Goal: Task Accomplishment & Management: Use online tool/utility

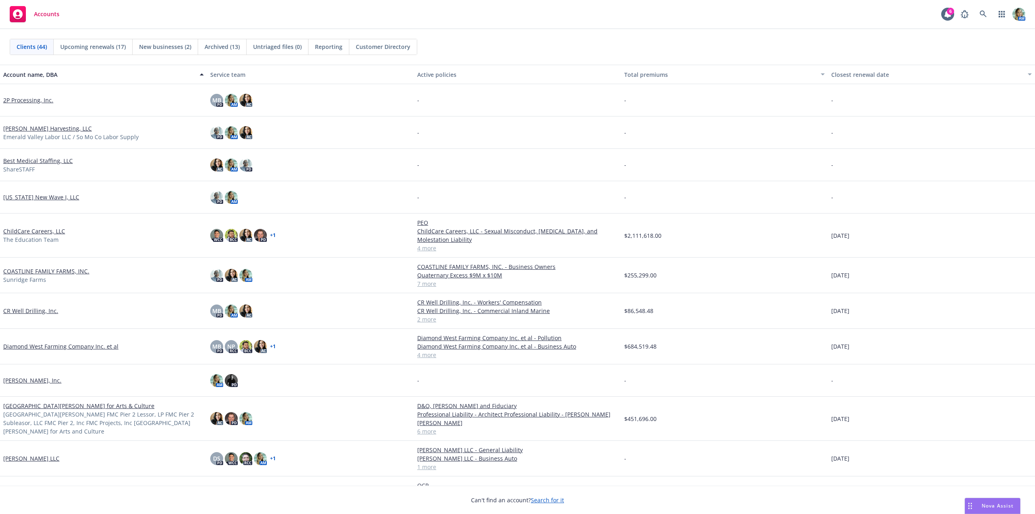
click at [45, 311] on link "CR Well Drilling, Inc." at bounding box center [30, 310] width 55 height 8
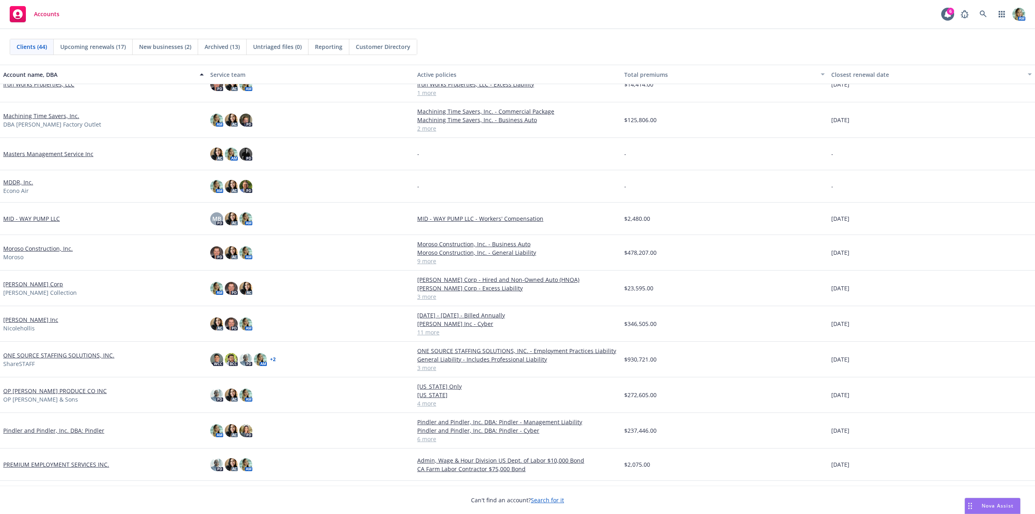
scroll to position [525, 0]
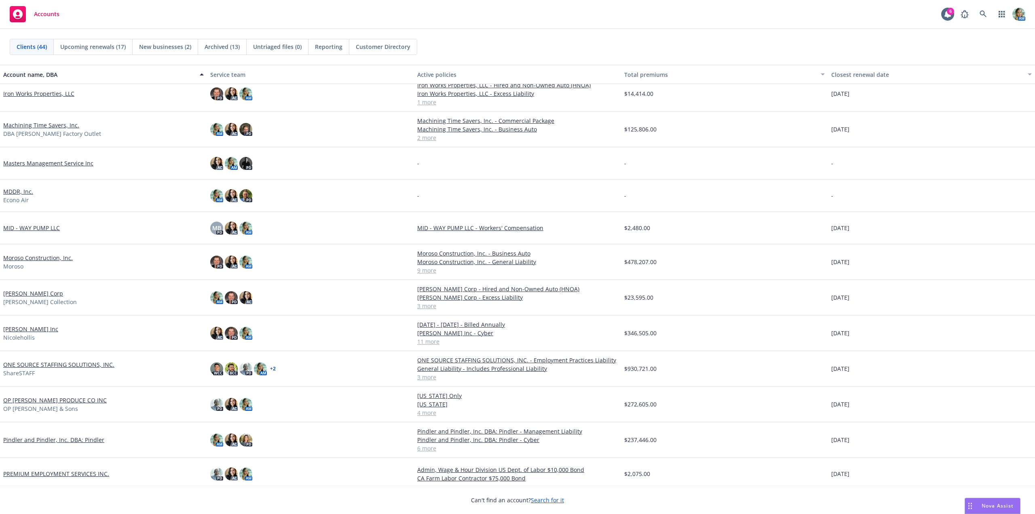
click at [57, 124] on link "Machining Time Savers, Inc." at bounding box center [41, 125] width 76 height 8
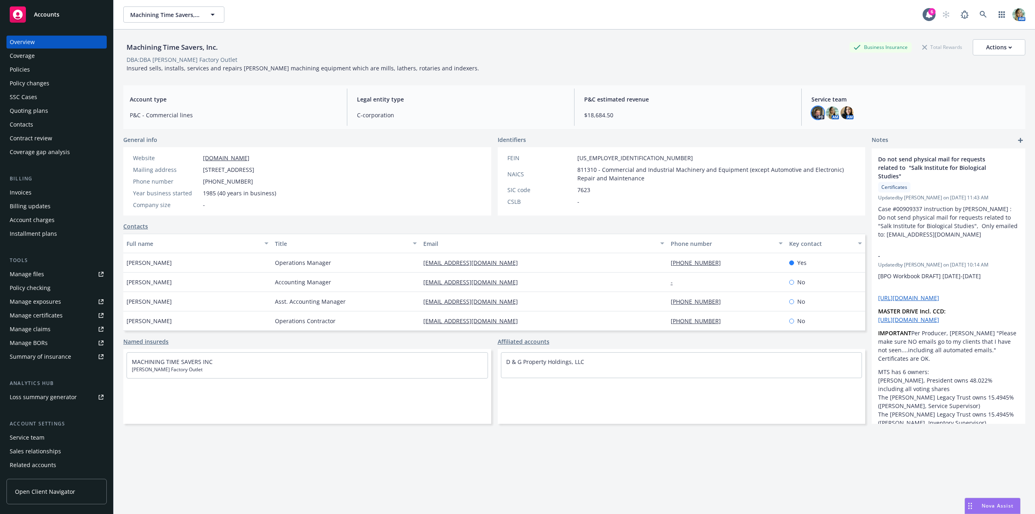
click at [812, 111] on img at bounding box center [817, 112] width 13 height 13
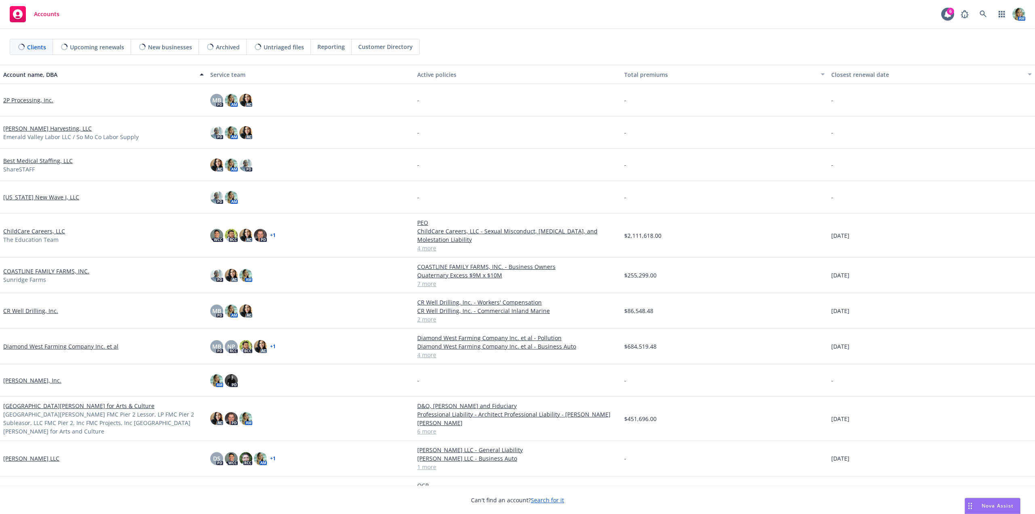
scroll to position [121, 0]
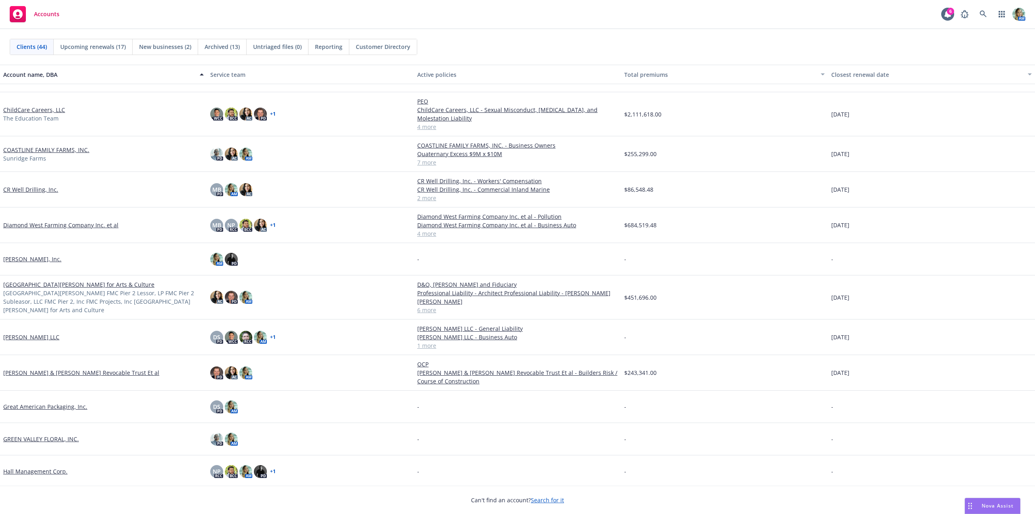
click at [105, 224] on link "Diamond West Farming Company Inc. et al" at bounding box center [60, 225] width 115 height 8
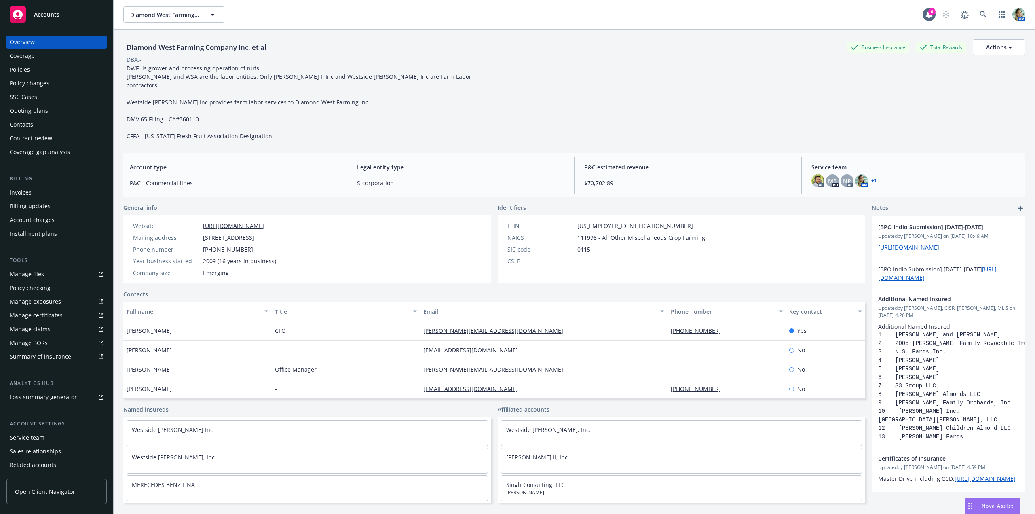
click at [35, 74] on div "Policies" at bounding box center [57, 69] width 94 height 13
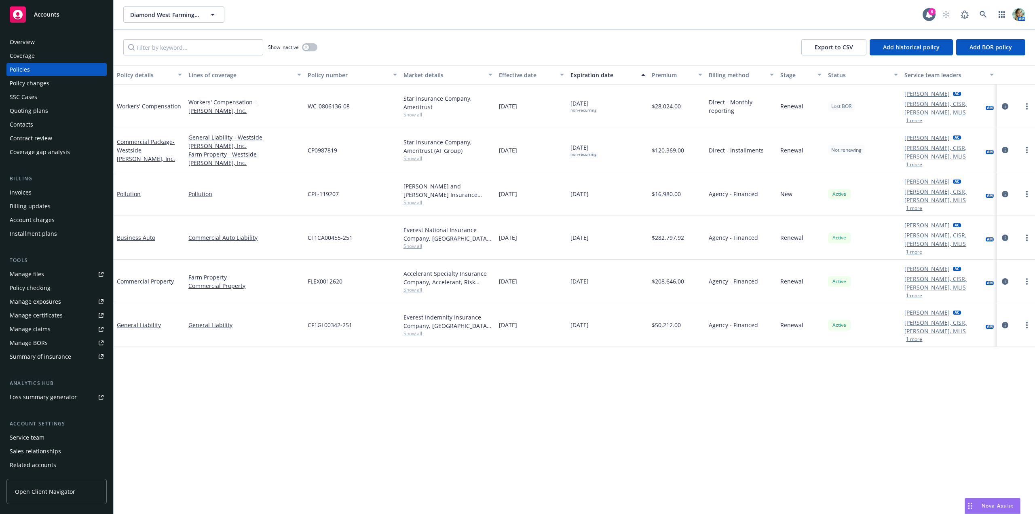
click at [36, 44] on div "Overview" at bounding box center [57, 42] width 94 height 13
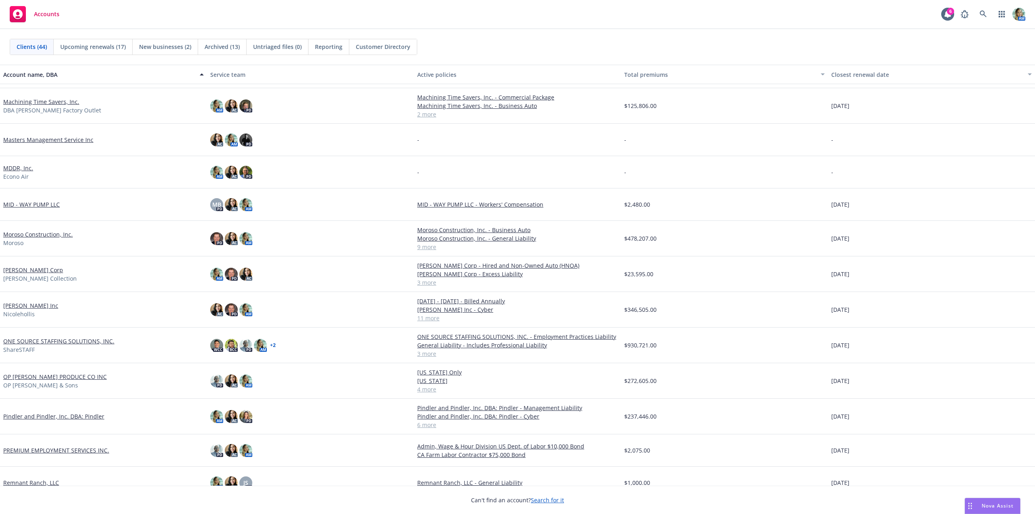
scroll to position [566, 0]
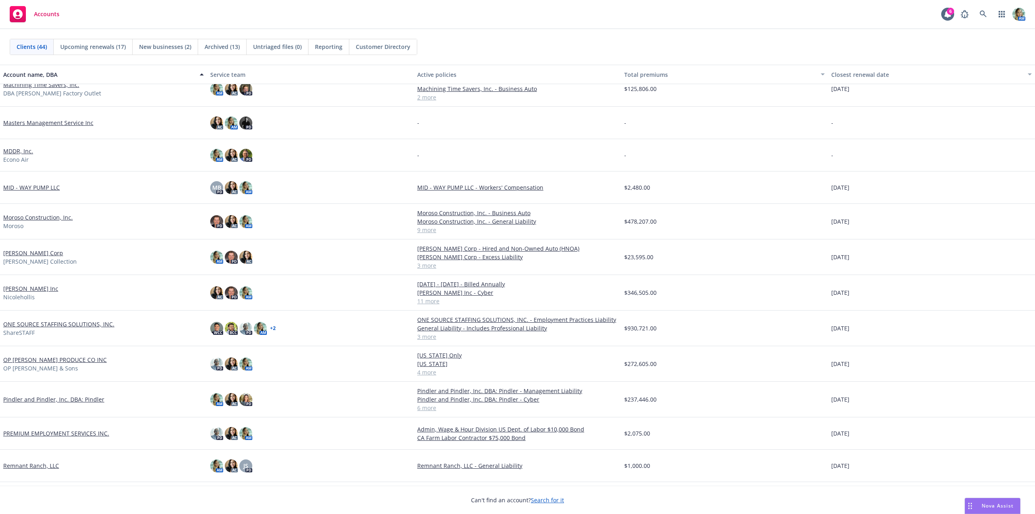
click at [44, 253] on link "Nicole Hollis Corp" at bounding box center [33, 253] width 60 height 8
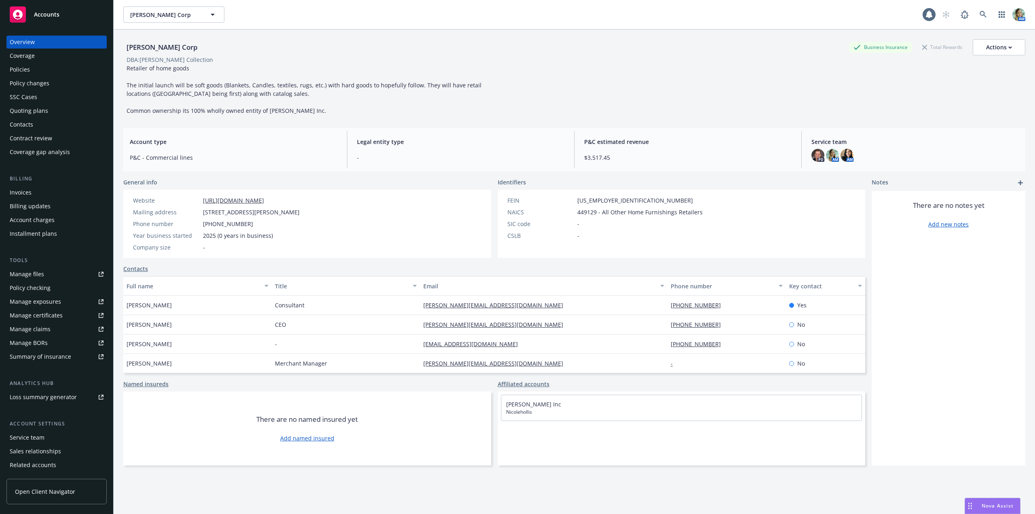
click at [25, 72] on div "Policies" at bounding box center [20, 69] width 20 height 13
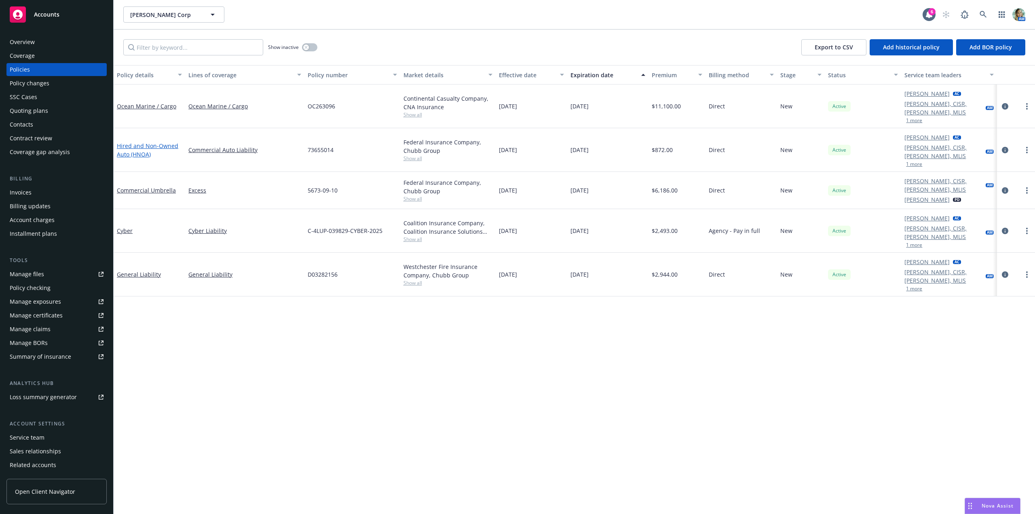
click at [126, 143] on link "Hired and Non-Owned Auto (HNOA)" at bounding box center [147, 150] width 61 height 16
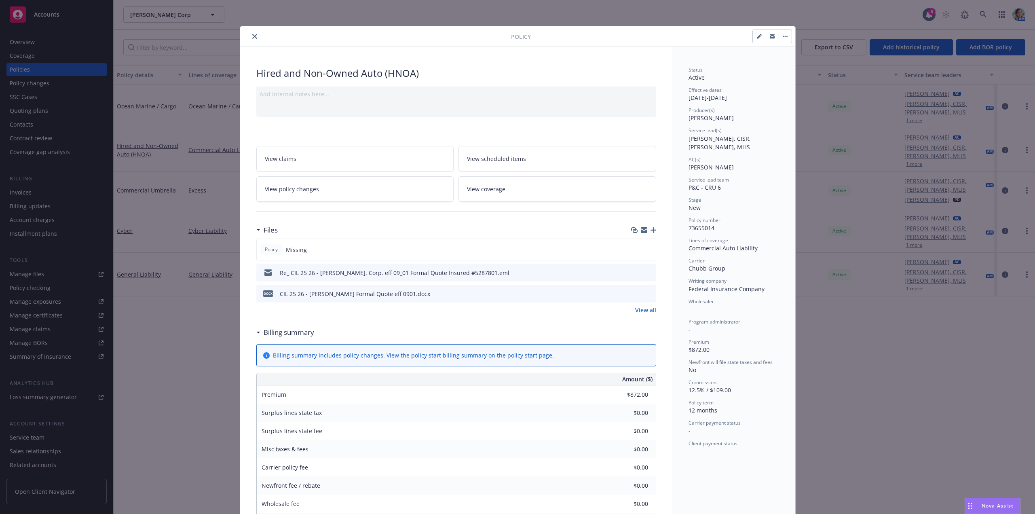
click at [757, 36] on icon "button" at bounding box center [759, 37] width 4 height 4
select select "NEW"
select select "12"
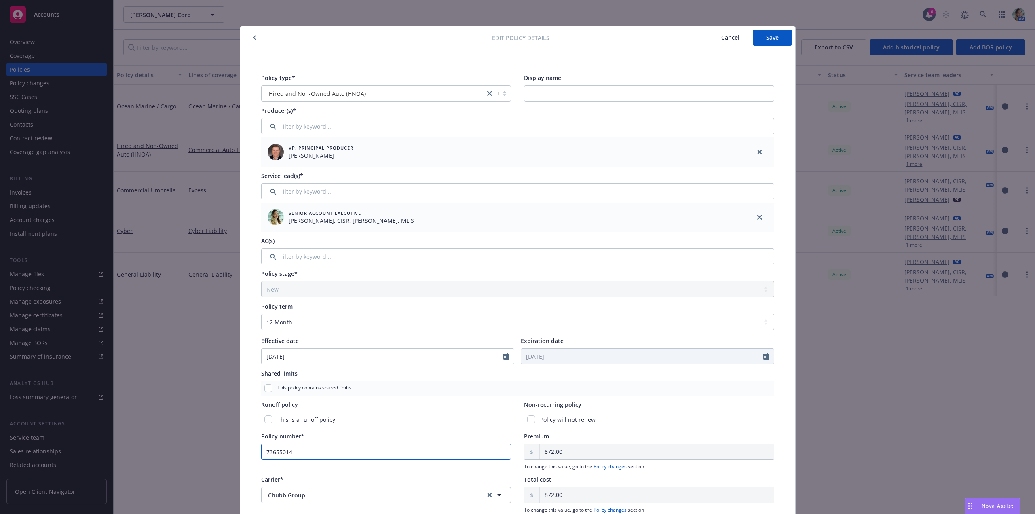
drag, startPoint x: 302, startPoint y: 453, endPoint x: 251, endPoint y: 448, distance: 51.1
click at [251, 448] on div "Policy type* Hired and Non-Owned Auto (HNOA) Display name Producer(s)* VP, Prin…" at bounding box center [517, 342] width 555 height 586
paste input "(25)7365-50-66"
type input "(25)7365-50-66"
click at [772, 41] on span "Save" at bounding box center [772, 38] width 13 height 8
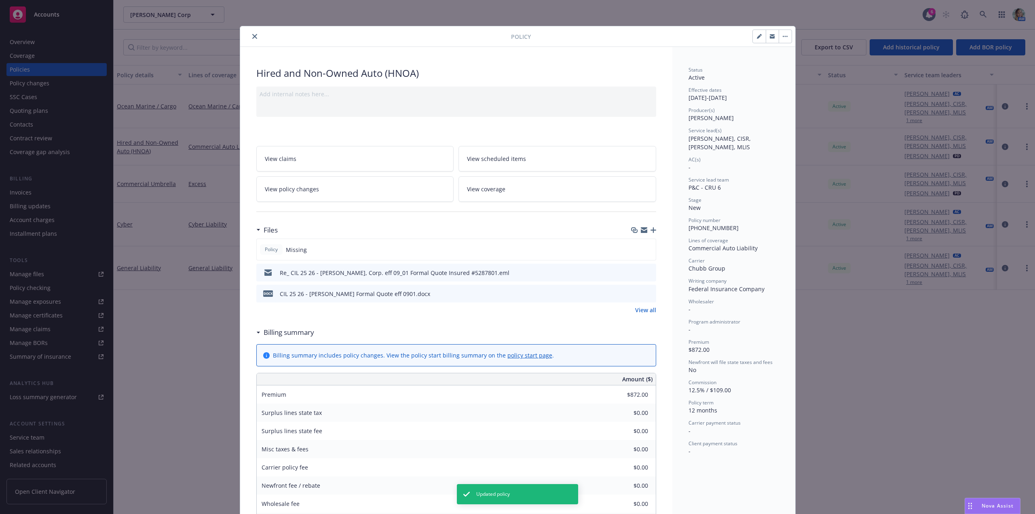
click at [650, 227] on icon "button" at bounding box center [653, 230] width 6 height 6
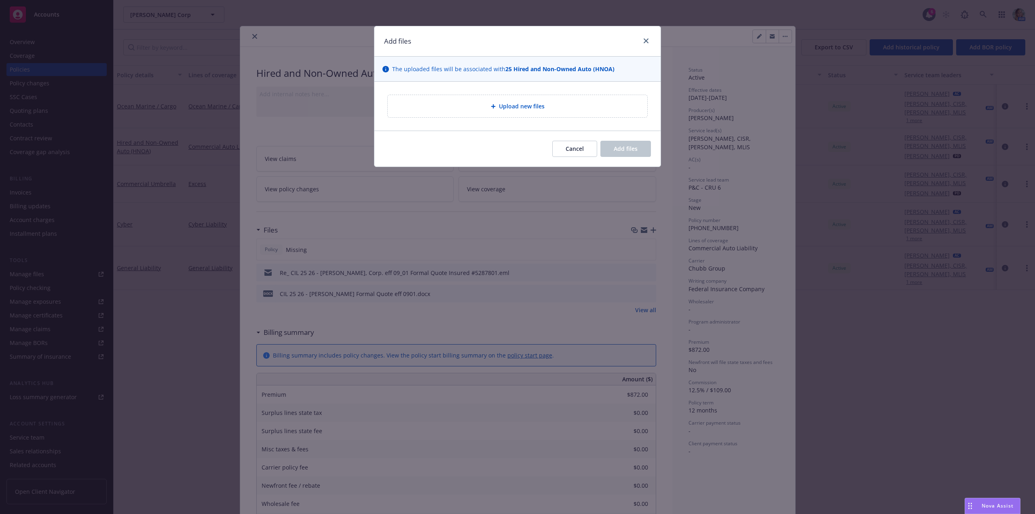
click at [558, 104] on div "Upload new files" at bounding box center [517, 105] width 247 height 9
click at [472, 114] on div "Upload new files" at bounding box center [517, 106] width 259 height 22
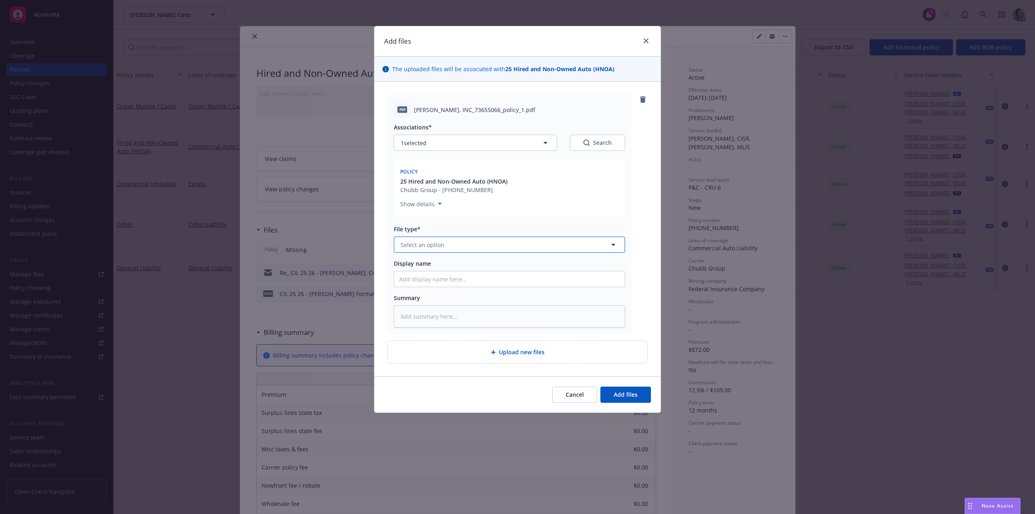
click at [449, 247] on button "Select an option" at bounding box center [509, 244] width 231 height 16
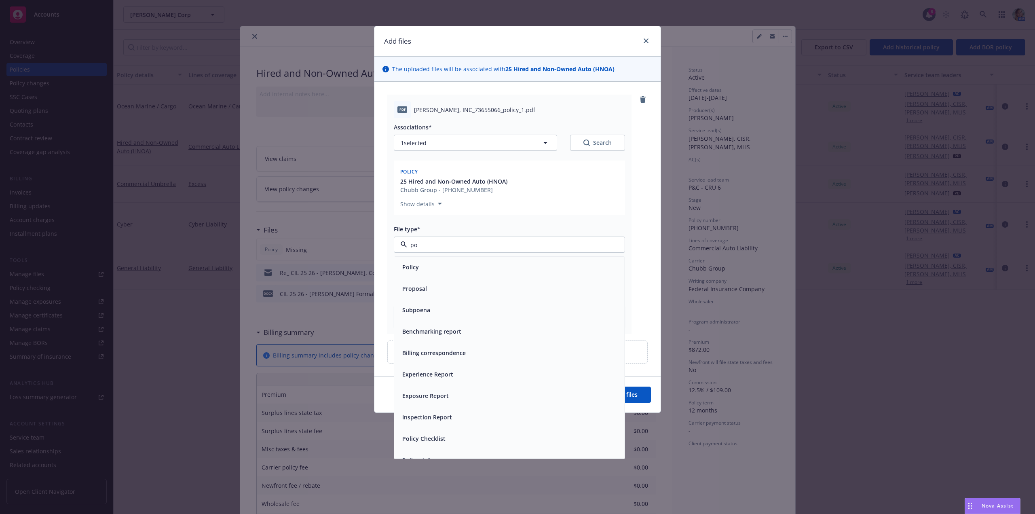
type input "pol"
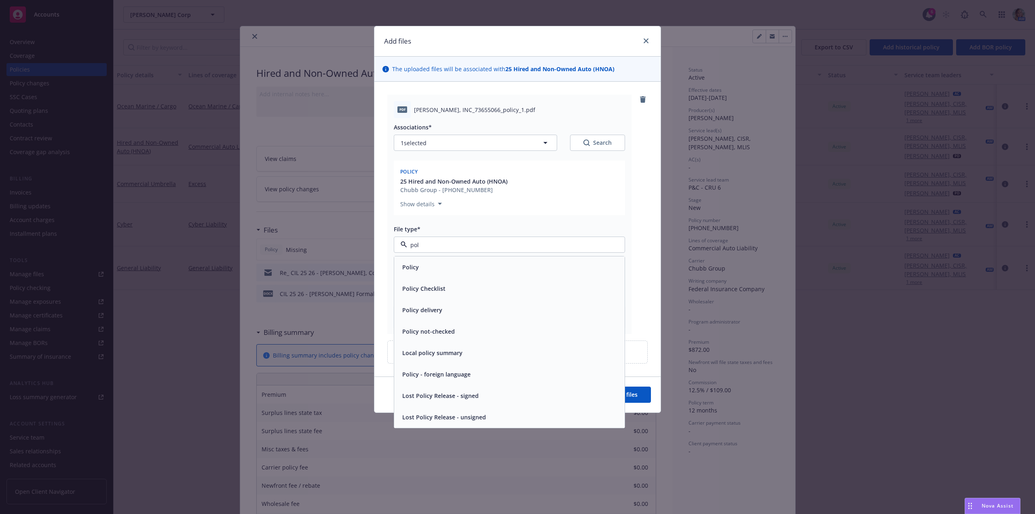
click at [454, 260] on div "Policy" at bounding box center [509, 266] width 230 height 21
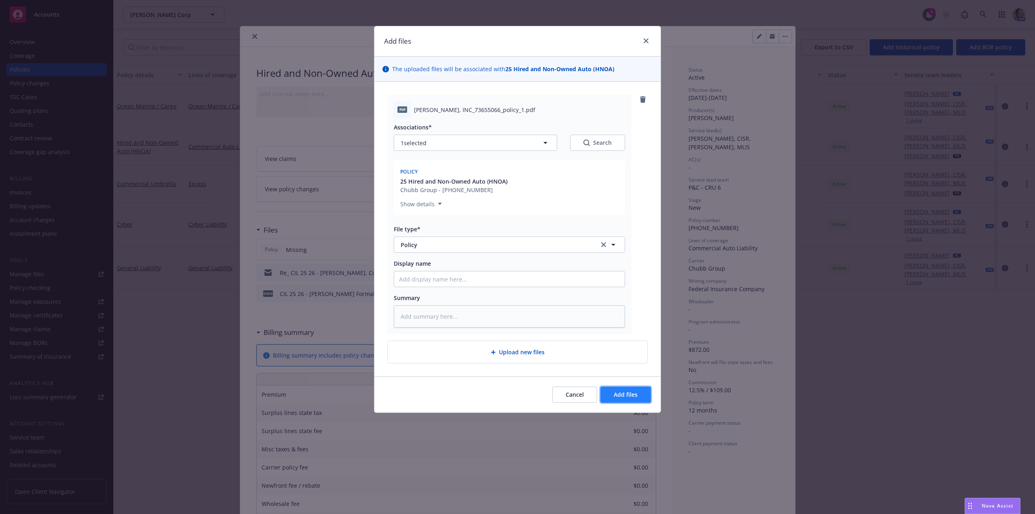
click at [620, 394] on span "Add files" at bounding box center [625, 394] width 24 height 8
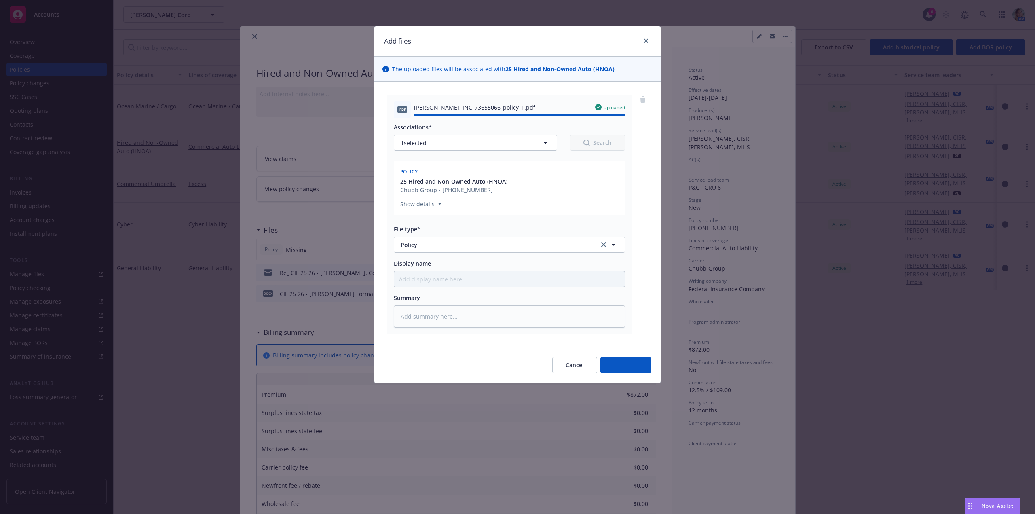
type textarea "x"
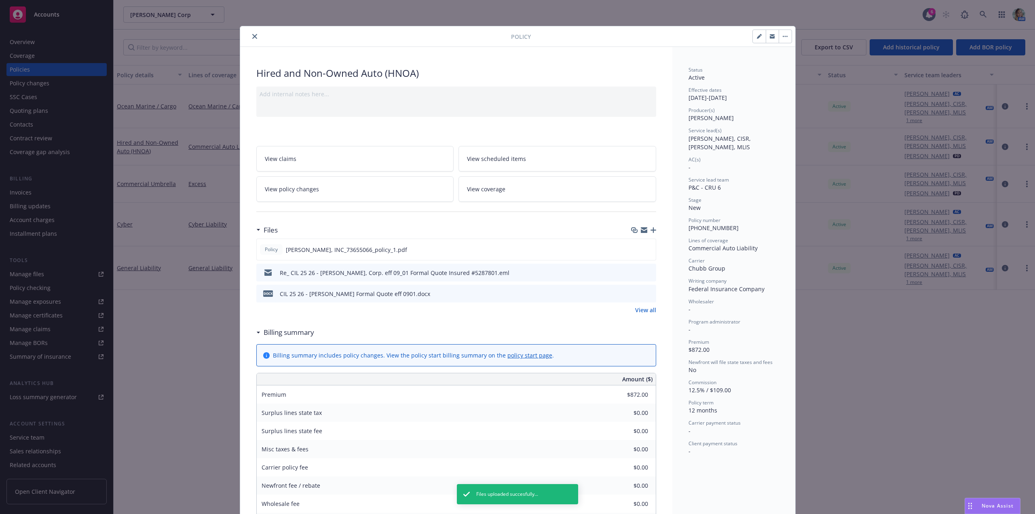
click at [252, 35] on icon "close" at bounding box center [254, 36] width 5 height 5
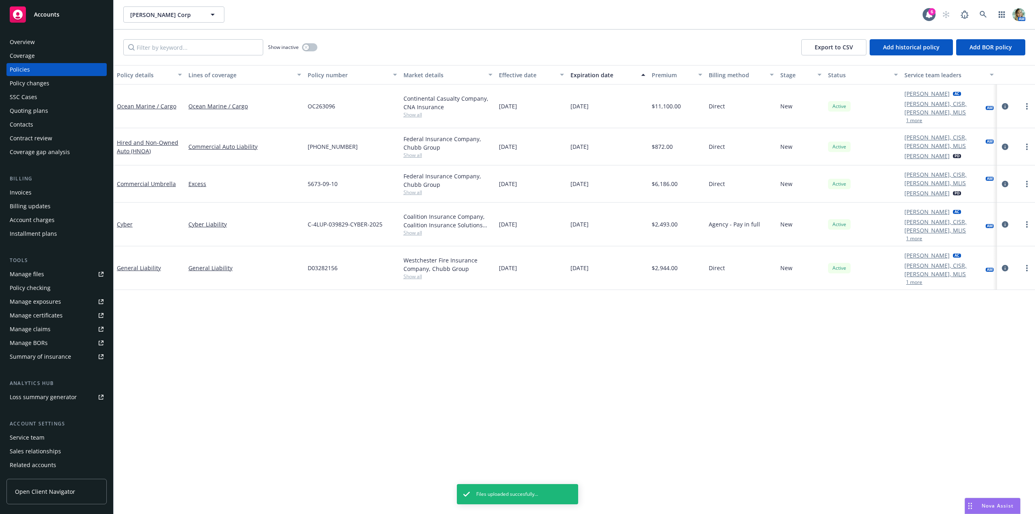
click at [255, 311] on div "Policy details Lines of coverage Policy number Market details Effective date Ex…" at bounding box center [574, 289] width 921 height 449
click at [170, 180] on link "Commercial Umbrella" at bounding box center [146, 184] width 59 height 8
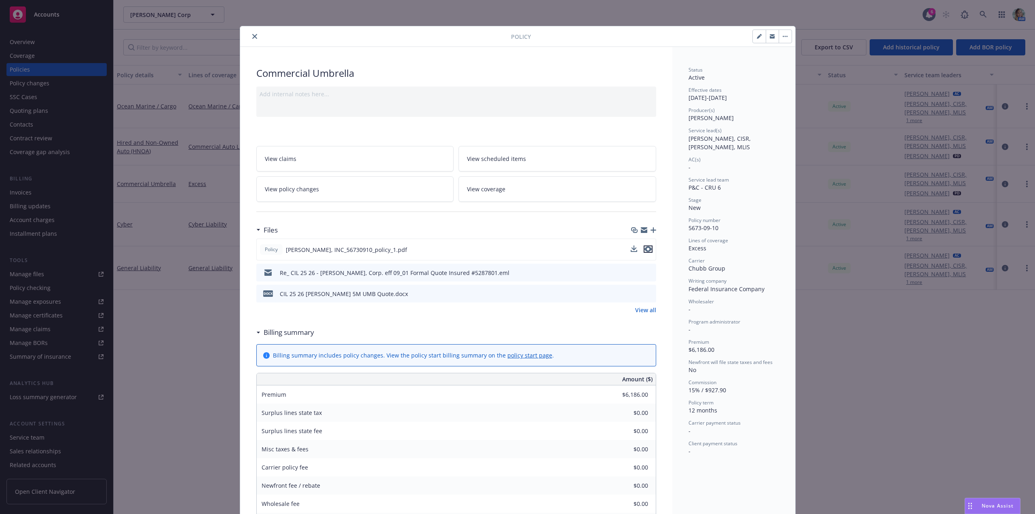
click at [644, 248] on icon "preview file" at bounding box center [647, 249] width 7 height 6
click at [256, 34] on div at bounding box center [377, 37] width 268 height 10
drag, startPoint x: 250, startPoint y: 36, endPoint x: 211, endPoint y: 23, distance: 40.5
click at [252, 36] on icon "close" at bounding box center [254, 36] width 5 height 5
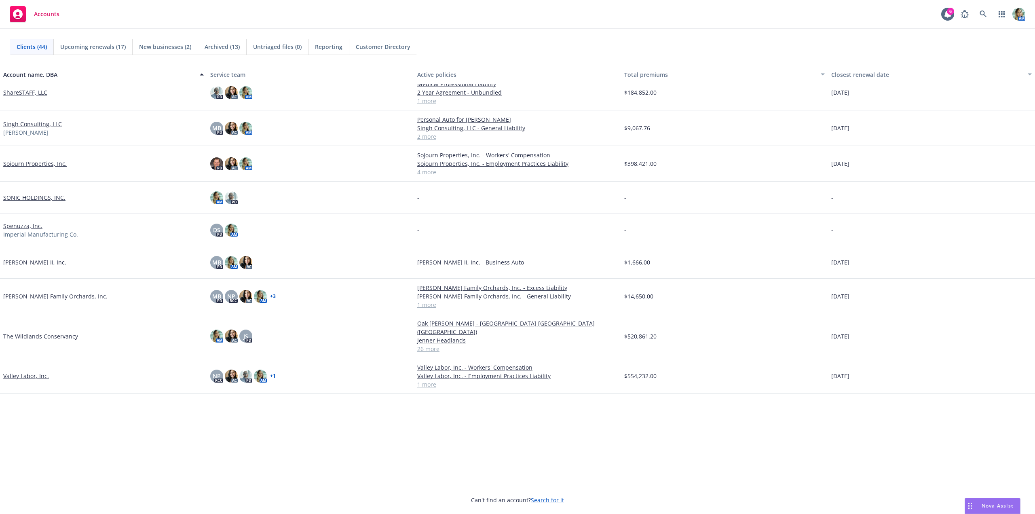
scroll to position [801, 0]
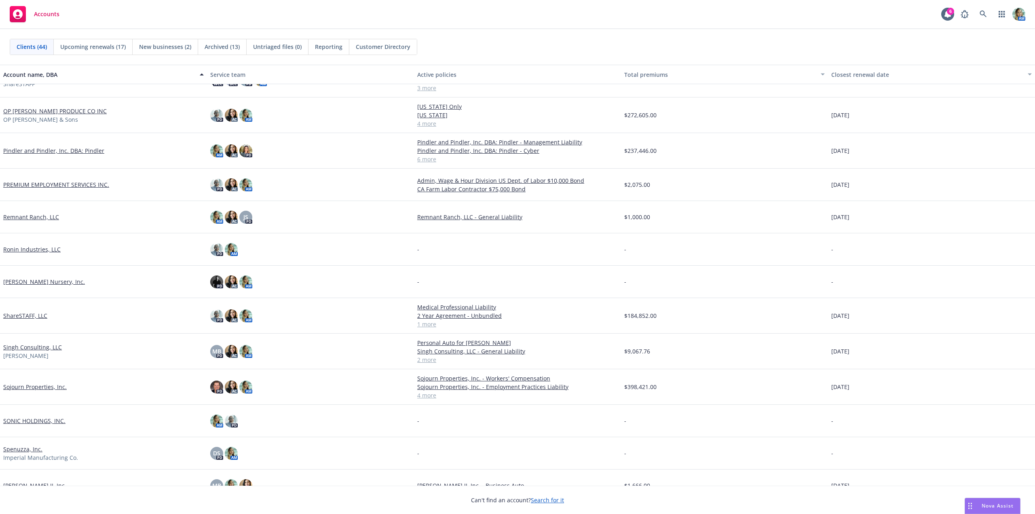
click at [180, 48] on span "New businesses (2)" at bounding box center [165, 46] width 52 height 8
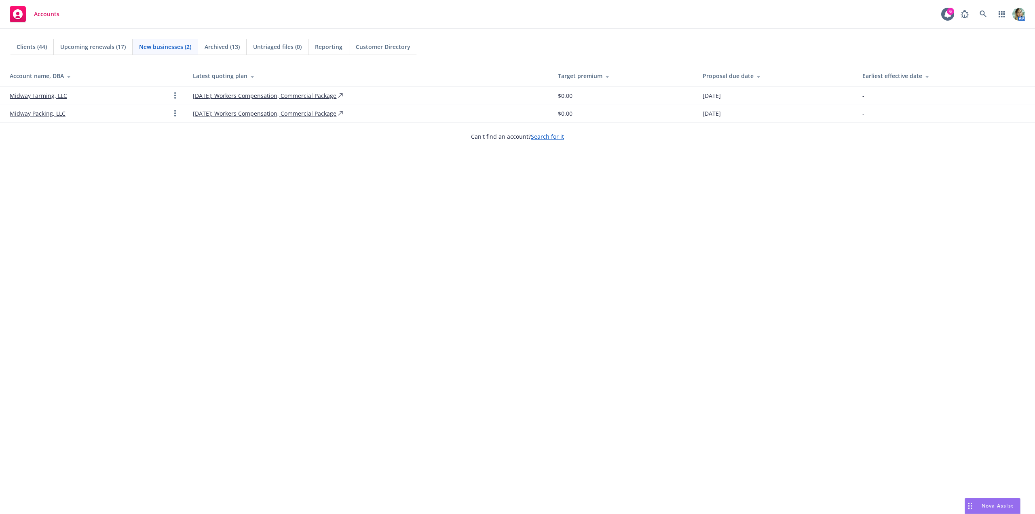
click at [53, 112] on link "Midway Packing, LLC" at bounding box center [38, 113] width 56 height 8
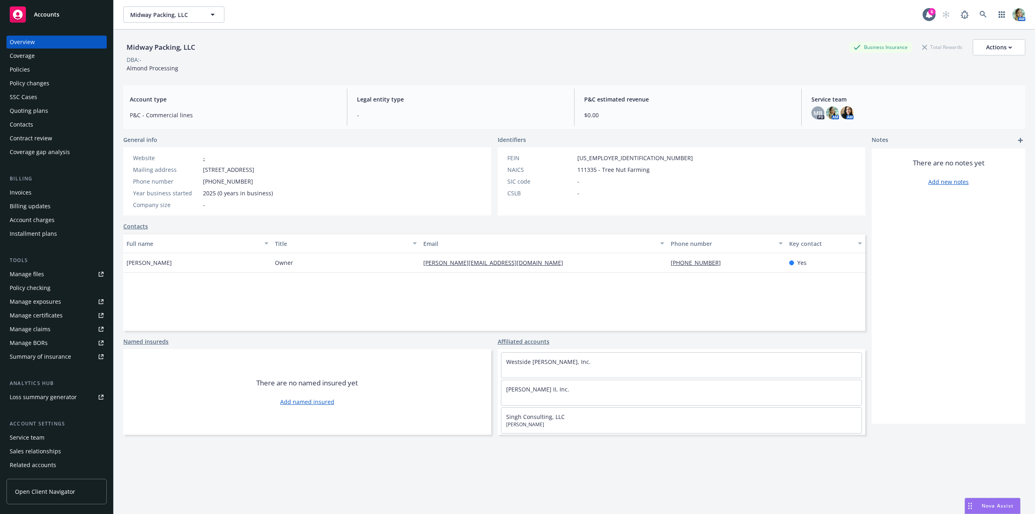
click at [40, 114] on div "Quoting plans" at bounding box center [29, 110] width 38 height 13
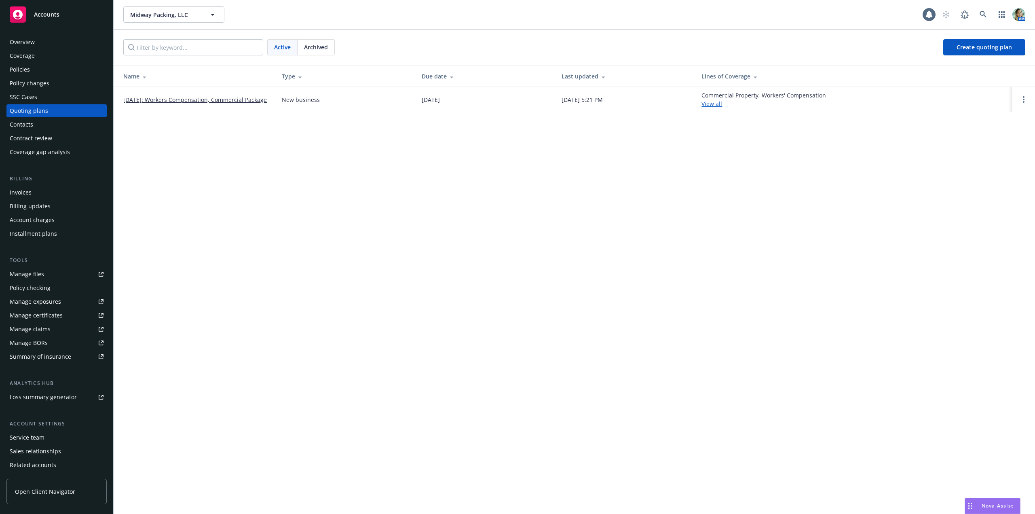
click at [227, 95] on link "[DATE]: Workers Compensation, Commercial Package" at bounding box center [194, 99] width 143 height 8
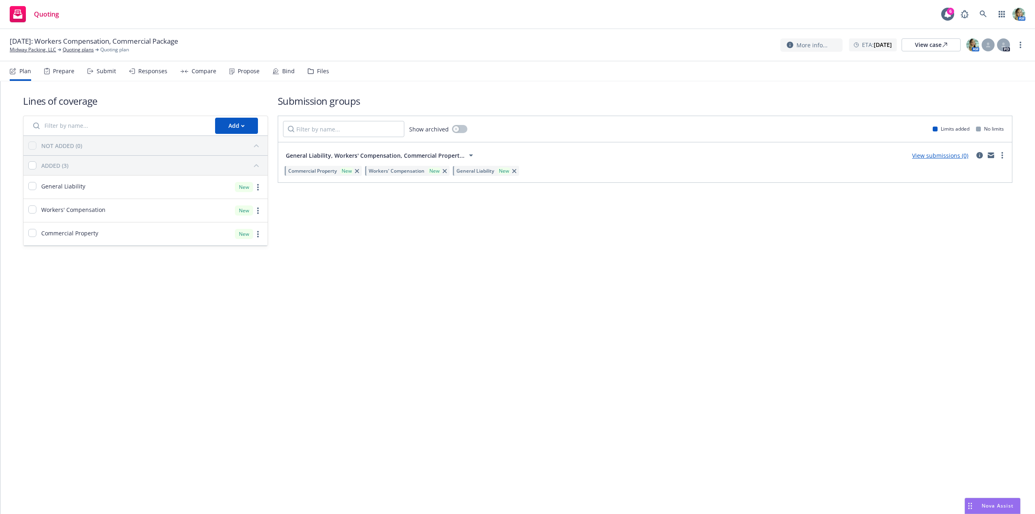
click at [321, 69] on div "Files" at bounding box center [323, 71] width 12 height 6
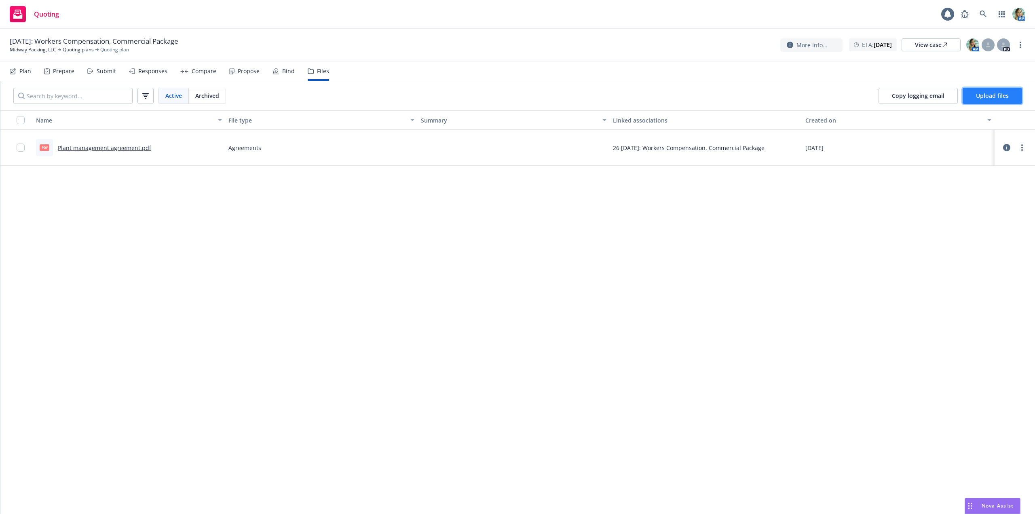
click at [979, 95] on span "Upload files" at bounding box center [992, 96] width 33 height 8
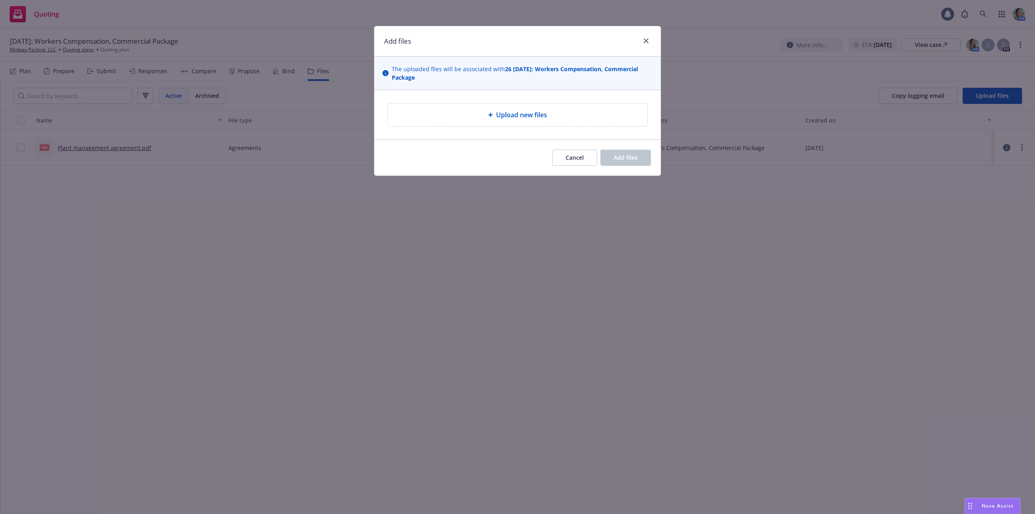
click at [506, 111] on span "Upload new files" at bounding box center [521, 115] width 51 height 10
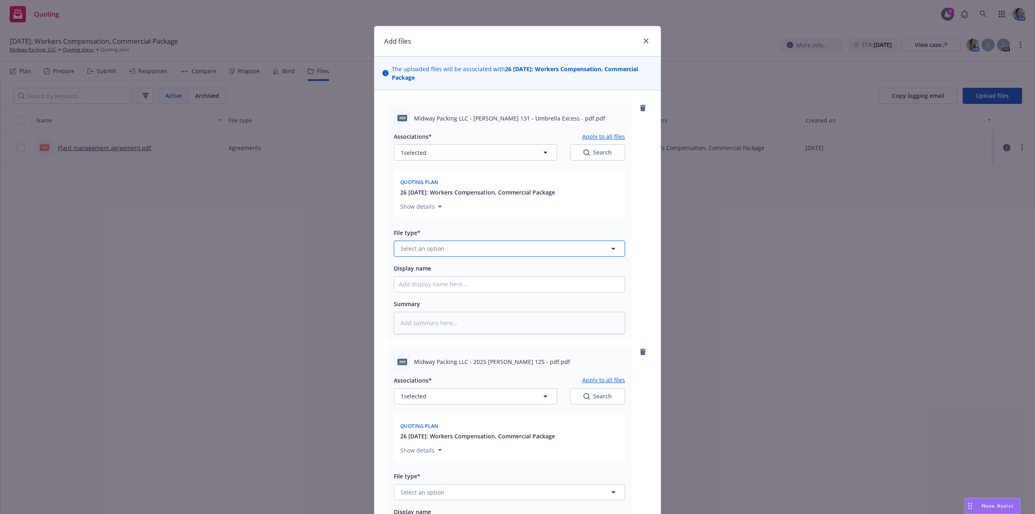
drag, startPoint x: 436, startPoint y: 242, endPoint x: 436, endPoint y: 246, distance: 4.5
click at [436, 245] on button "Select an option" at bounding box center [509, 248] width 231 height 16
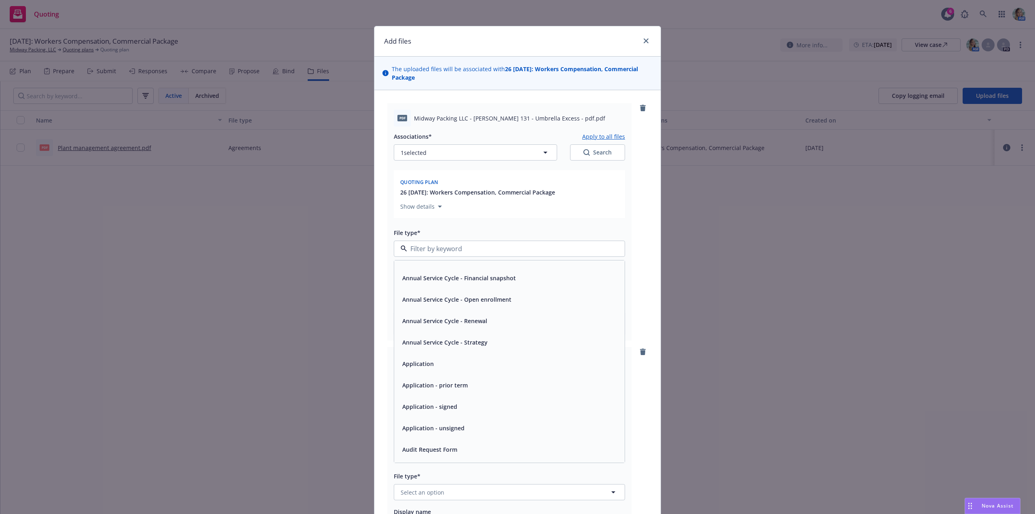
scroll to position [40, 0]
click at [448, 424] on span "Application - unsigned" at bounding box center [433, 423] width 62 height 8
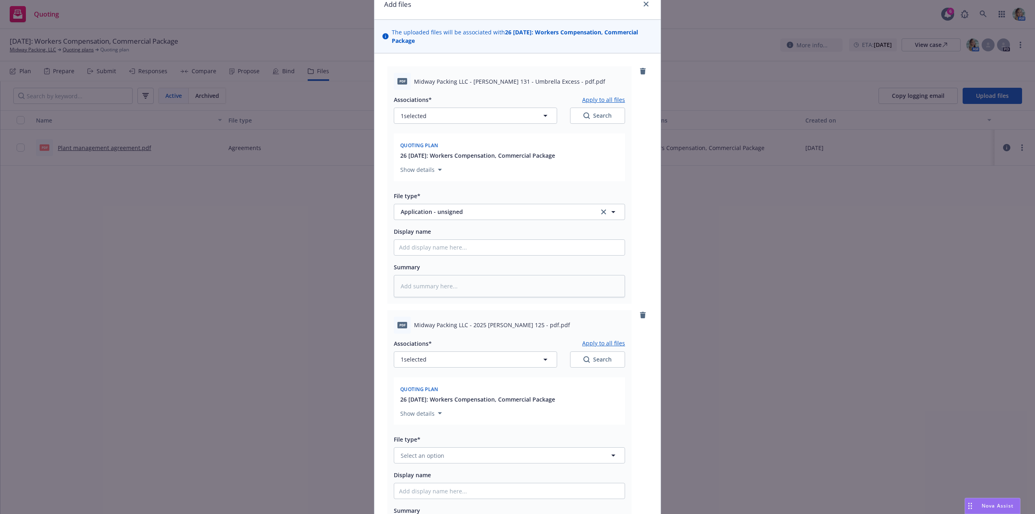
scroll to position [162, 0]
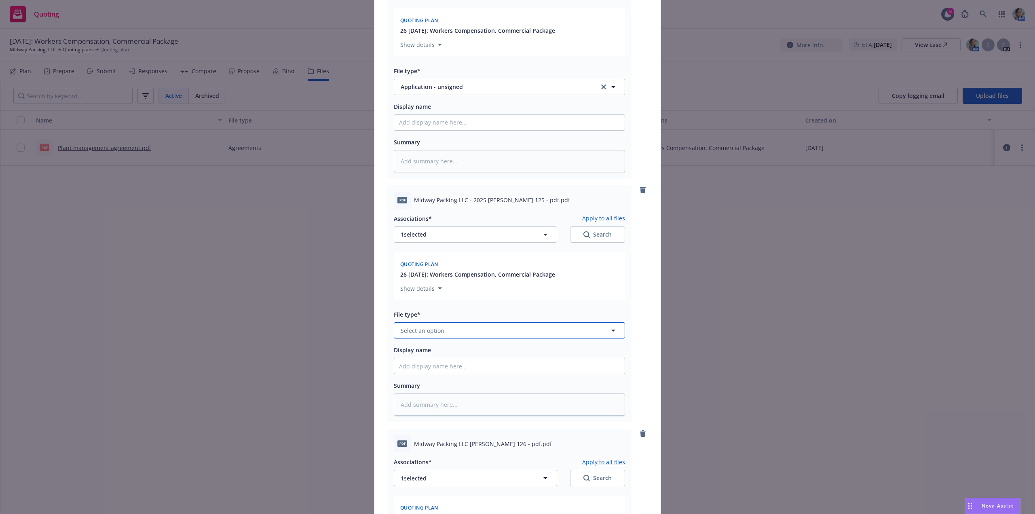
click at [455, 332] on button "Select an option" at bounding box center [509, 330] width 231 height 16
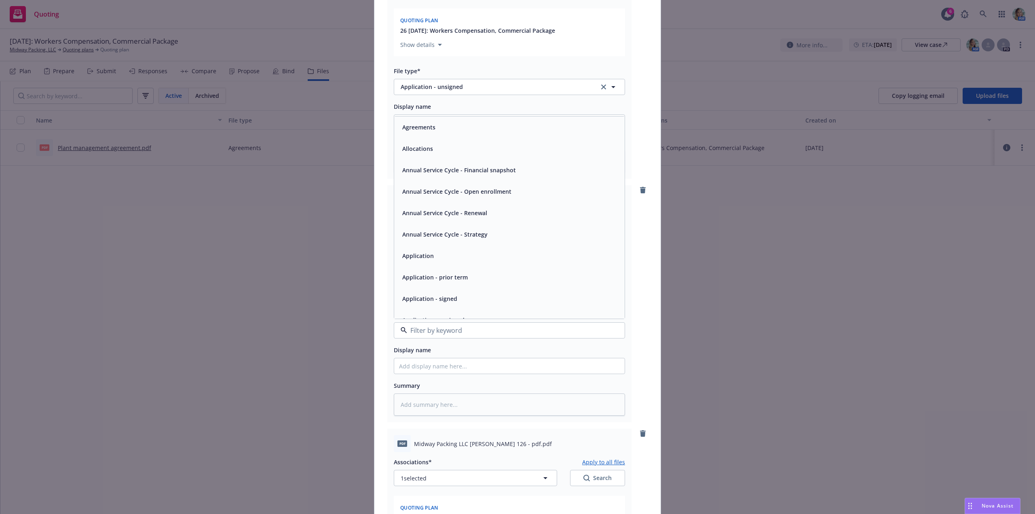
scroll to position [40, 0]
click at [453, 282] on span "Application - unsigned" at bounding box center [433, 279] width 62 height 8
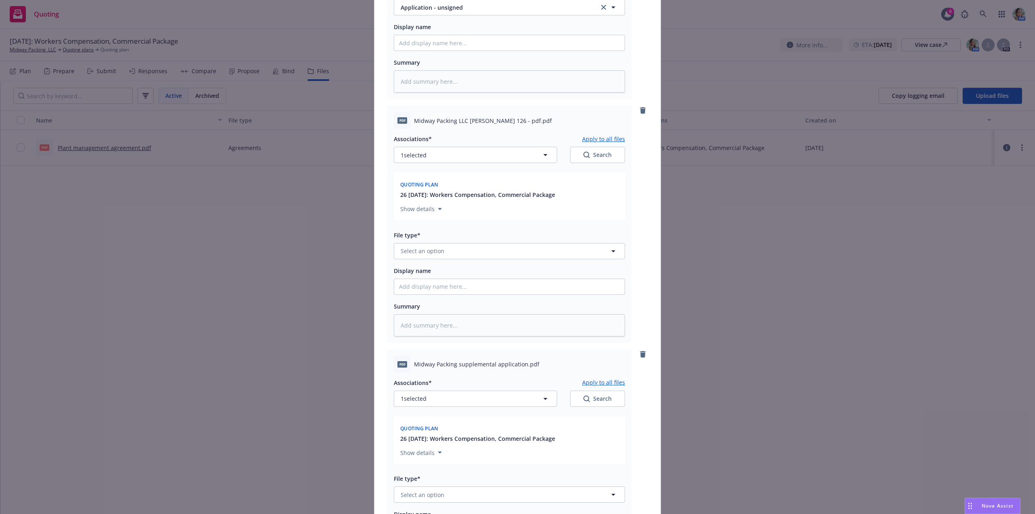
scroll to position [485, 0]
click at [460, 245] on button "Select an option" at bounding box center [509, 250] width 231 height 16
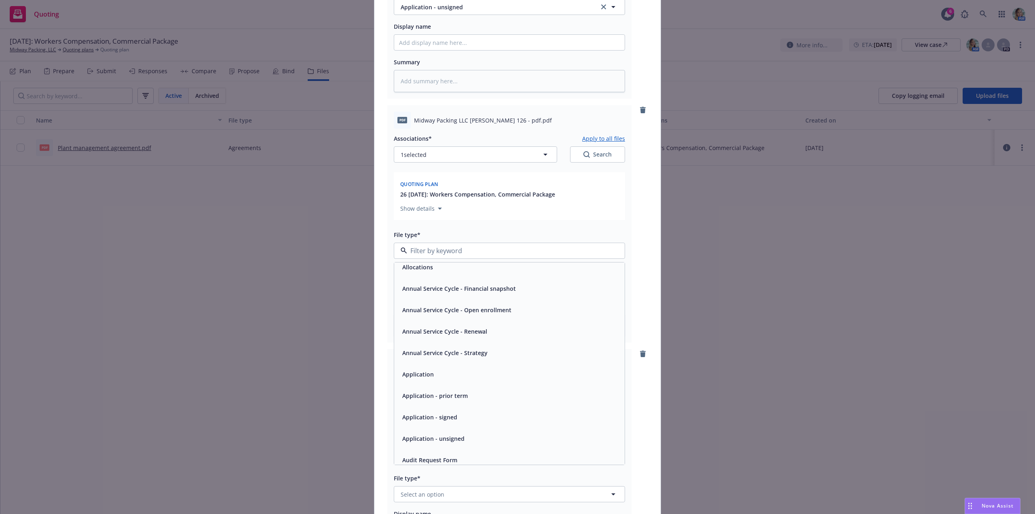
scroll to position [40, 0]
drag, startPoint x: 454, startPoint y: 424, endPoint x: 451, endPoint y: 416, distance: 8.3
click at [452, 424] on span "Application - unsigned" at bounding box center [433, 425] width 62 height 8
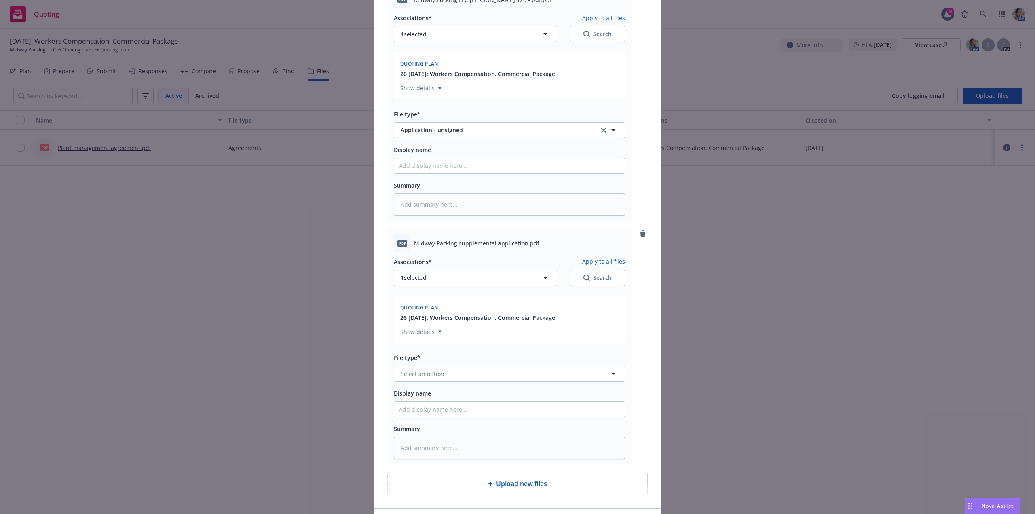
scroll to position [647, 0]
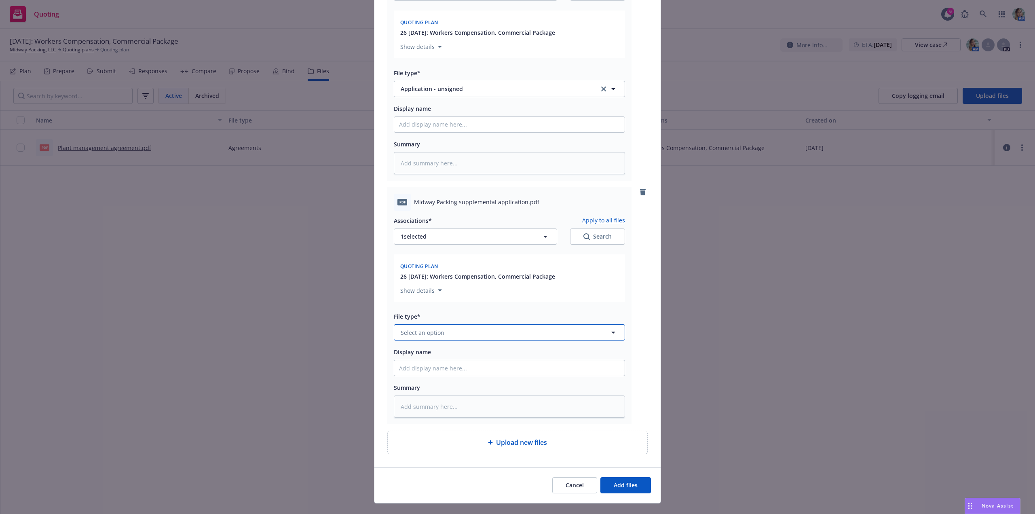
click at [489, 331] on button "Select an option" at bounding box center [509, 332] width 231 height 16
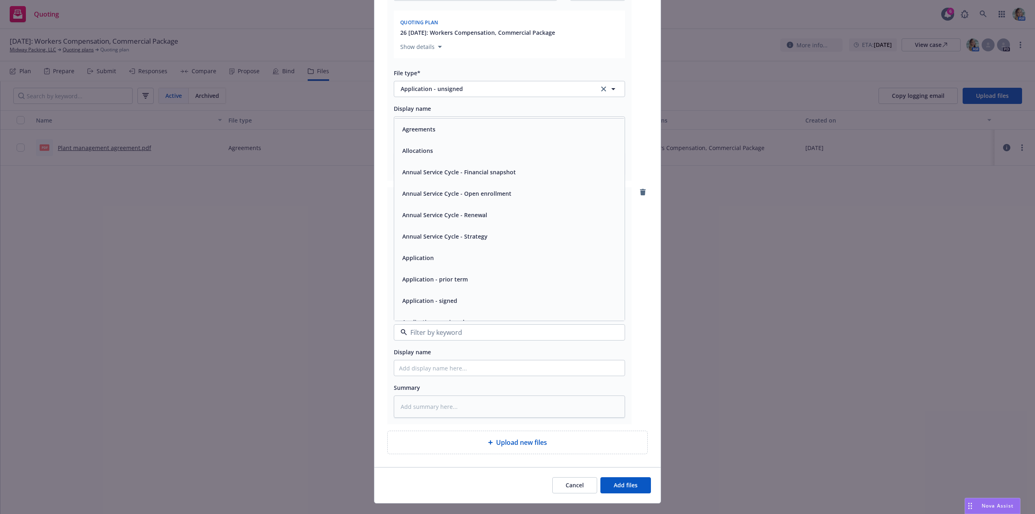
click at [474, 304] on div "Application - signed" at bounding box center [509, 301] width 221 height 12
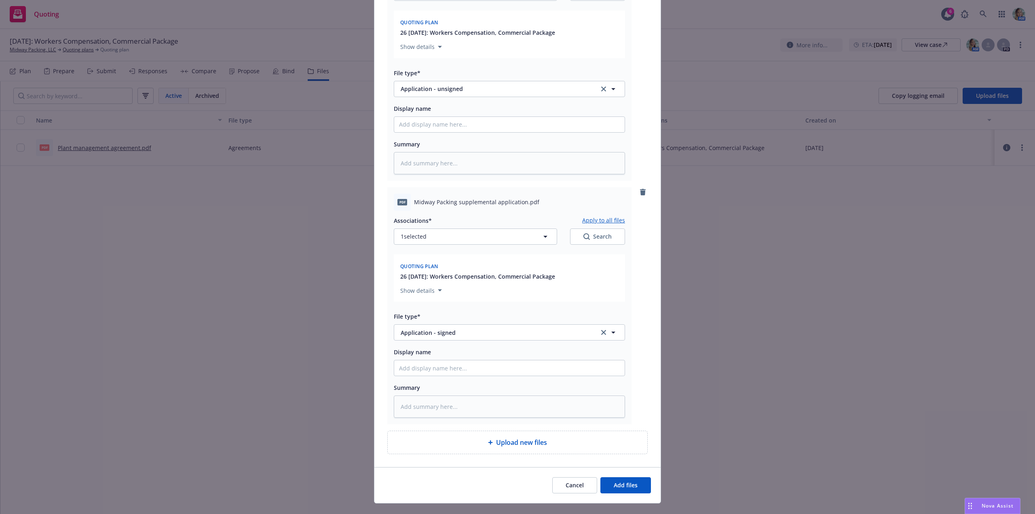
click at [613, 476] on div "Cancel Add files" at bounding box center [517, 485] width 286 height 36
click at [615, 487] on span "Add files" at bounding box center [625, 485] width 24 height 8
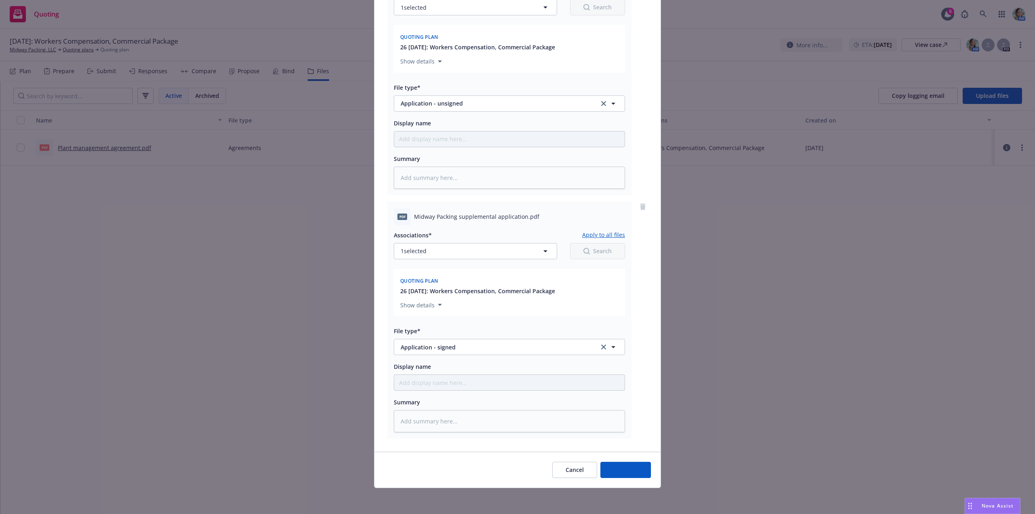
scroll to position [632, 0]
type textarea "x"
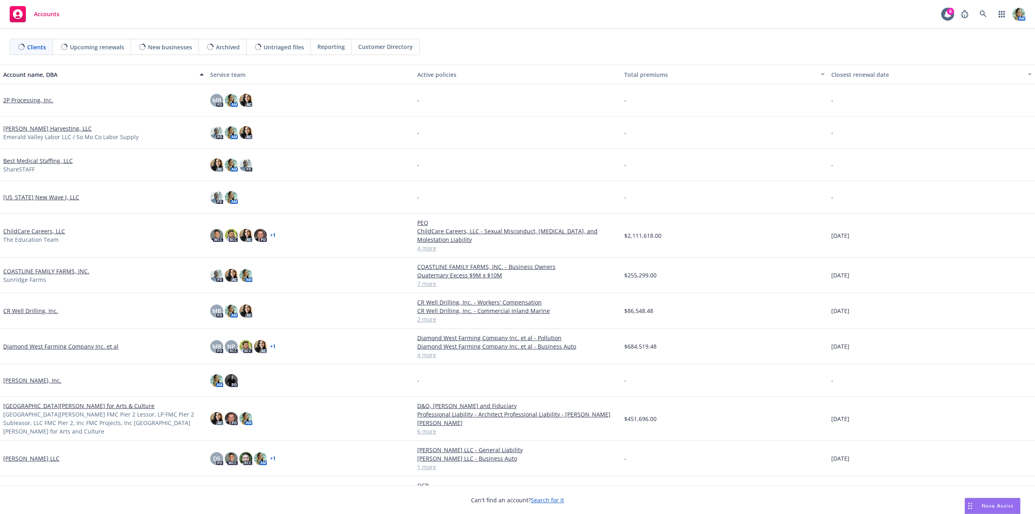
click at [168, 48] on span "New businesses" at bounding box center [170, 47] width 44 height 8
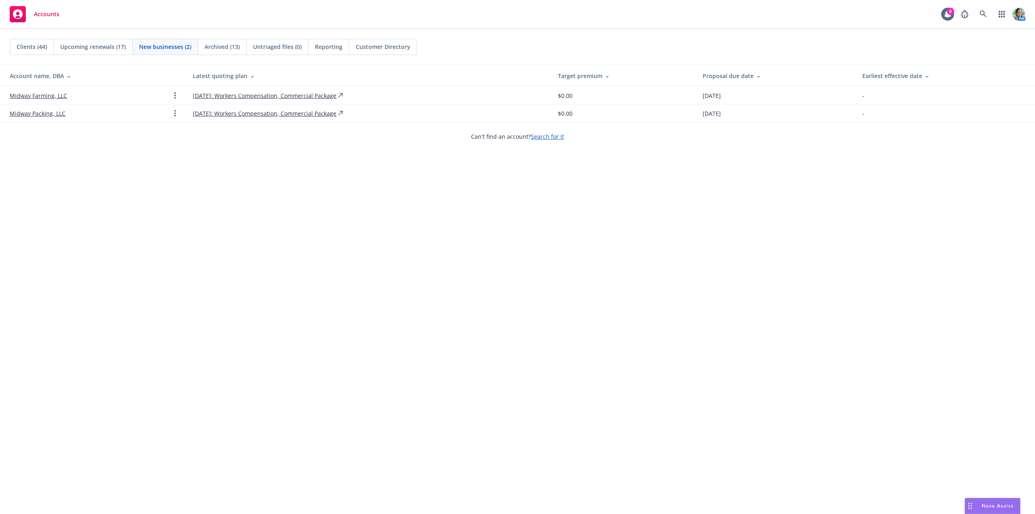
click at [60, 97] on link "Midway Farming, LLC" at bounding box center [38, 95] width 57 height 8
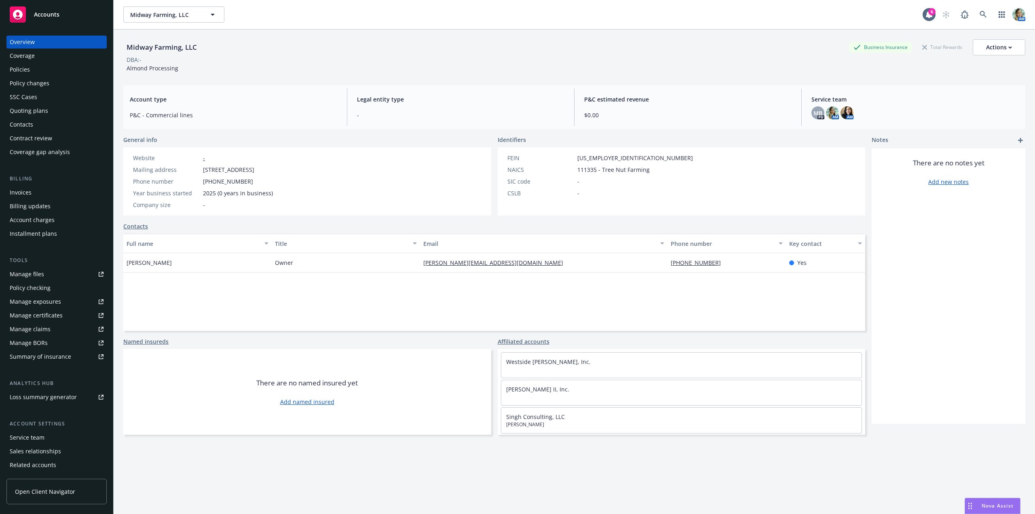
click at [38, 114] on div "Quoting plans" at bounding box center [29, 110] width 38 height 13
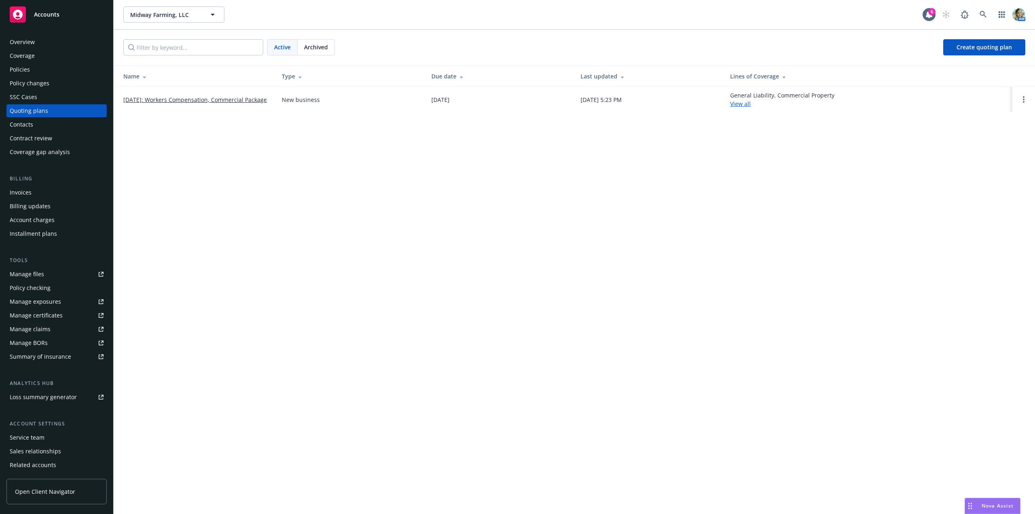
click at [247, 98] on link "[DATE]: Workers Compensation, Commercial Package" at bounding box center [194, 99] width 143 height 8
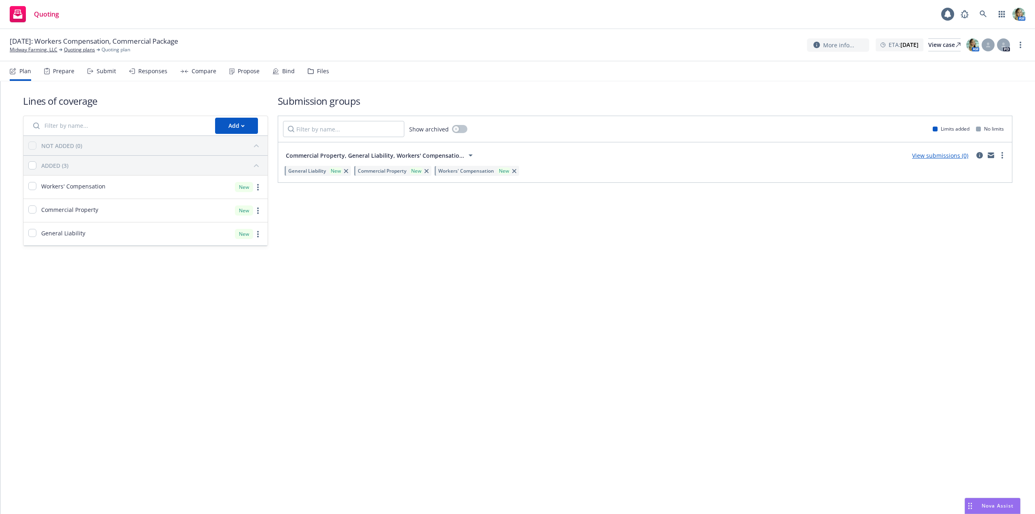
click at [310, 73] on icon at bounding box center [311, 71] width 6 height 6
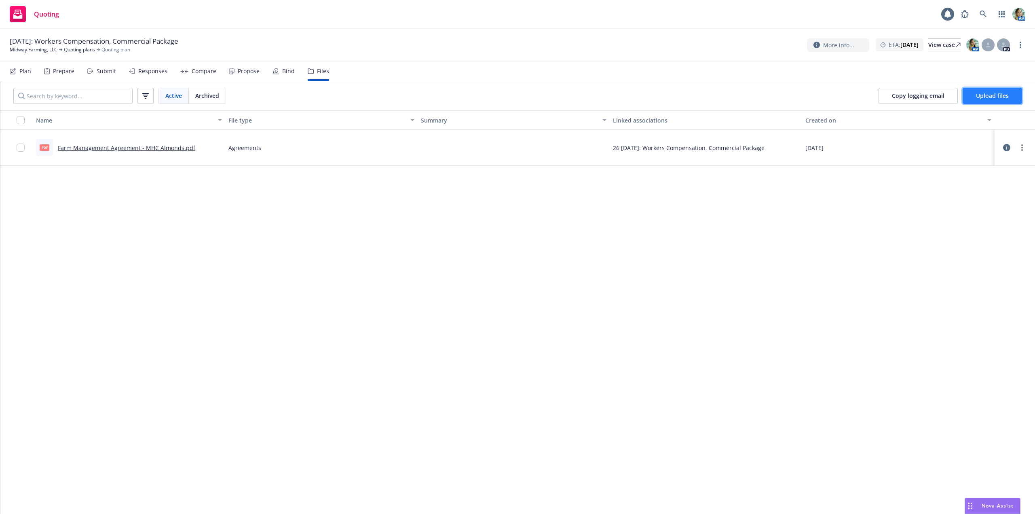
click at [984, 94] on span "Upload files" at bounding box center [992, 96] width 33 height 8
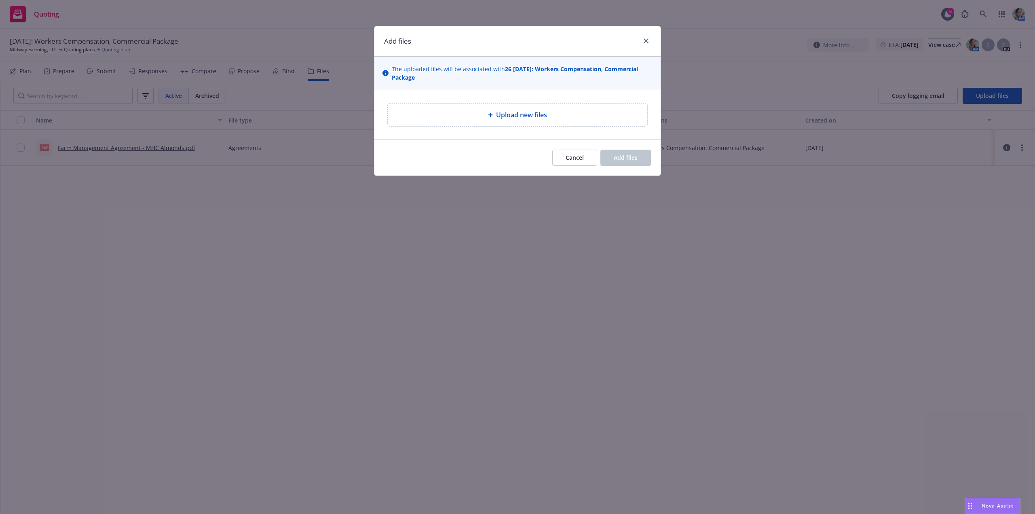
click at [476, 111] on div "Upload new files" at bounding box center [517, 115] width 247 height 10
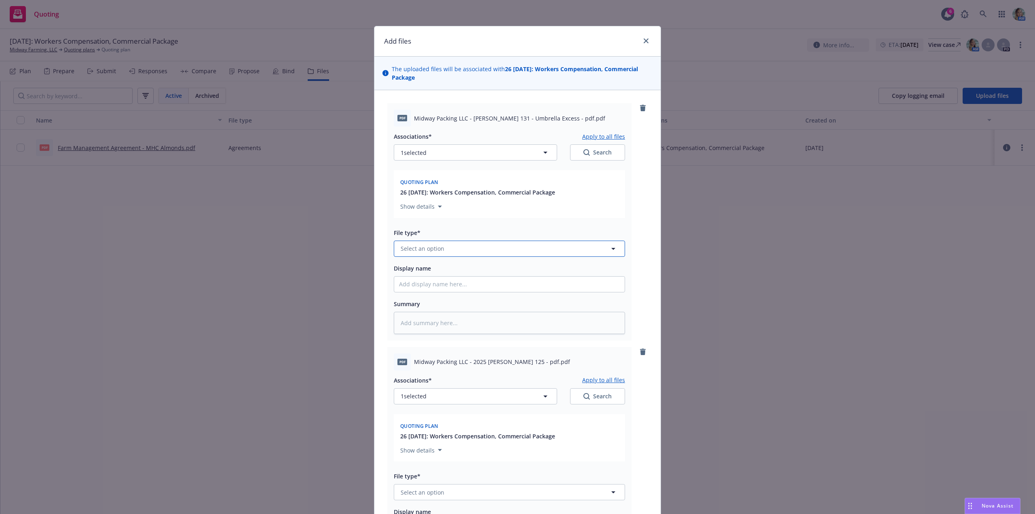
click at [424, 249] on span "Select an option" at bounding box center [423, 248] width 44 height 8
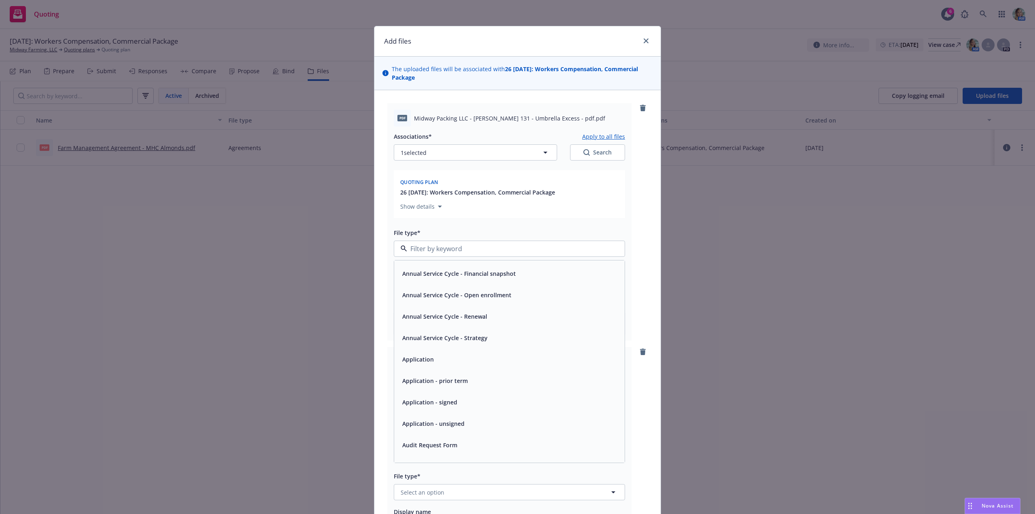
click at [436, 416] on div "Application - unsigned" at bounding box center [509, 423] width 230 height 21
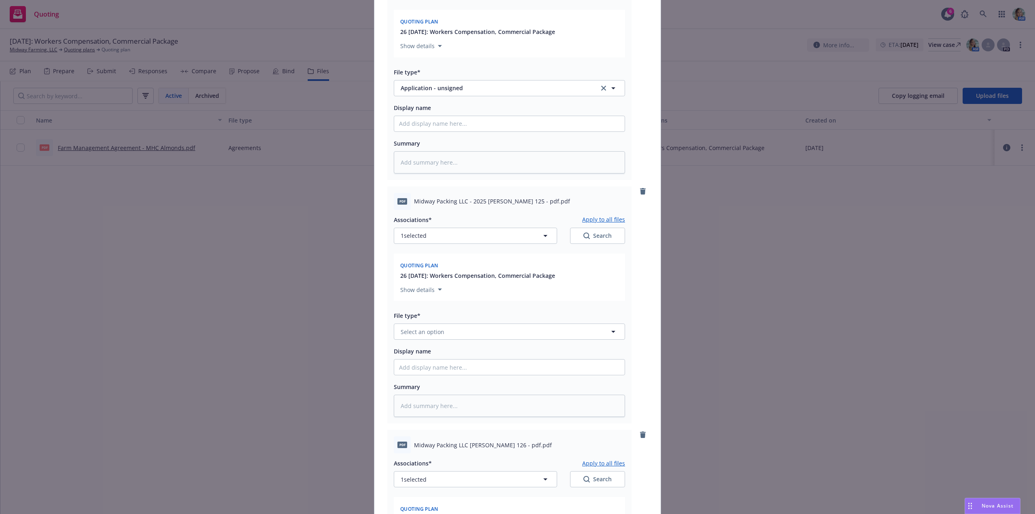
scroll to position [162, 0]
click at [494, 330] on button "Select an option" at bounding box center [509, 330] width 231 height 16
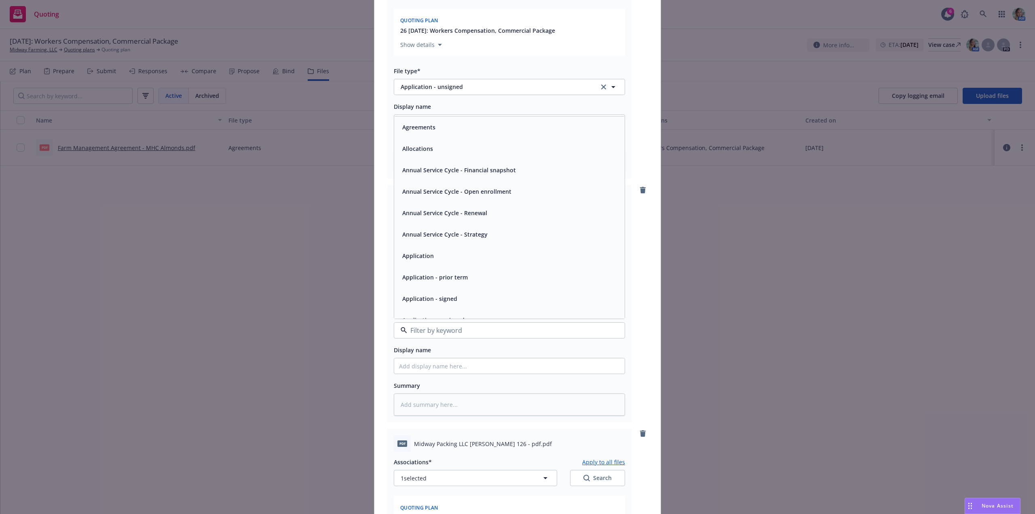
scroll to position [40, 0]
click at [447, 278] on span "Application - unsigned" at bounding box center [433, 279] width 62 height 8
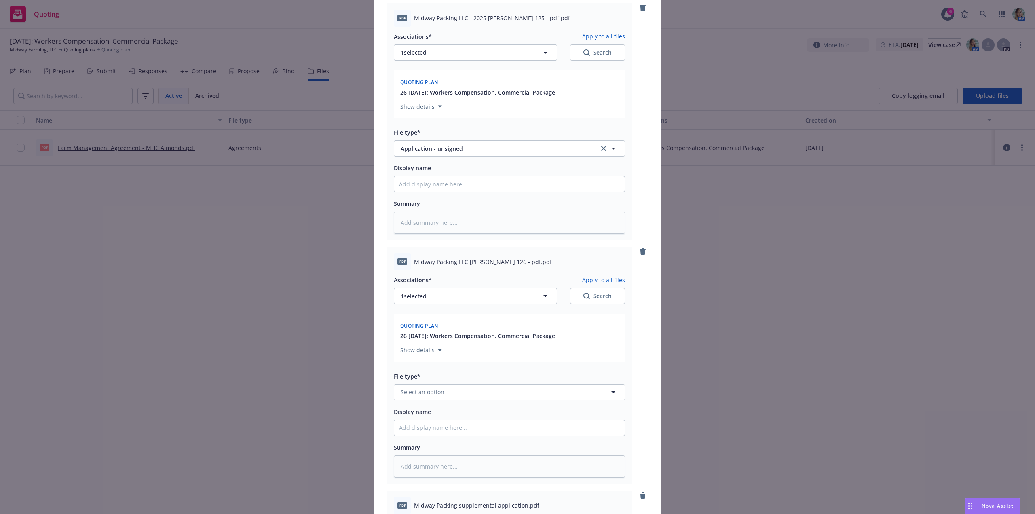
scroll to position [364, 0]
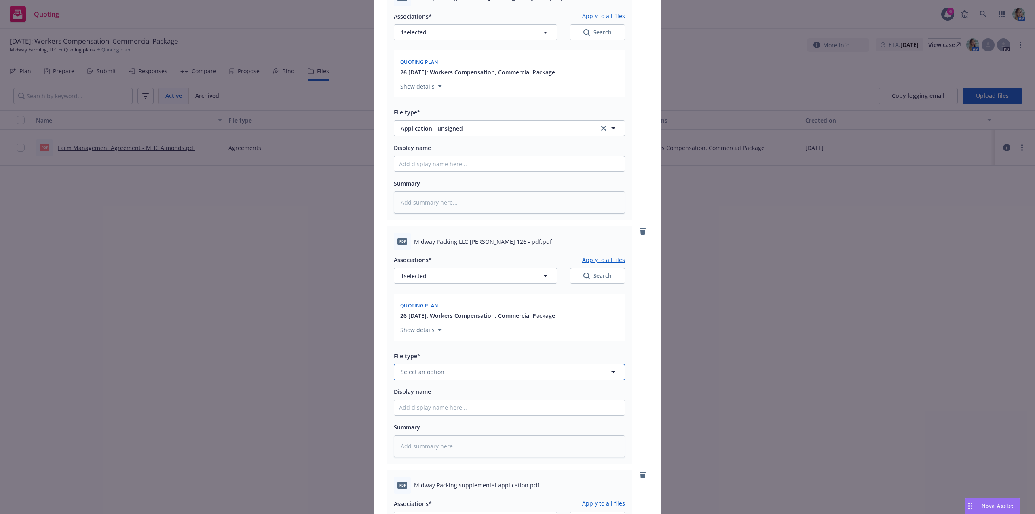
click at [481, 371] on button "Select an option" at bounding box center [509, 372] width 231 height 16
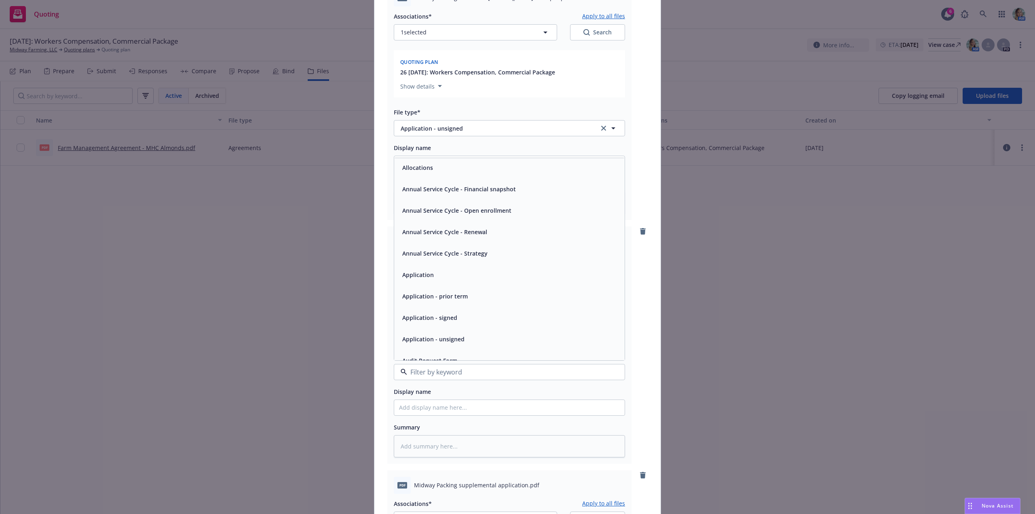
scroll to position [40, 0]
click at [457, 326] on div "Application - unsigned" at bounding box center [432, 321] width 67 height 12
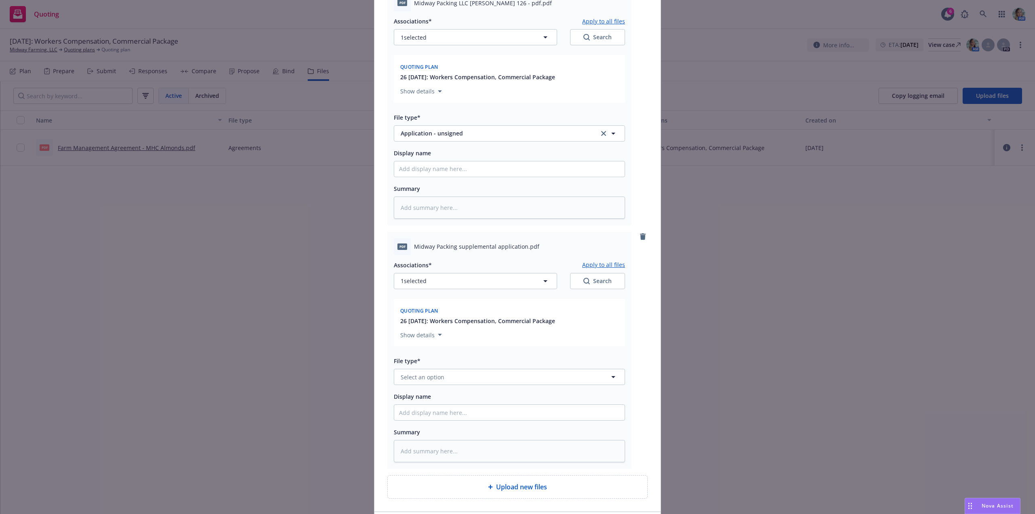
scroll to position [647, 0]
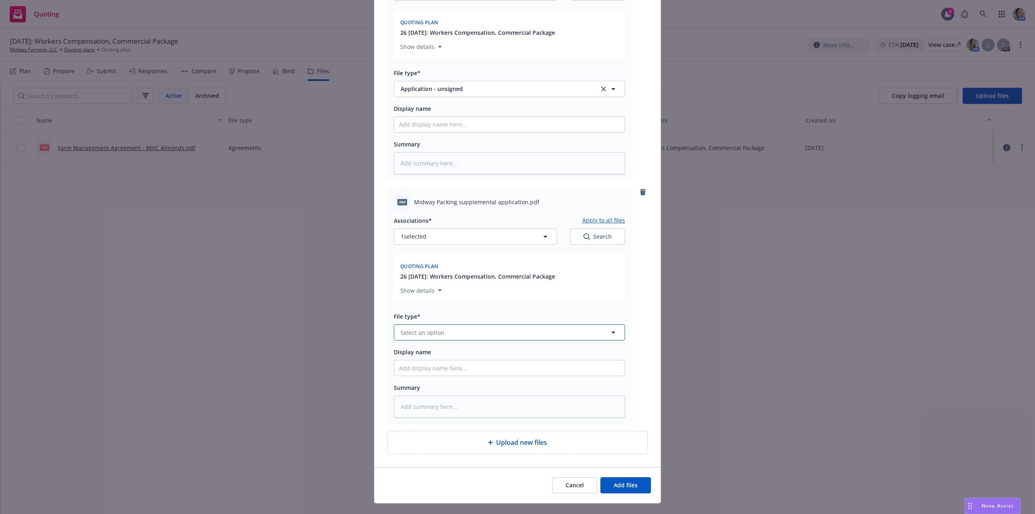
click at [453, 335] on button "Select an option" at bounding box center [509, 332] width 231 height 16
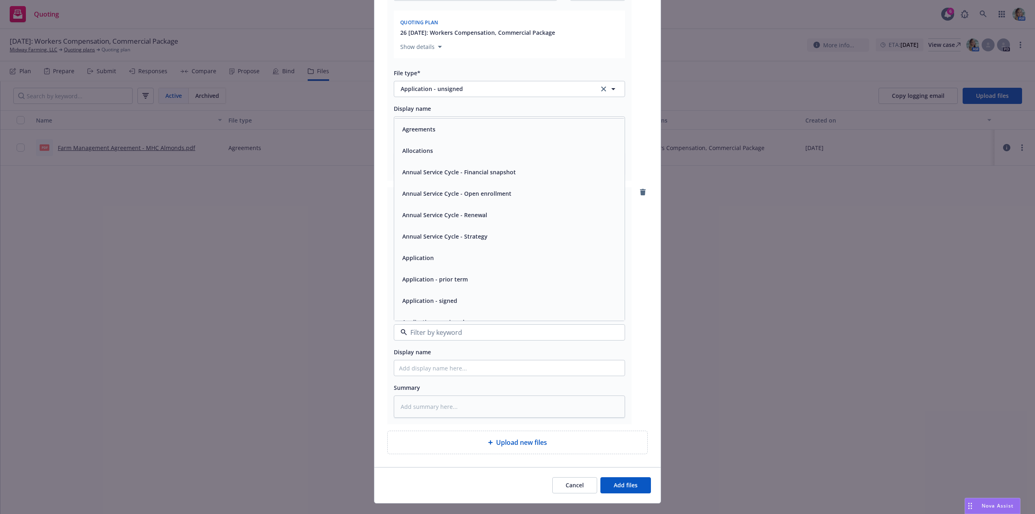
click at [454, 301] on div "Application - signed" at bounding box center [429, 301] width 60 height 12
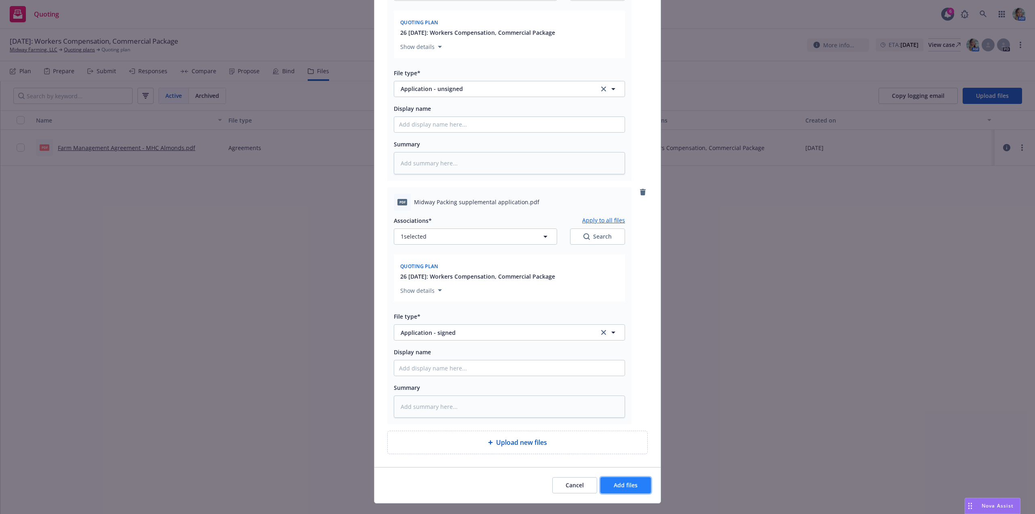
click at [640, 489] on button "Add files" at bounding box center [625, 485] width 51 height 16
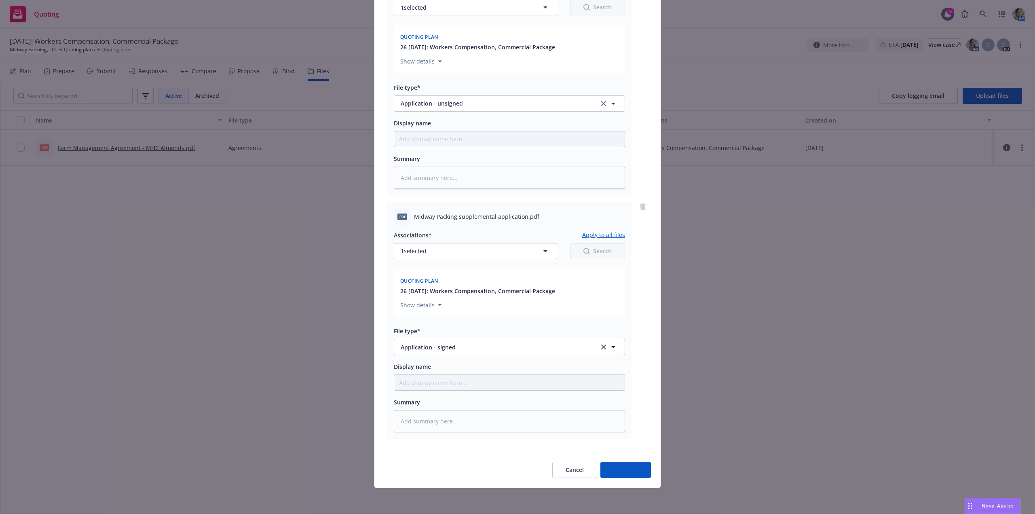
scroll to position [632, 0]
type textarea "x"
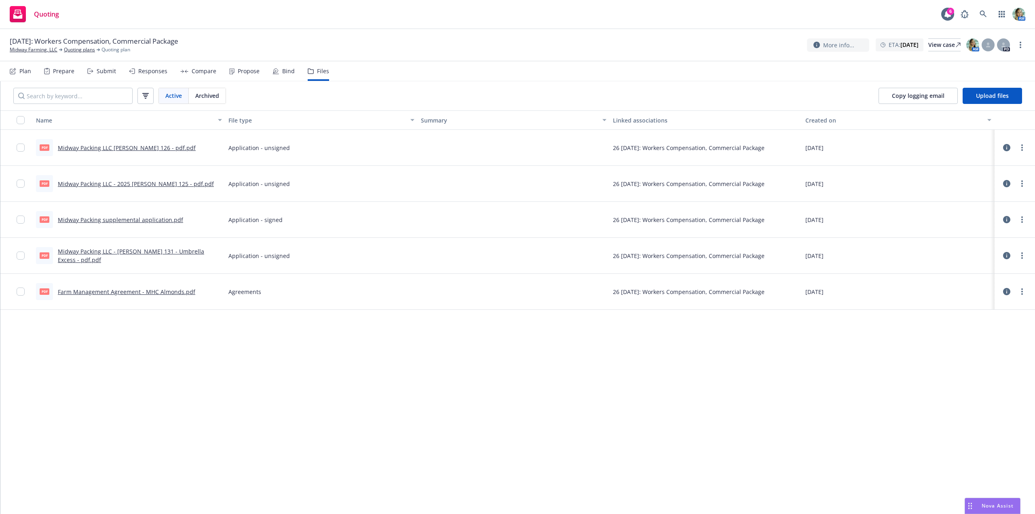
click at [110, 73] on div "Submit" at bounding box center [106, 71] width 19 height 6
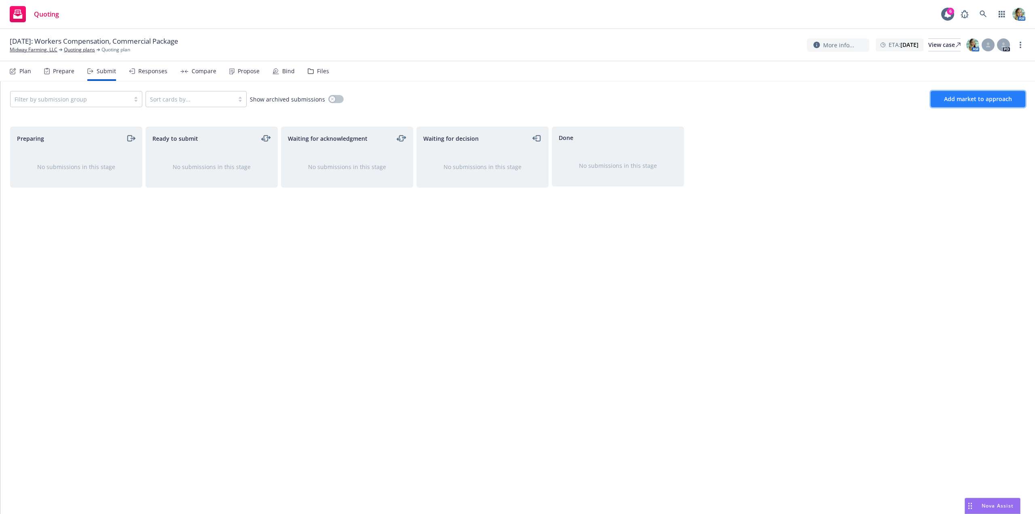
click at [952, 101] on span "Add market to approach" at bounding box center [978, 99] width 68 height 8
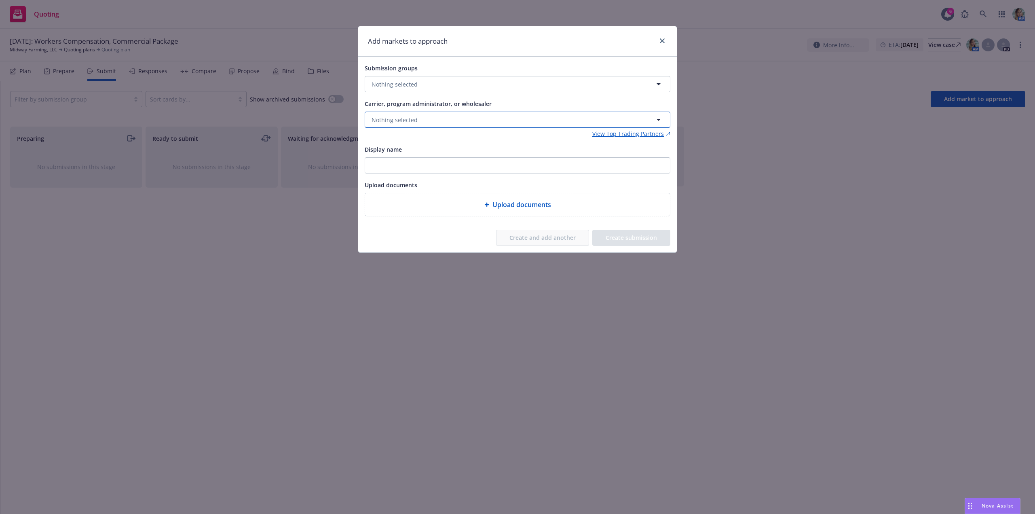
click at [397, 120] on span "Nothing selected" at bounding box center [394, 120] width 46 height 8
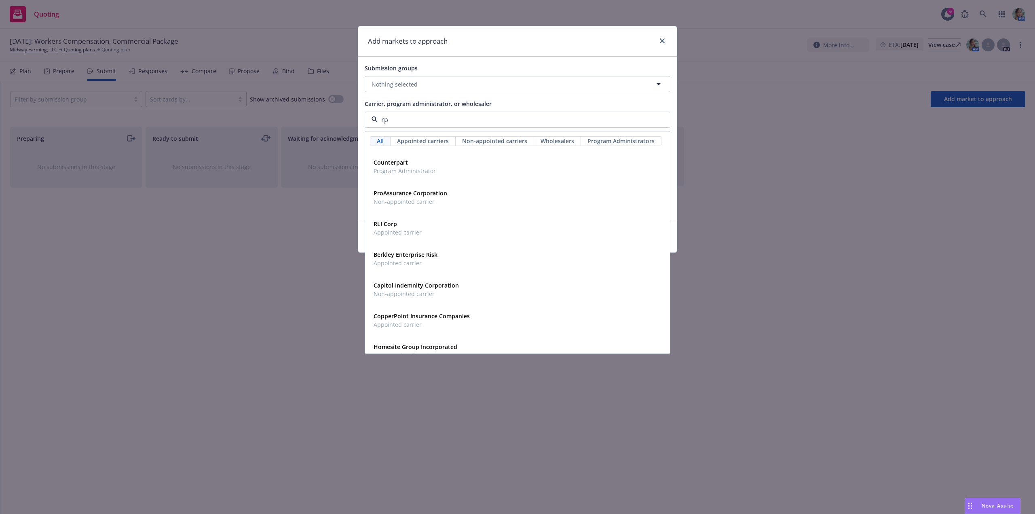
type input "rps"
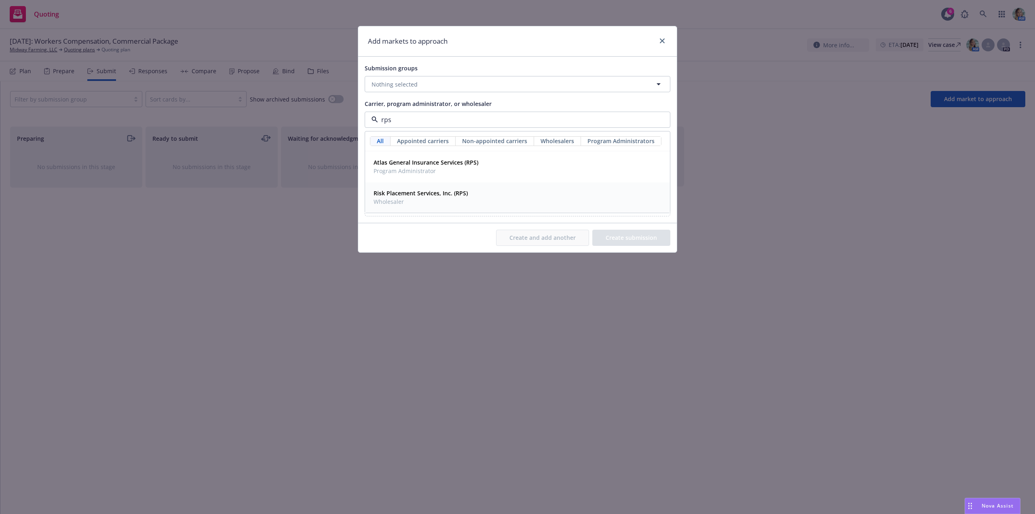
click at [402, 197] on span "Risk Placement Services, Inc. (RPS)" at bounding box center [420, 193] width 94 height 8
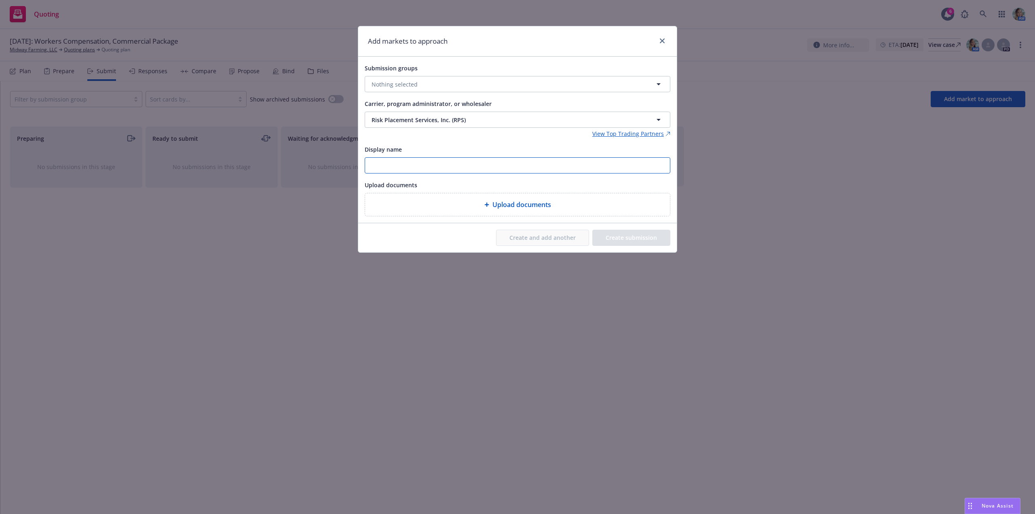
click at [403, 164] on input "Display name" at bounding box center [517, 165] width 305 height 15
type input "TBD General Liability"
click at [515, 325] on div "Add markets to approach Submission groups Nothing selected Carrier, program adm…" at bounding box center [517, 257] width 1035 height 514
click at [486, 330] on div "Add markets to approach Submission groups Nothing selected Carrier, program adm…" at bounding box center [517, 257] width 1035 height 514
click at [662, 42] on icon "close" at bounding box center [662, 40] width 5 height 5
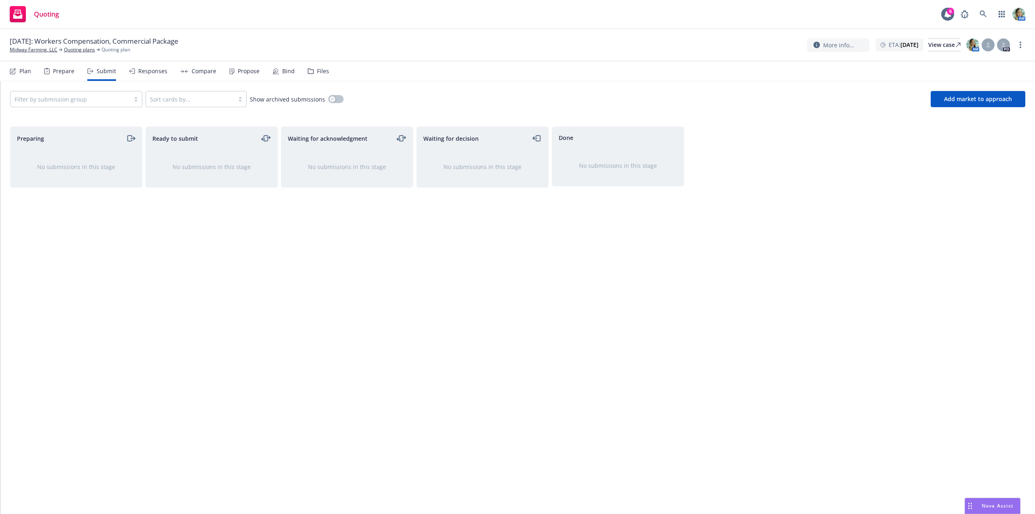
click at [306, 288] on div "Waiting for acknowledgment No submissions in this stage" at bounding box center [347, 311] width 132 height 370
click at [946, 99] on span "Add market to approach" at bounding box center [978, 99] width 68 height 8
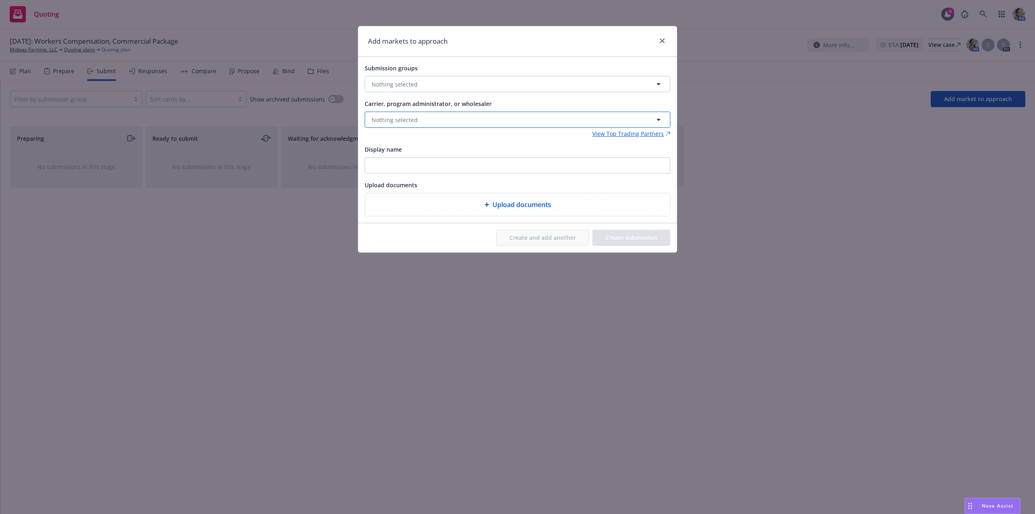
click at [414, 122] on span "Nothing selected" at bounding box center [394, 120] width 46 height 8
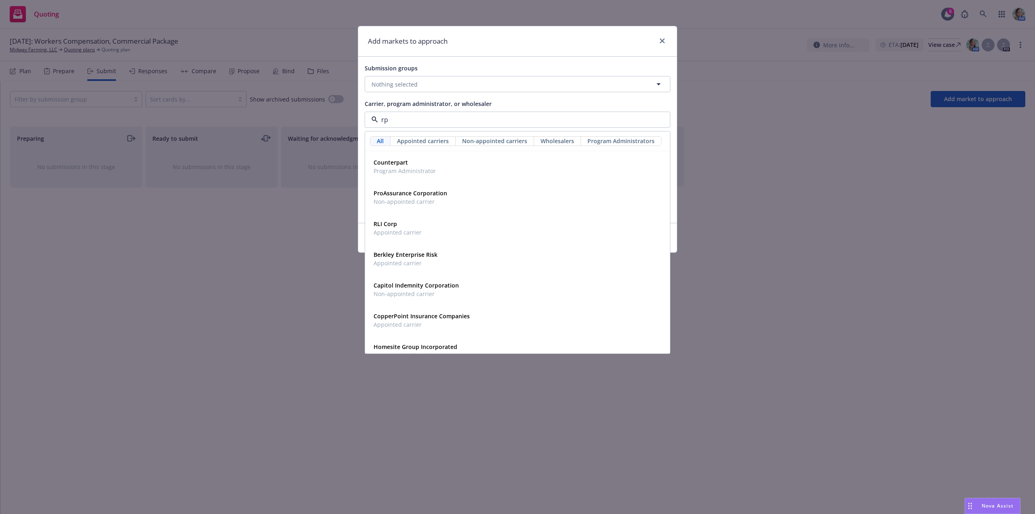
type input "rps"
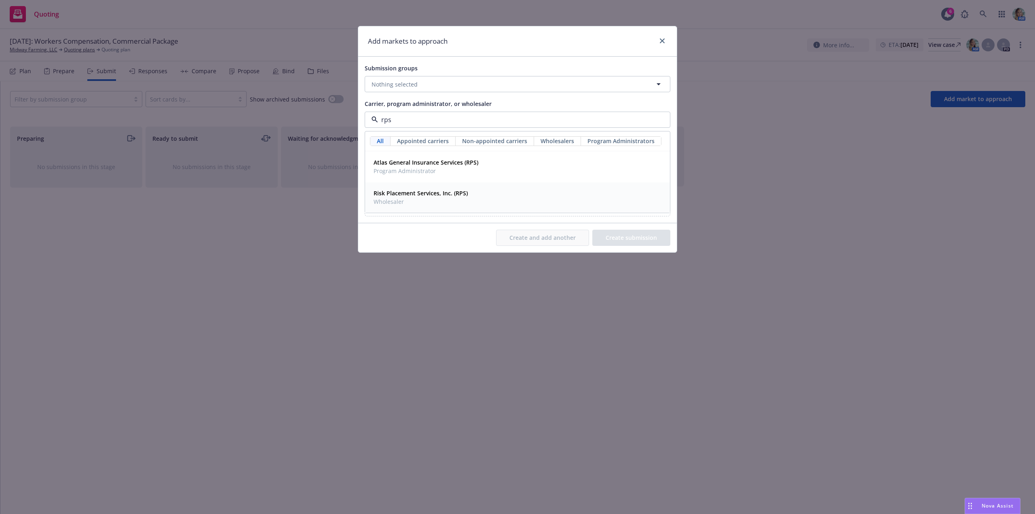
click at [390, 199] on span "Wholesaler" at bounding box center [420, 201] width 94 height 8
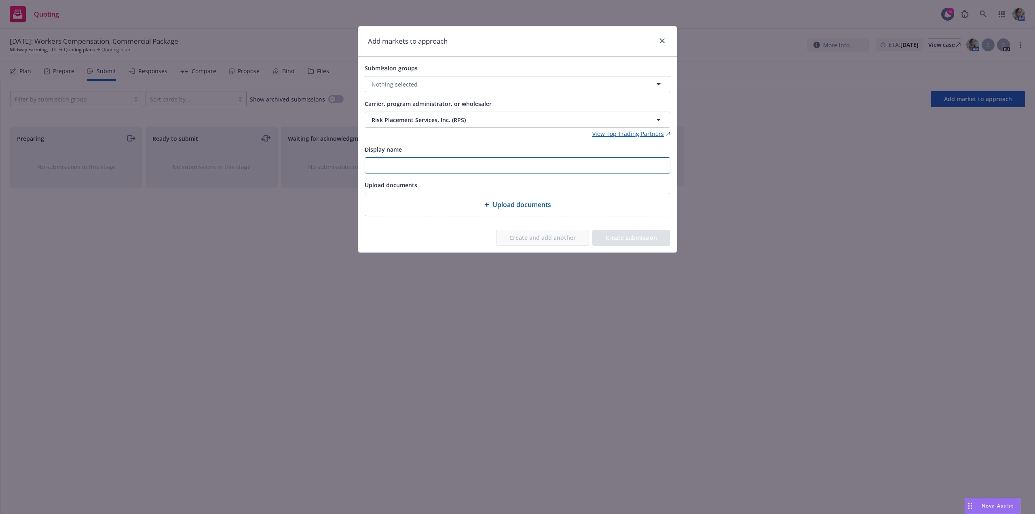
click at [390, 164] on input "Display name" at bounding box center [517, 165] width 305 height 15
drag, startPoint x: 440, startPoint y: 167, endPoint x: 323, endPoint y: 159, distance: 117.1
click at [323, 159] on div "Add markets to approach Submission groups Nothing selected Carrier, program adm…" at bounding box center [517, 257] width 1035 height 514
type input "TBD General Liability"
click at [492, 207] on span "Upload documents" at bounding box center [521, 205] width 59 height 10
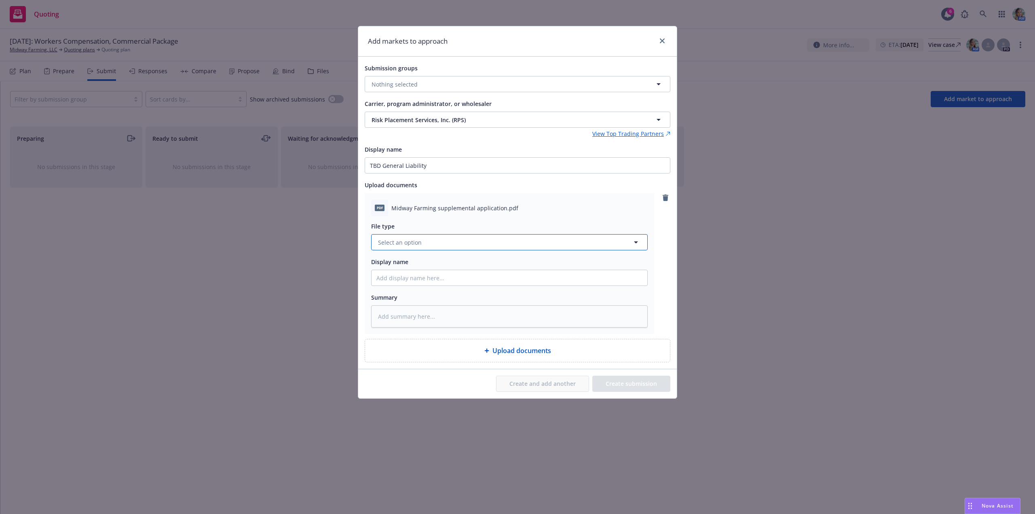
click at [415, 245] on span "Select an option" at bounding box center [400, 242] width 44 height 8
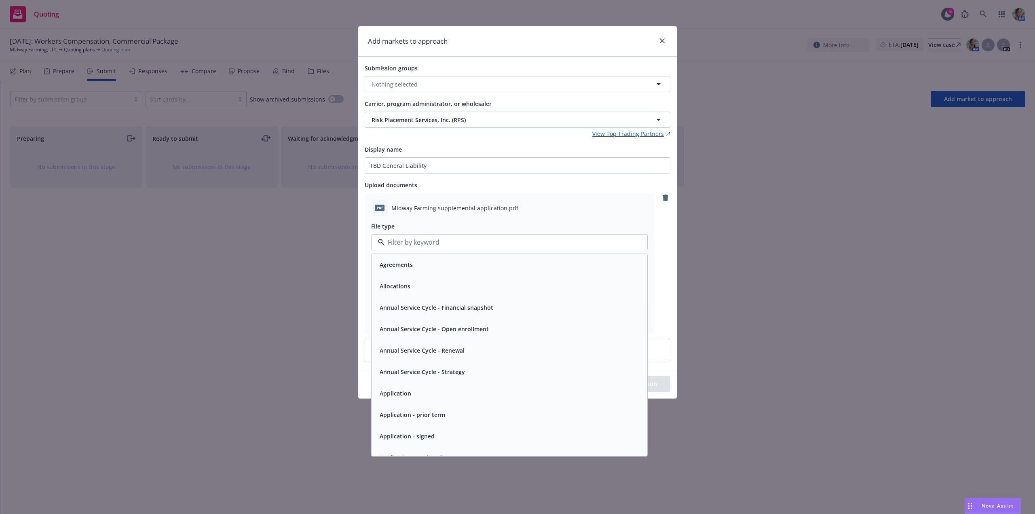
click at [436, 434] on div "Application - signed" at bounding box center [509, 436] width 266 height 12
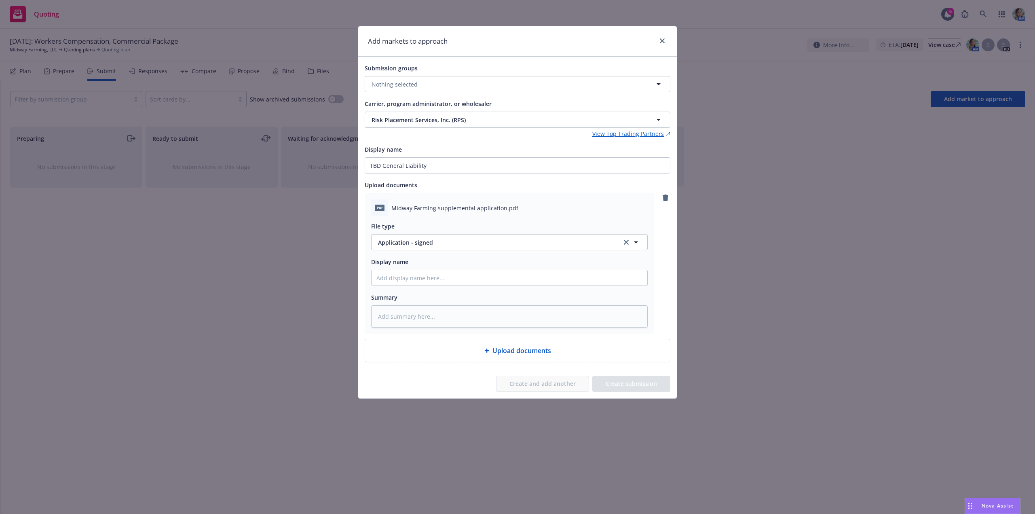
type textarea "x"
click at [660, 40] on icon "close" at bounding box center [662, 40] width 5 height 5
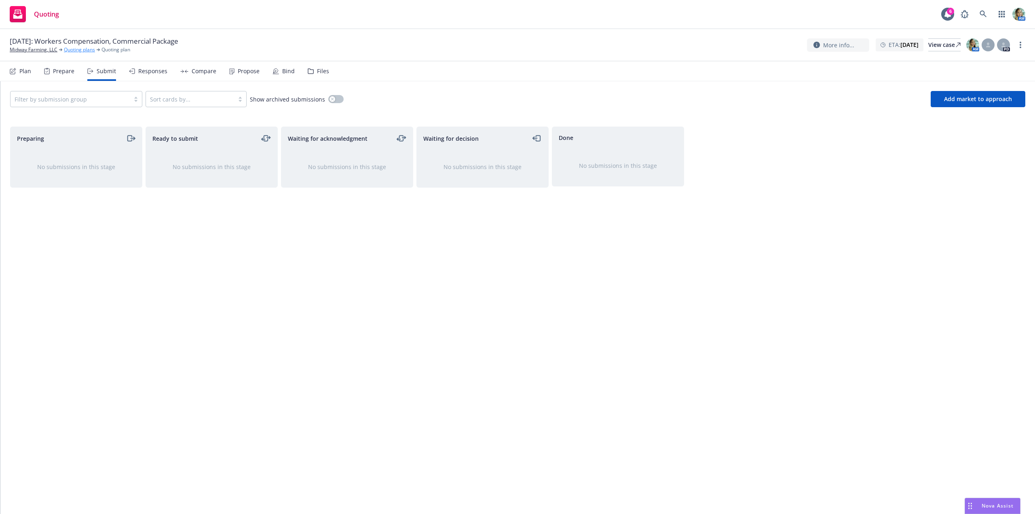
click at [82, 51] on link "Quoting plans" at bounding box center [79, 49] width 31 height 7
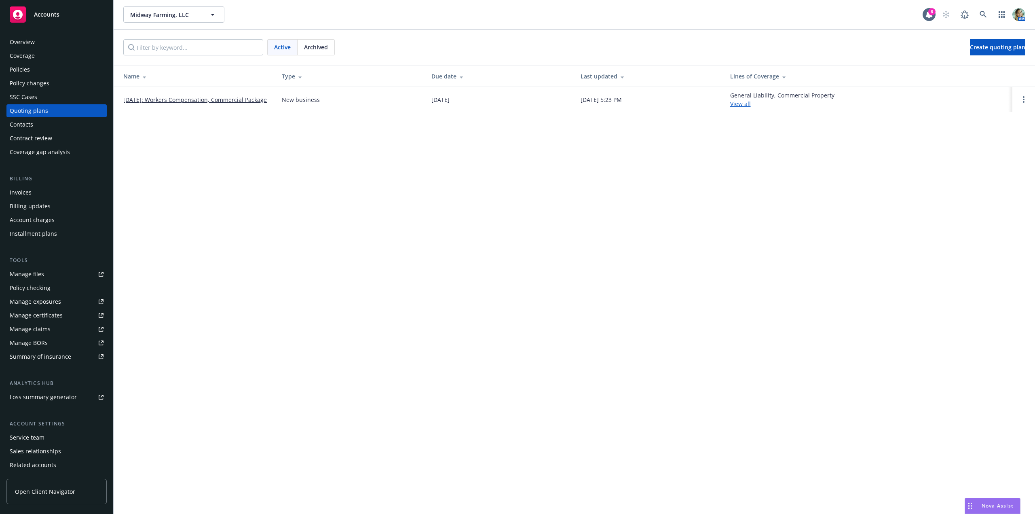
click at [190, 95] on link "09/15/2026: Workers Compensation, Commercial Package" at bounding box center [194, 99] width 143 height 8
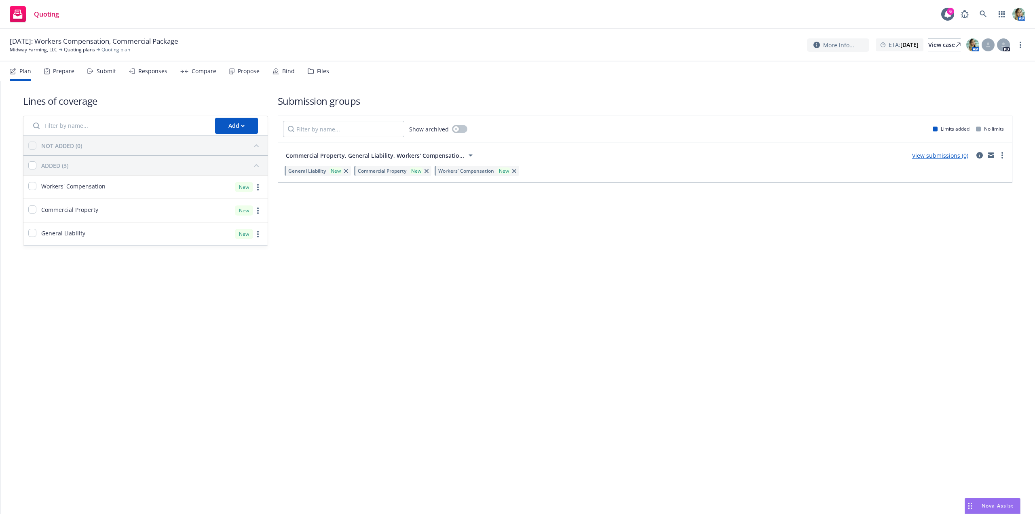
click at [926, 155] on link "View submissions (0)" at bounding box center [940, 156] width 56 height 8
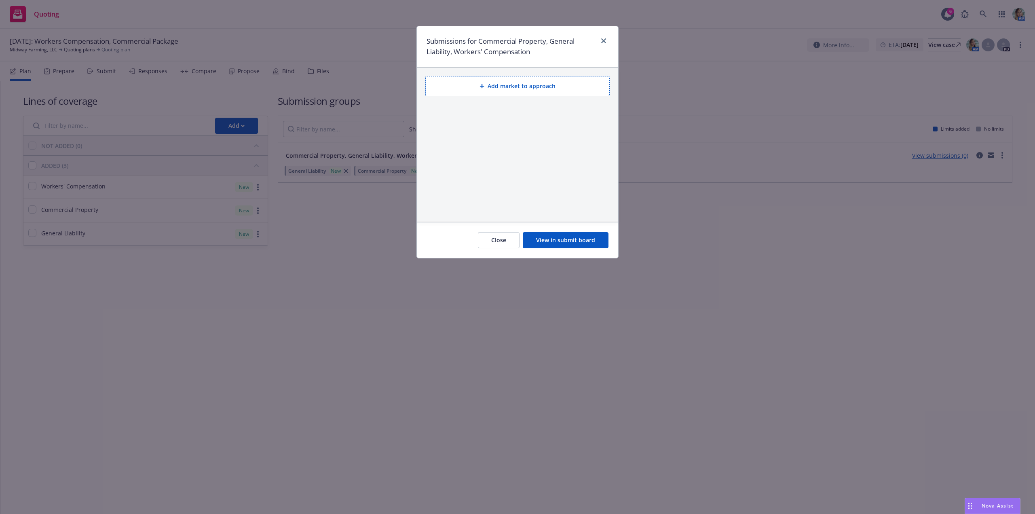
click at [502, 243] on button "Close" at bounding box center [499, 240] width 42 height 16
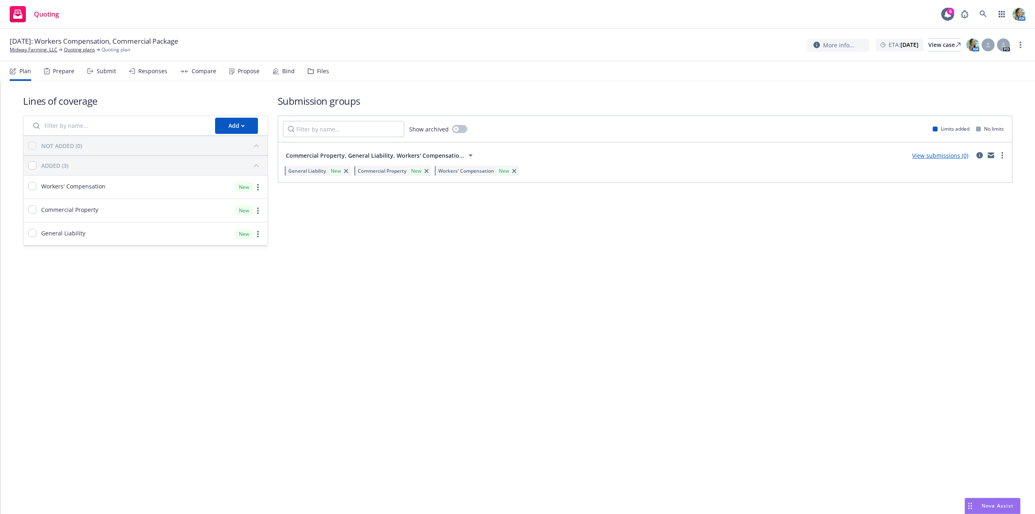
click at [939, 157] on link "View submissions (0)" at bounding box center [940, 156] width 56 height 8
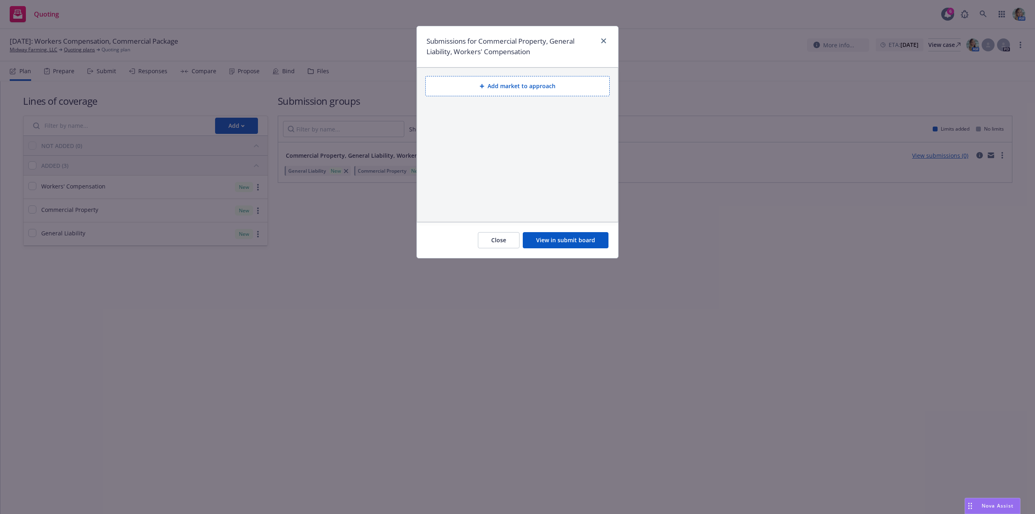
click at [544, 91] on button "Add market to approach" at bounding box center [517, 86] width 184 height 20
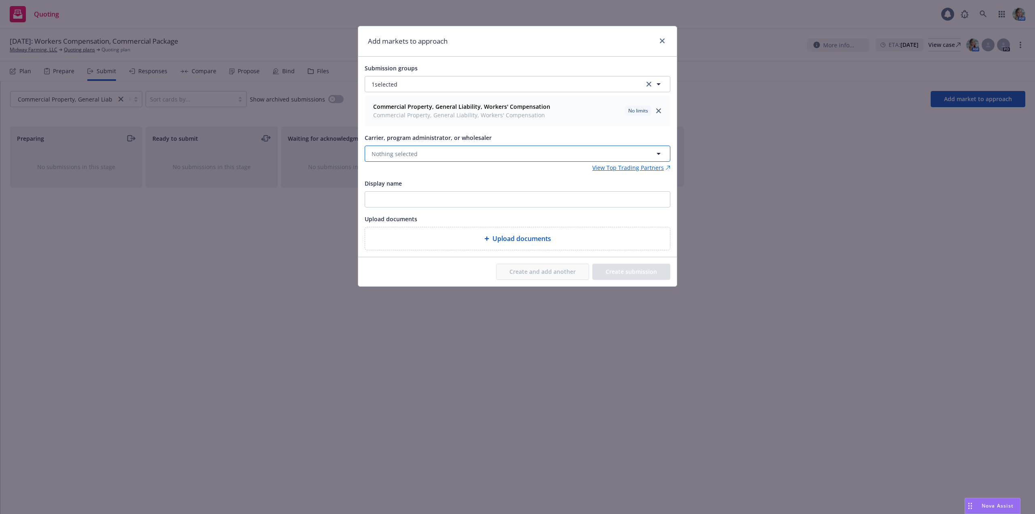
click at [436, 154] on button "Nothing selected" at bounding box center [518, 153] width 306 height 16
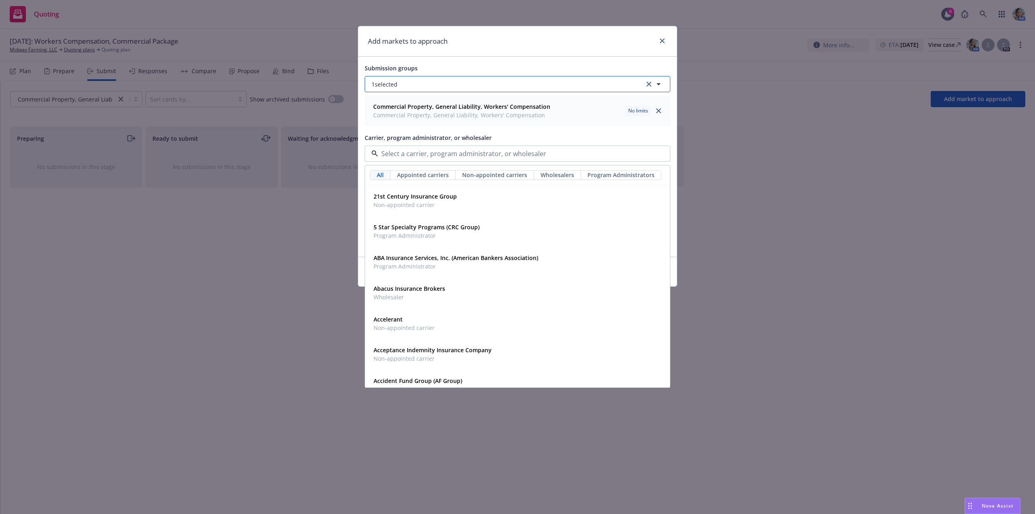
click at [424, 78] on button "1 selected" at bounding box center [518, 84] width 306 height 16
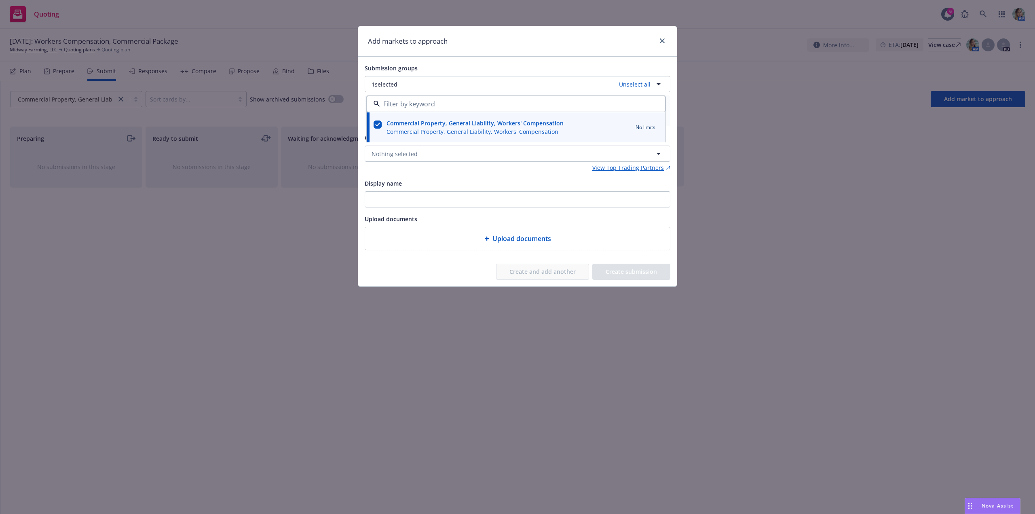
click at [451, 128] on span "Commercial Property, General Liability, Workers' Compensation" at bounding box center [474, 131] width 177 height 8
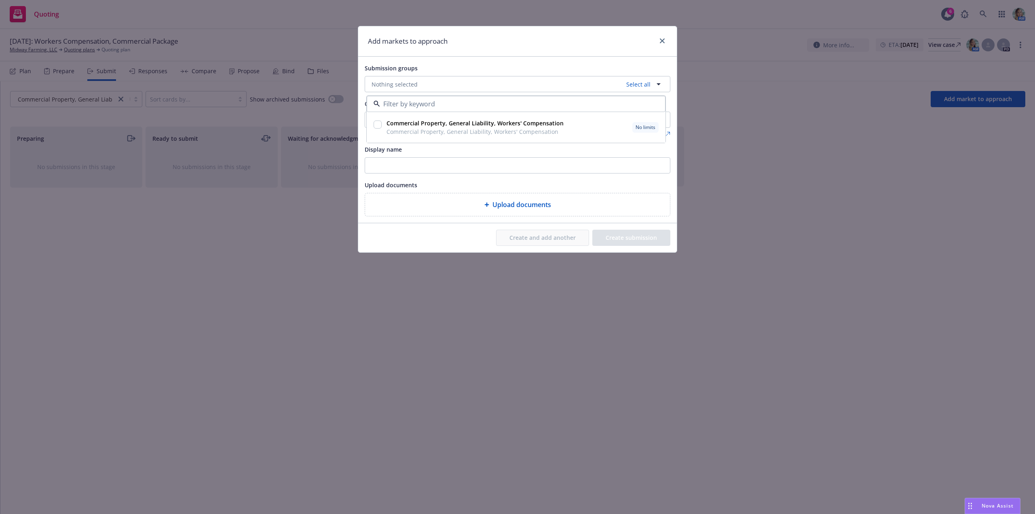
click at [376, 124] on input "checkbox" at bounding box center [377, 124] width 8 height 8
checkbox input "true"
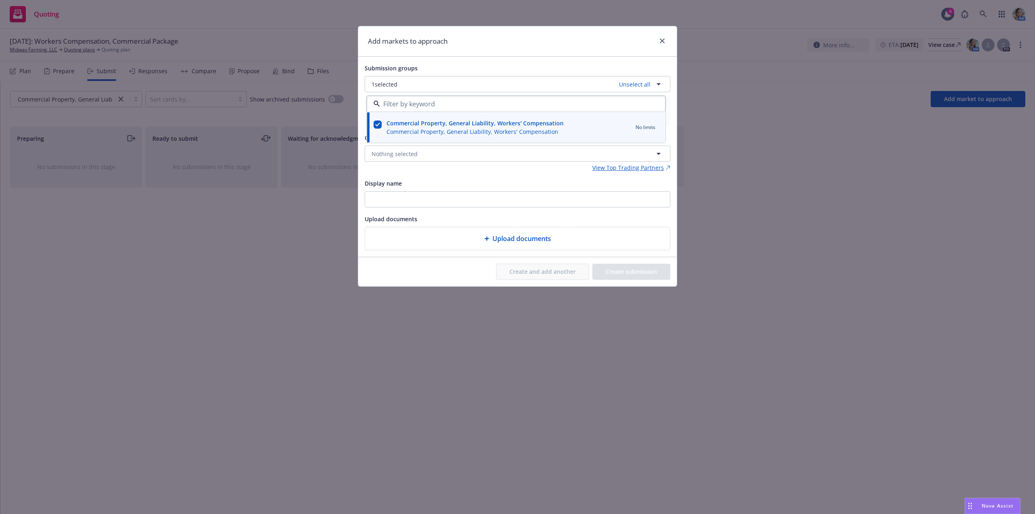
click at [464, 181] on div "Display name" at bounding box center [518, 183] width 306 height 10
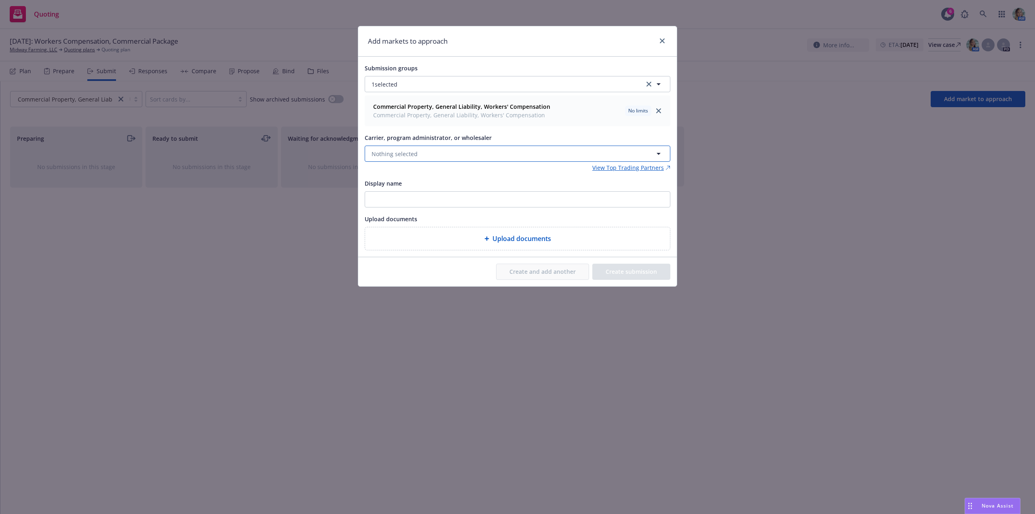
click at [431, 156] on button "Nothing selected" at bounding box center [518, 153] width 306 height 16
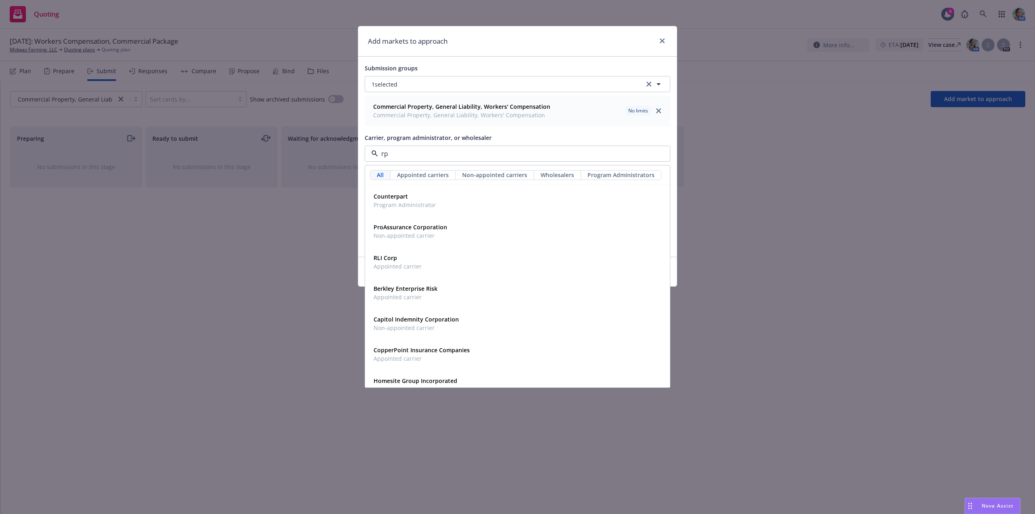
type input "rps"
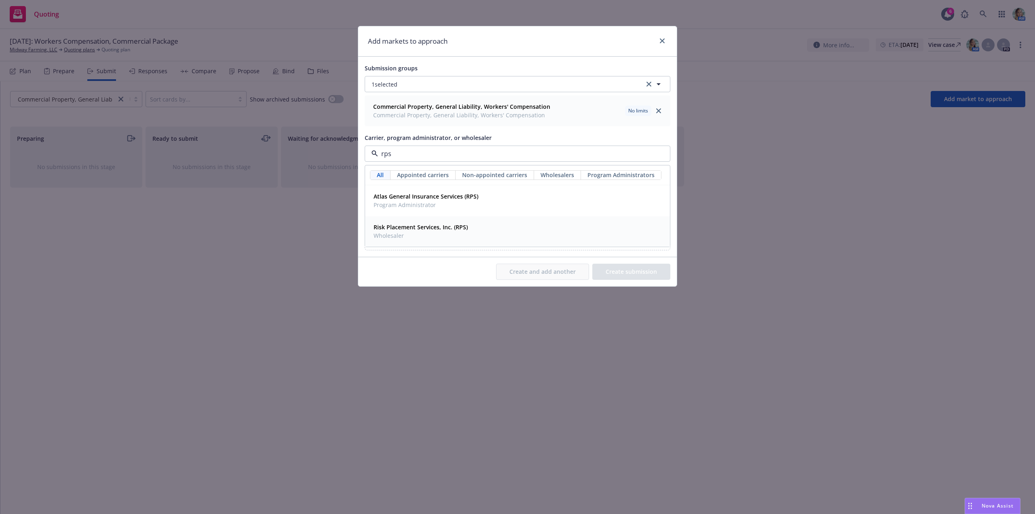
click at [412, 231] on span "Risk Placement Services, Inc. (RPS)" at bounding box center [420, 227] width 94 height 8
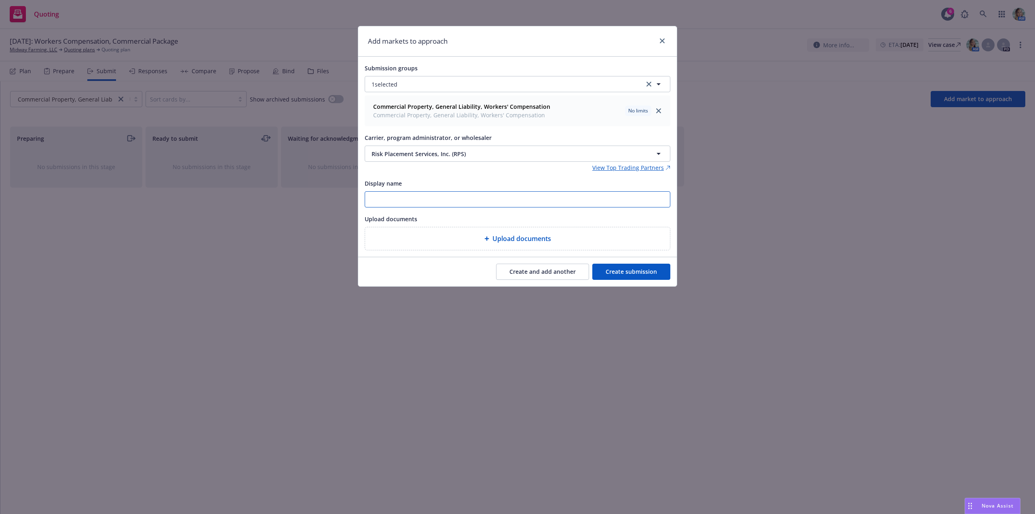
click at [432, 202] on input "Display name" at bounding box center [517, 199] width 305 height 15
paste input "TBD General Liability"
type input "TBD General Liability"
click at [615, 272] on button "Create submission" at bounding box center [631, 271] width 78 height 16
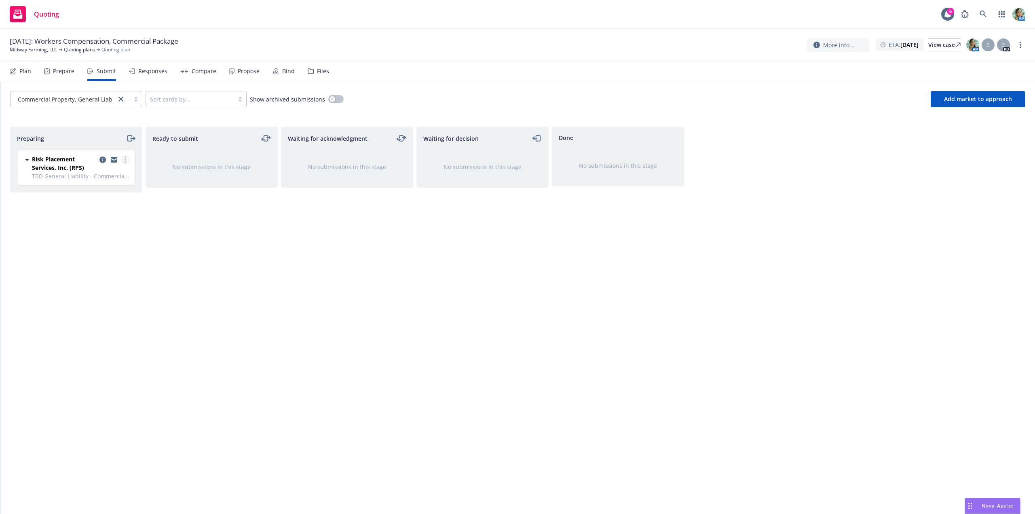
click at [126, 157] on circle "more" at bounding box center [125, 157] width 2 height 2
click at [106, 193] on span "Log acknowledgement" at bounding box center [89, 192] width 80 height 8
click at [86, 51] on link "Quoting plans" at bounding box center [79, 49] width 31 height 7
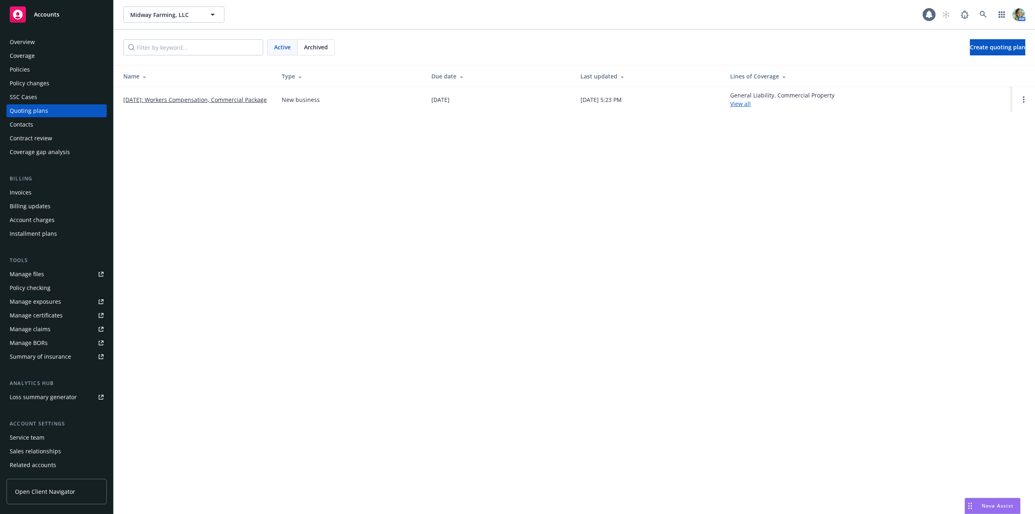
click at [200, 97] on link "[DATE]: Workers Compensation, Commercial Package" at bounding box center [194, 99] width 143 height 8
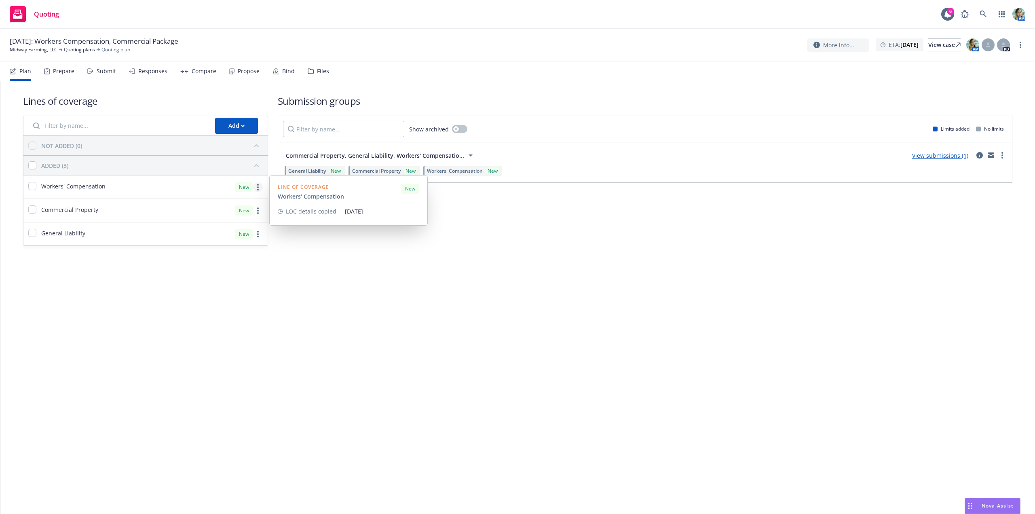
click at [256, 184] on link "more" at bounding box center [258, 187] width 10 height 10
click at [228, 274] on span "Remove from all submission groups" at bounding box center [198, 272] width 117 height 8
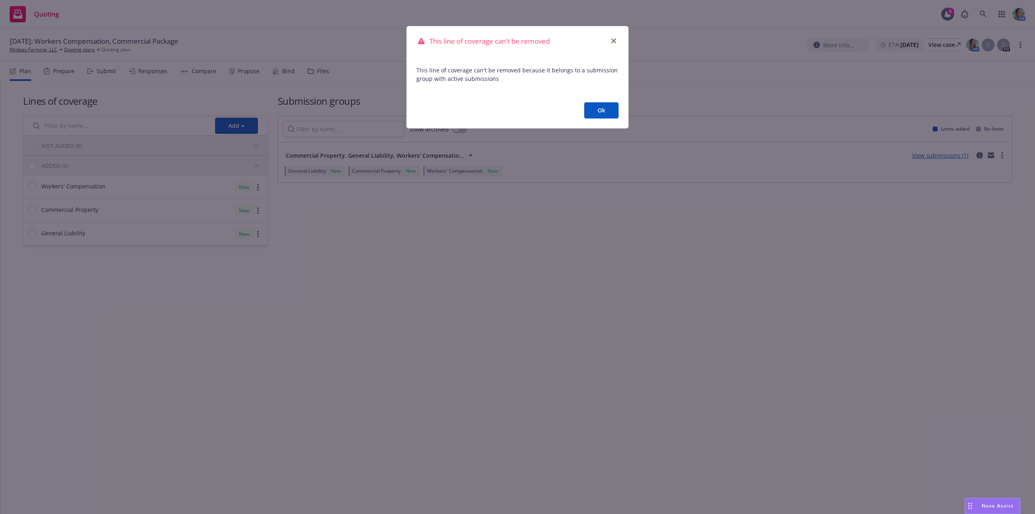
click at [598, 109] on button "Ok" at bounding box center [601, 110] width 34 height 16
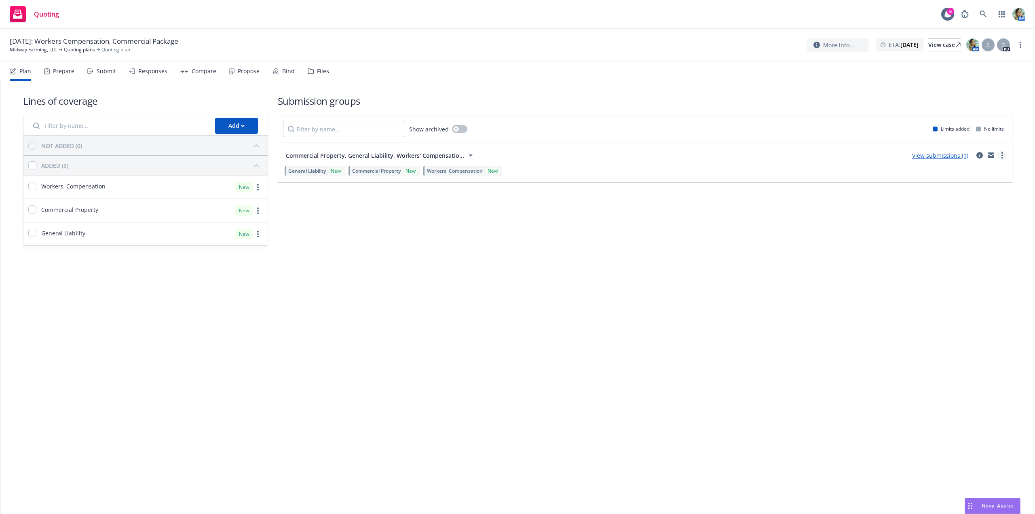
click at [1000, 154] on link "more" at bounding box center [1002, 155] width 10 height 10
click at [971, 173] on span "View more details" at bounding box center [954, 175] width 67 height 8
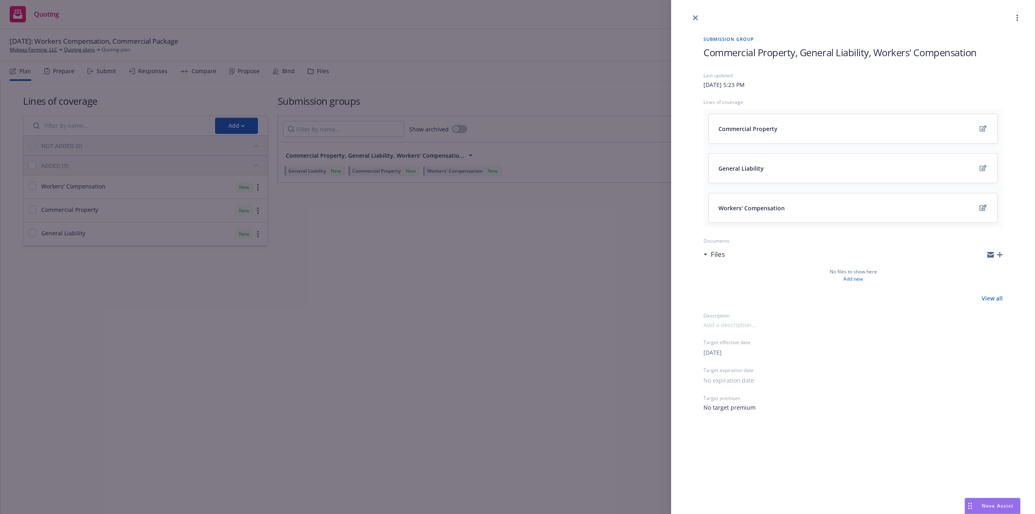
click at [982, 208] on icon "edit" at bounding box center [982, 207] width 7 height 6
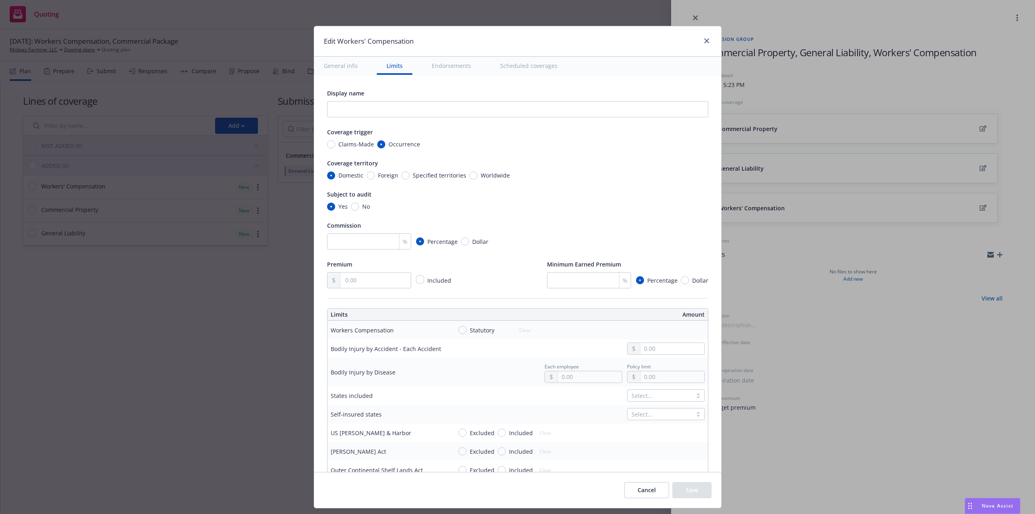
click at [711, 39] on div "Edit Workers' Compensation" at bounding box center [517, 41] width 407 height 30
click at [713, 42] on div "Edit Workers' Compensation" at bounding box center [517, 41] width 407 height 30
click at [708, 42] on div "Edit Workers' Compensation" at bounding box center [517, 41] width 407 height 30
click at [702, 41] on link "close" at bounding box center [707, 41] width 10 height 10
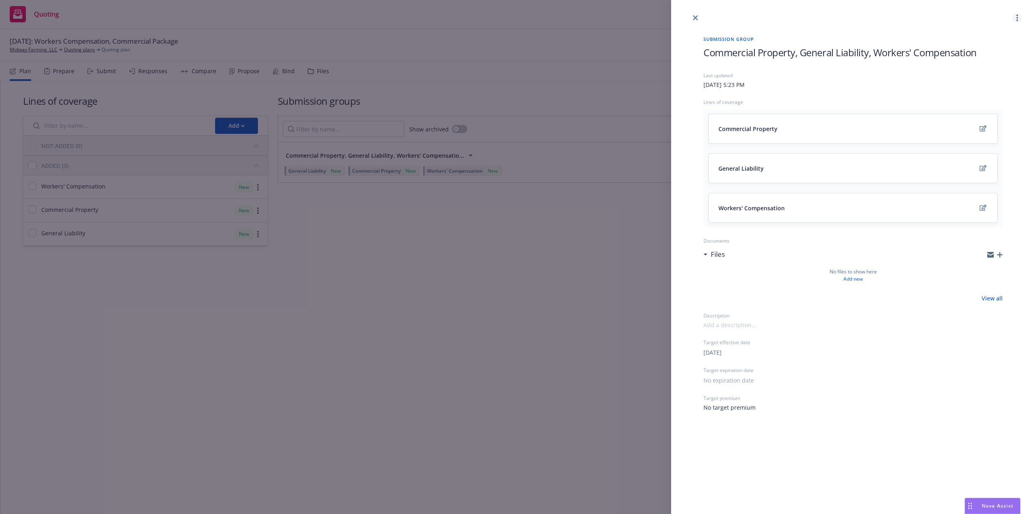
click at [1017, 18] on icon "more" at bounding box center [1017, 18] width 2 height 6
click at [980, 207] on icon "edit" at bounding box center [982, 207] width 7 height 6
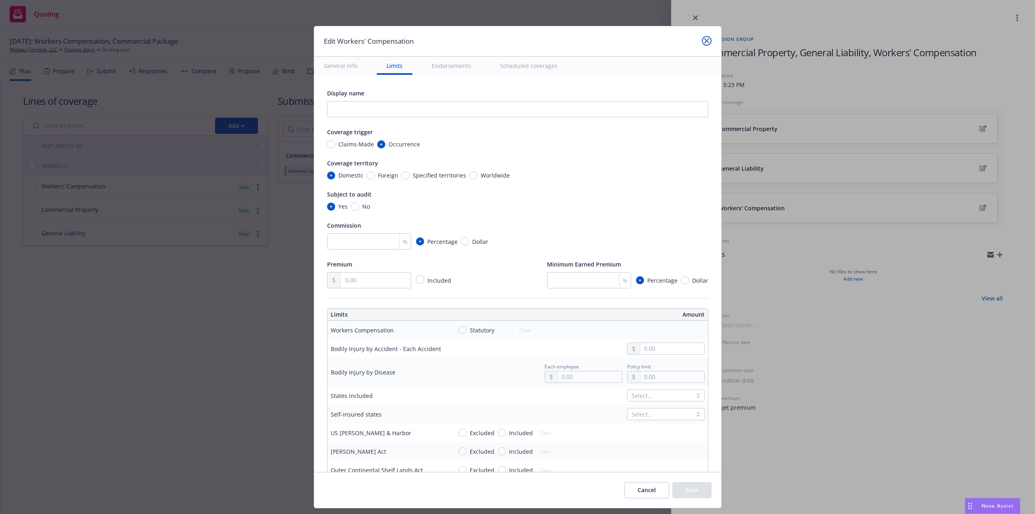
click at [707, 42] on icon "close" at bounding box center [706, 40] width 5 height 5
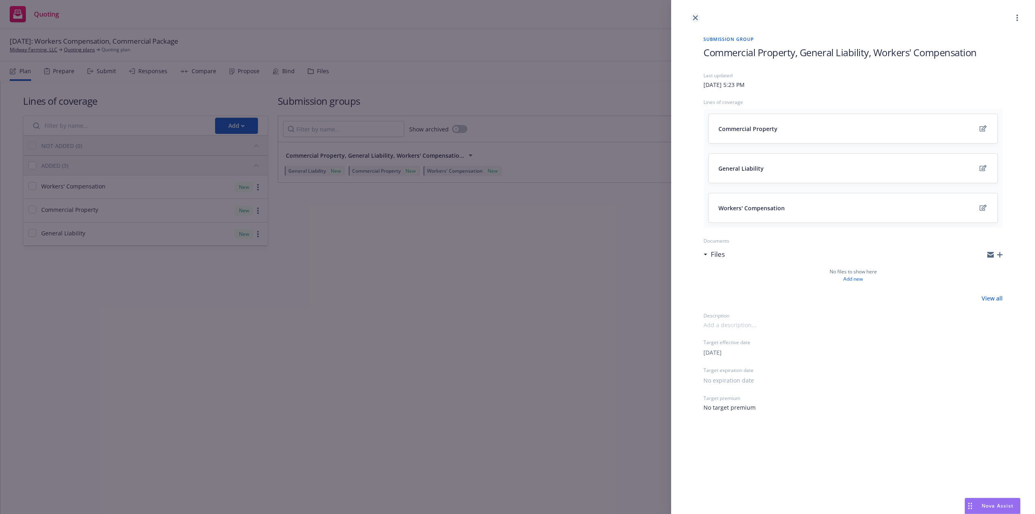
click at [694, 18] on icon "close" at bounding box center [695, 17] width 5 height 5
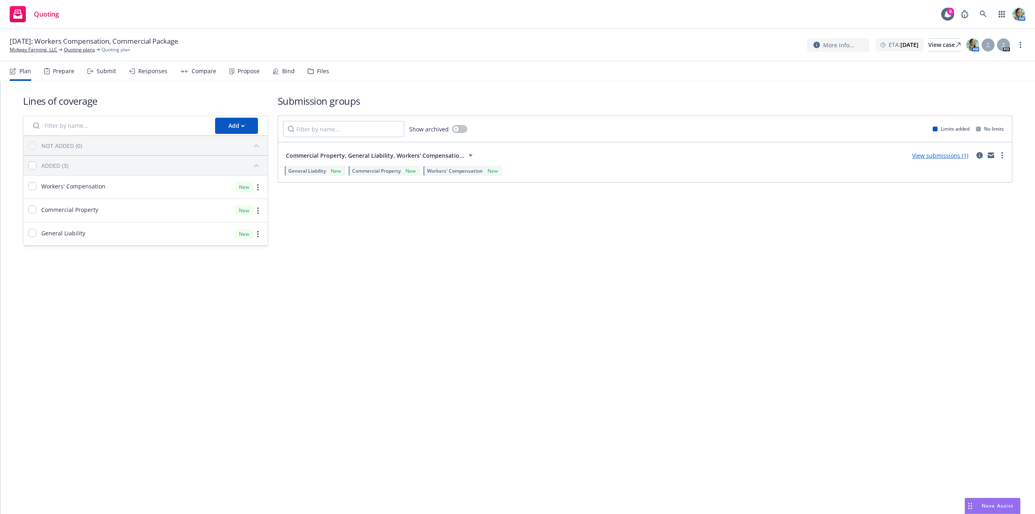
click at [333, 260] on div "Lines of coverage Add NOT ADDED (0) ADDED (3) Workers' Compensation New Commerc…" at bounding box center [517, 181] width 1034 height 200
click at [234, 129] on div "Add" at bounding box center [236, 125] width 16 height 15
click at [274, 148] on span "Create new business lines of coverage" at bounding box center [276, 147] width 123 height 8
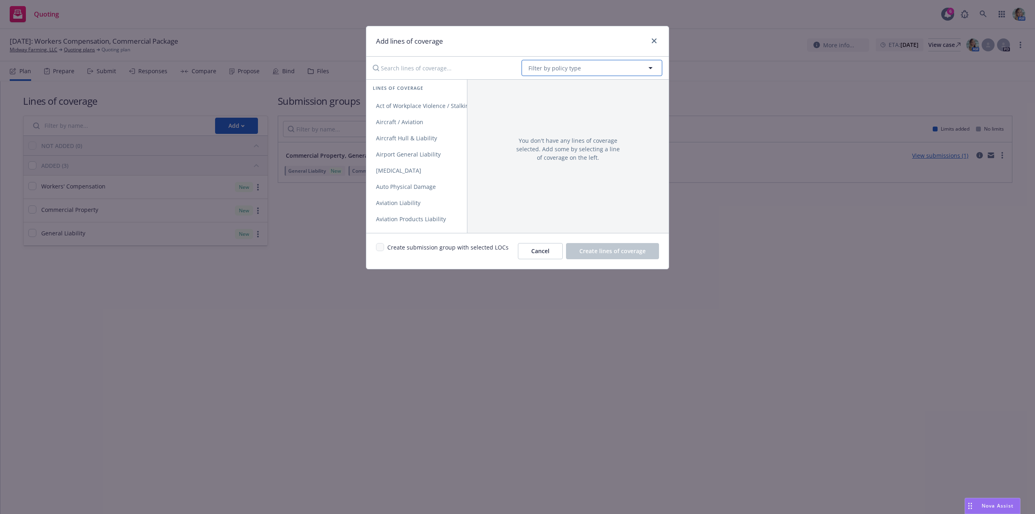
click at [564, 65] on span "Filter by policy type" at bounding box center [554, 68] width 53 height 8
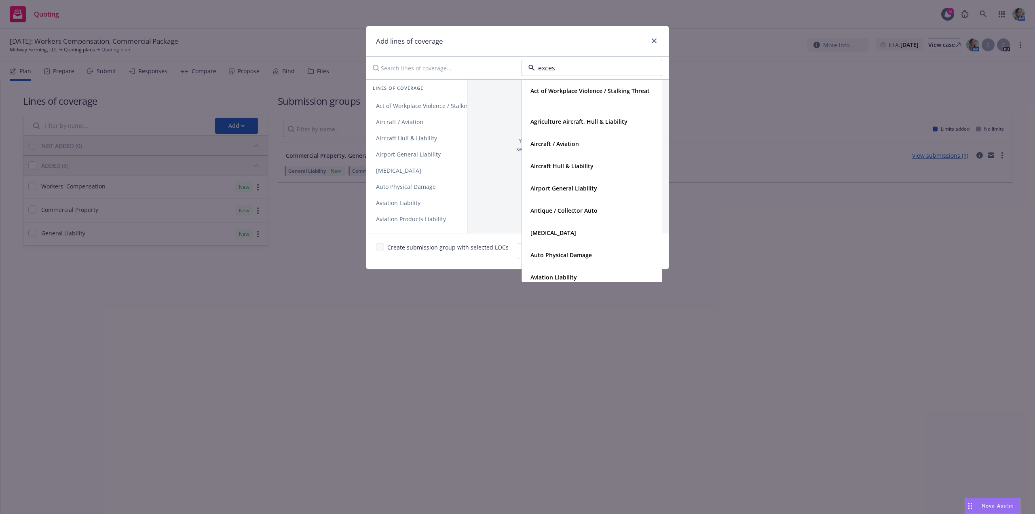
type input "excess"
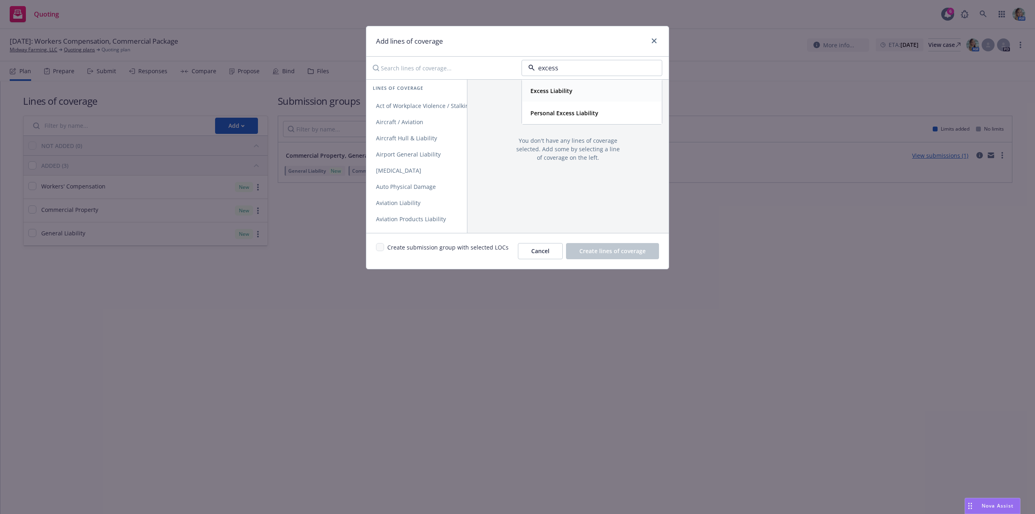
click at [550, 91] on strong "Excess Liability" at bounding box center [551, 91] width 42 height 8
click at [420, 103] on link "Excess" at bounding box center [416, 106] width 101 height 16
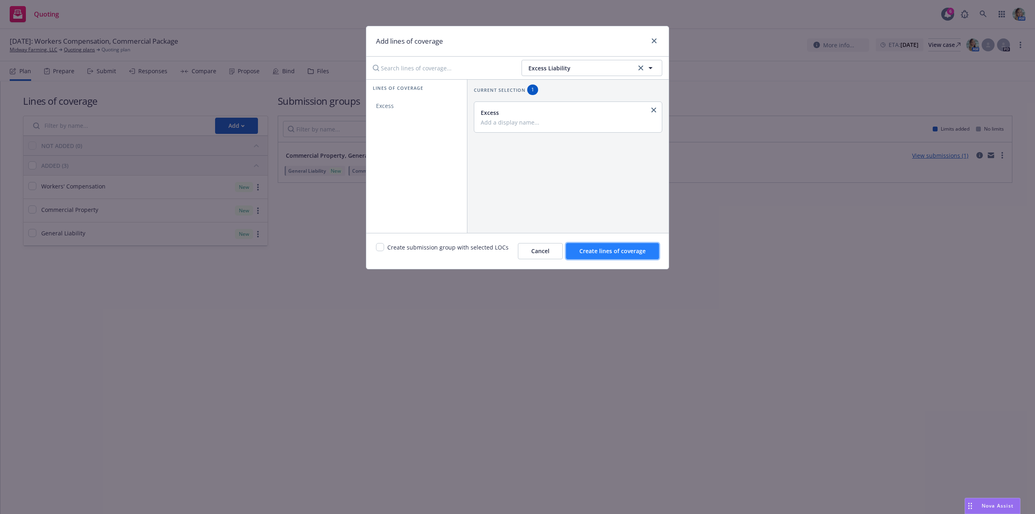
click at [599, 250] on span "Create lines of coverage" at bounding box center [612, 251] width 66 height 8
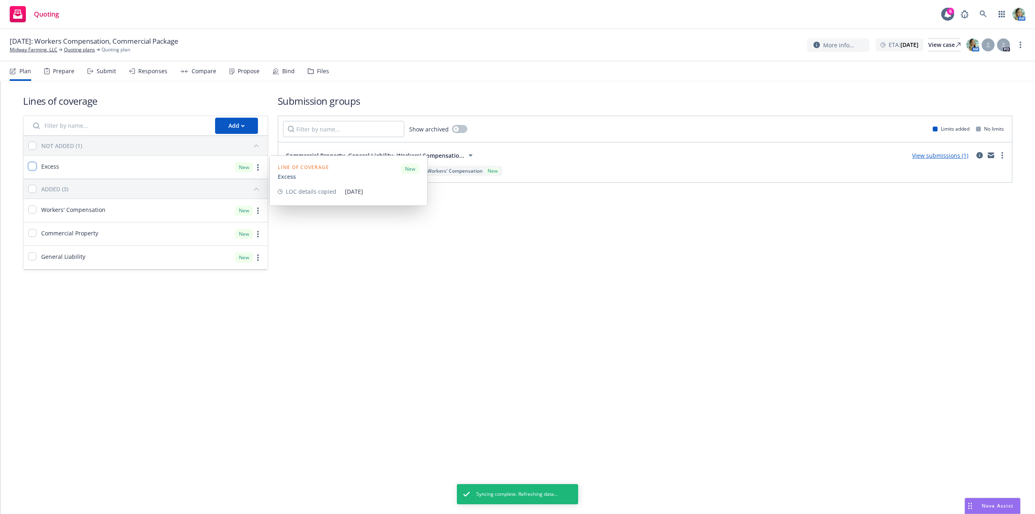
click at [34, 166] on input "checkbox" at bounding box center [32, 166] width 8 height 8
checkbox input "true"
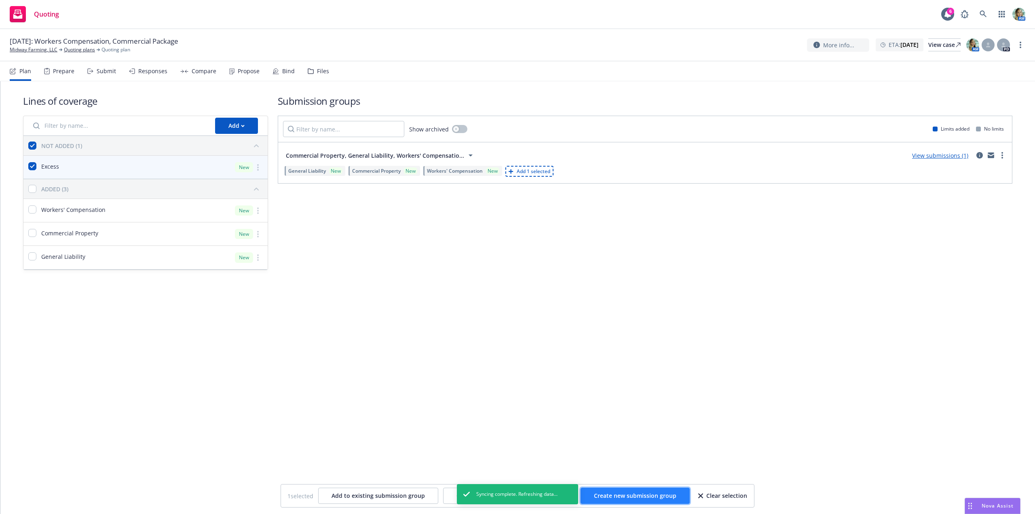
click at [629, 493] on span "Create new submission group" at bounding box center [635, 495] width 82 height 8
checkbox input "false"
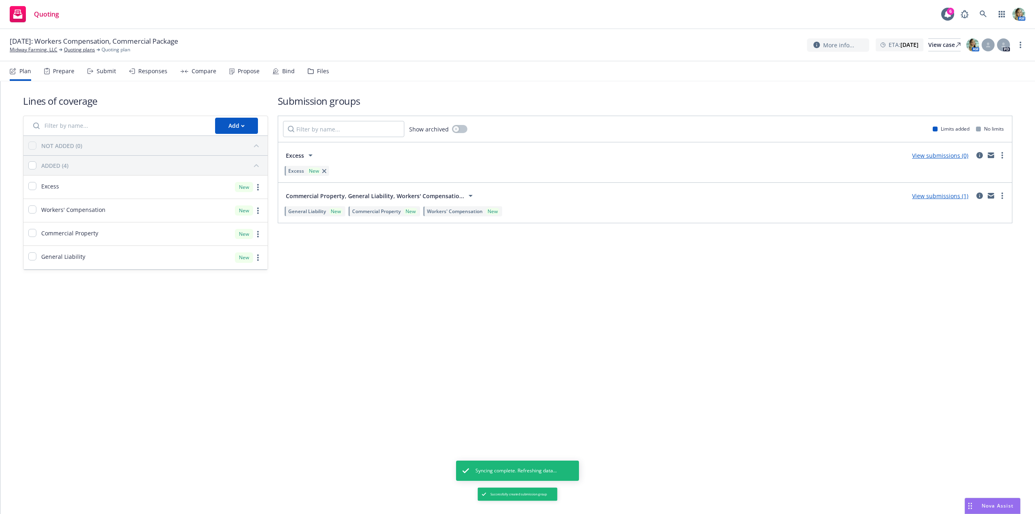
click at [924, 158] on link "View submissions (0)" at bounding box center [940, 156] width 56 height 8
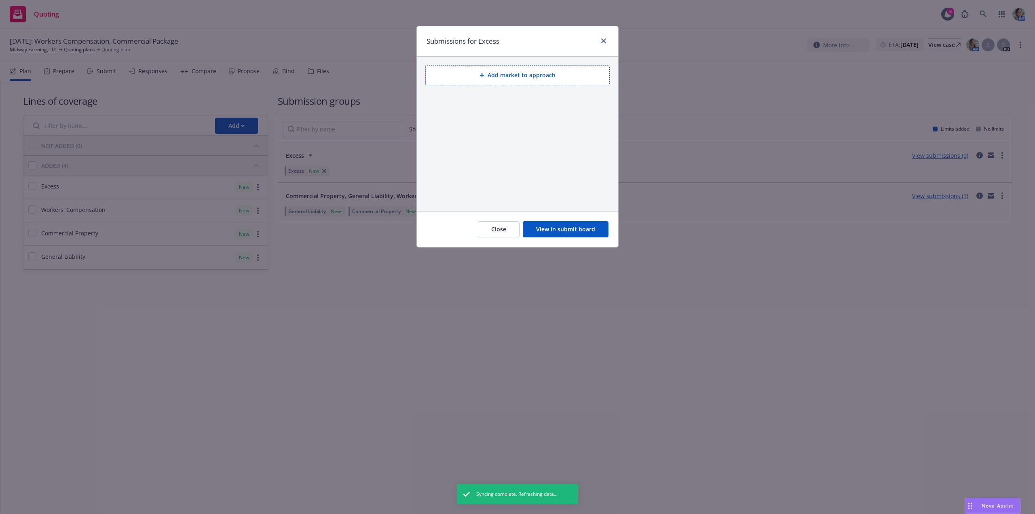
click at [558, 228] on button "View in submit board" at bounding box center [566, 229] width 86 height 16
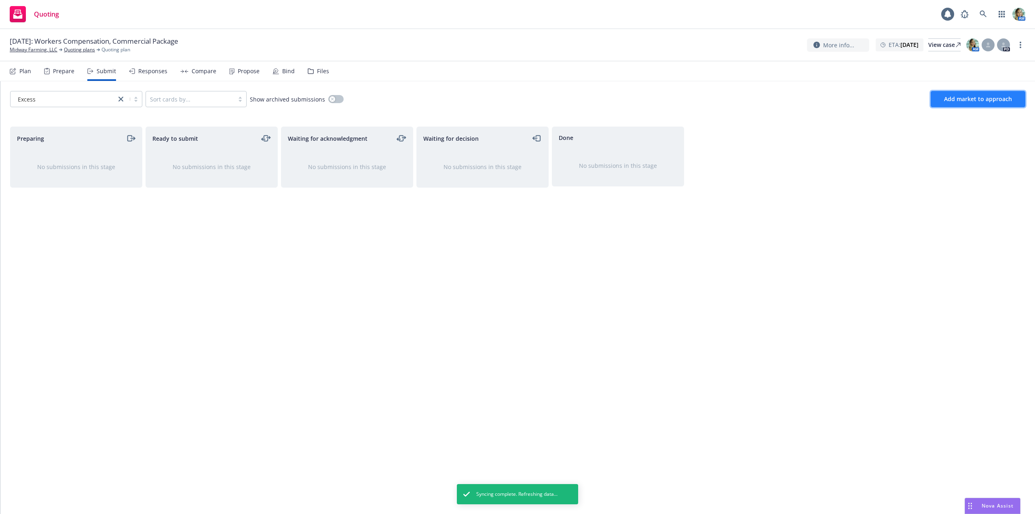
click at [938, 103] on button "Add market to approach" at bounding box center [977, 99] width 95 height 16
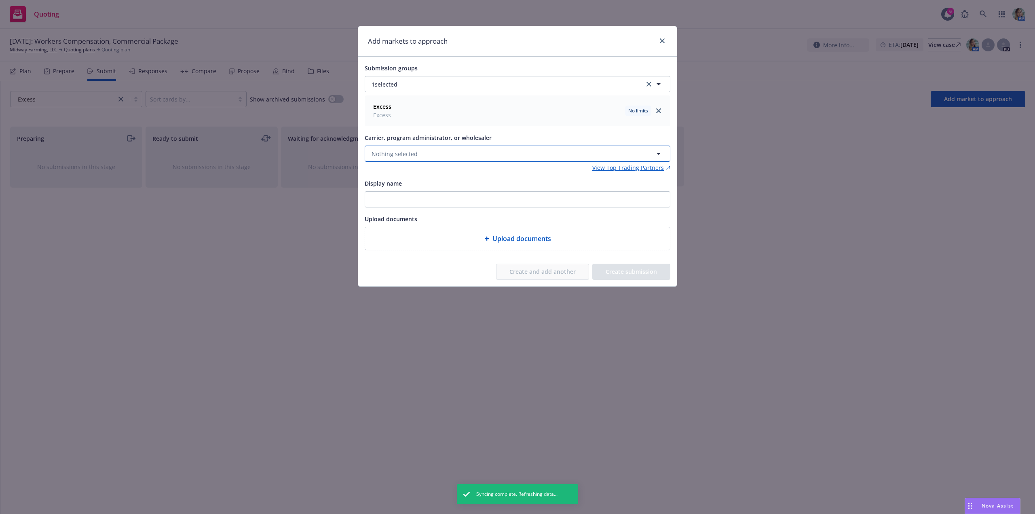
click at [408, 152] on span "Nothing selected" at bounding box center [394, 154] width 46 height 8
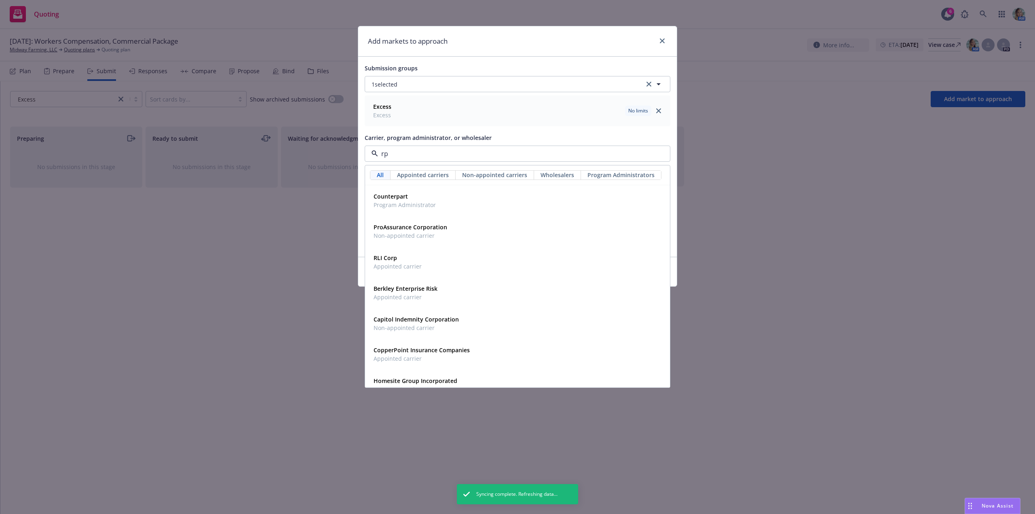
type input "rps"
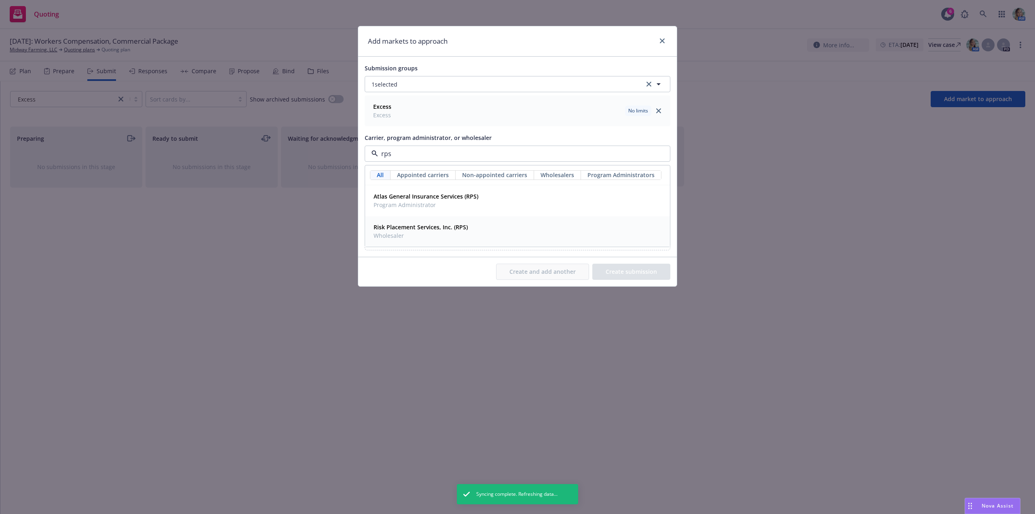
click at [407, 230] on strong "Risk Placement Services, Inc. (RPS)" at bounding box center [420, 227] width 94 height 8
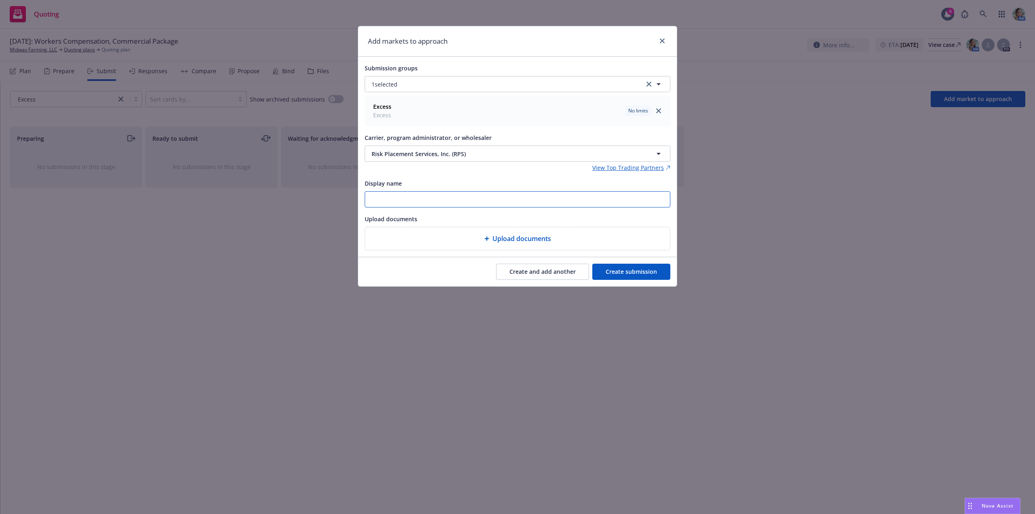
click at [386, 198] on input "Display name" at bounding box center [517, 199] width 305 height 15
paste input "TBD General Liability"
drag, startPoint x: 384, startPoint y: 199, endPoint x: 436, endPoint y: 199, distance: 52.5
click at [436, 199] on input "TBD General Liability" at bounding box center [517, 199] width 305 height 15
type input "TBD Excess Liability"
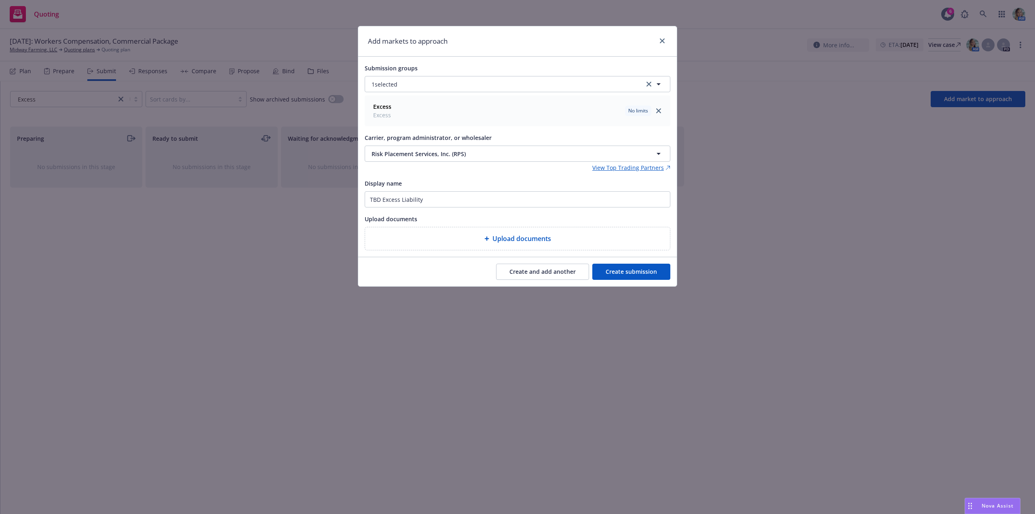
click at [640, 273] on button "Create submission" at bounding box center [631, 271] width 78 height 16
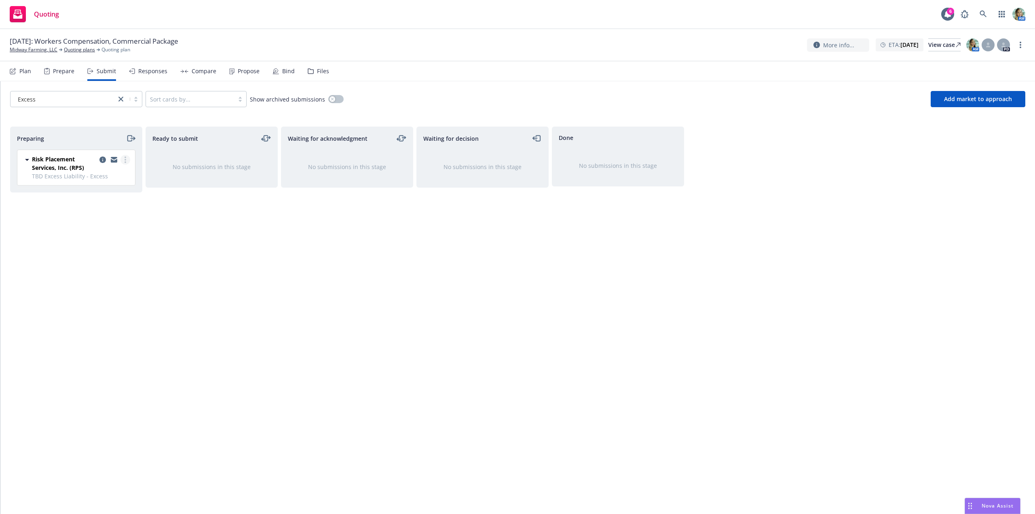
click at [126, 161] on icon "more" at bounding box center [125, 159] width 2 height 6
click at [107, 193] on span "Log acknowledgement" at bounding box center [89, 192] width 80 height 8
click at [462, 301] on div "Waiting for decision Risk Placement Services, Inc. (RPS) TBD Excess Liability -…" at bounding box center [482, 311] width 132 height 370
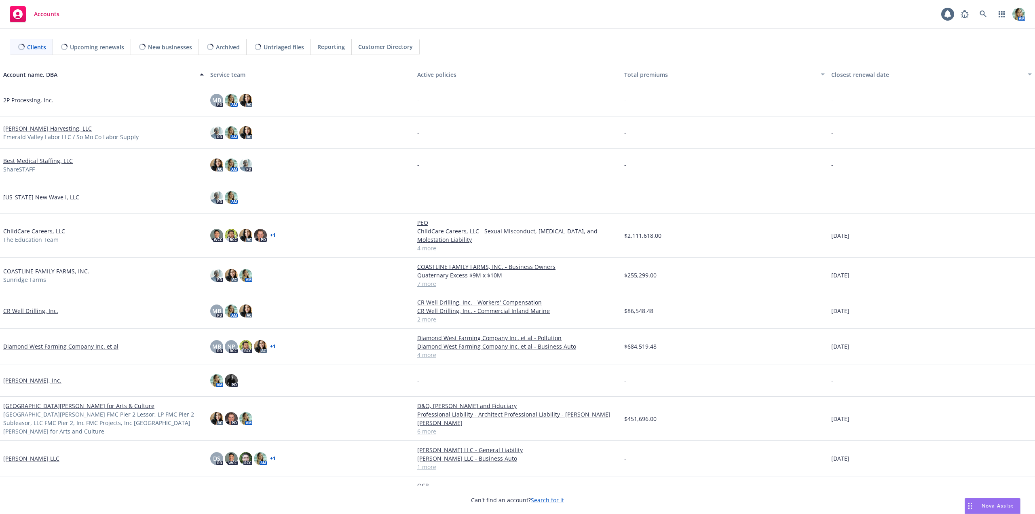
click at [177, 48] on span "New businesses" at bounding box center [170, 47] width 44 height 8
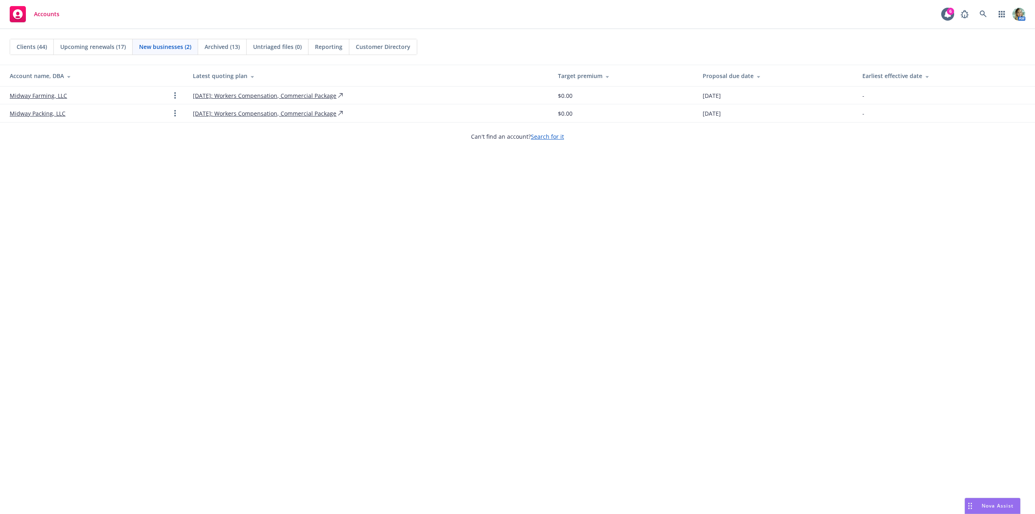
click at [57, 115] on link "Midway Packing, LLC" at bounding box center [38, 113] width 56 height 8
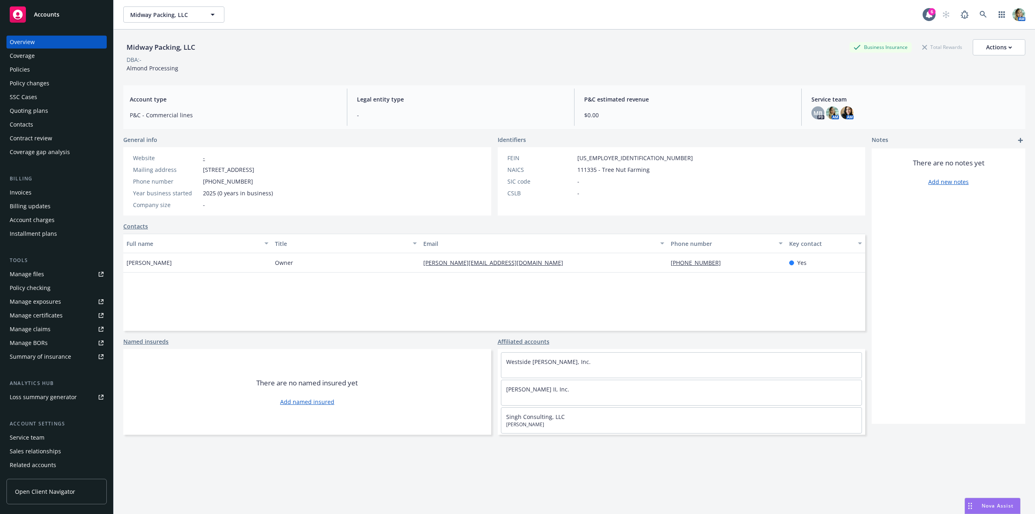
click at [38, 114] on div "Quoting plans" at bounding box center [29, 110] width 38 height 13
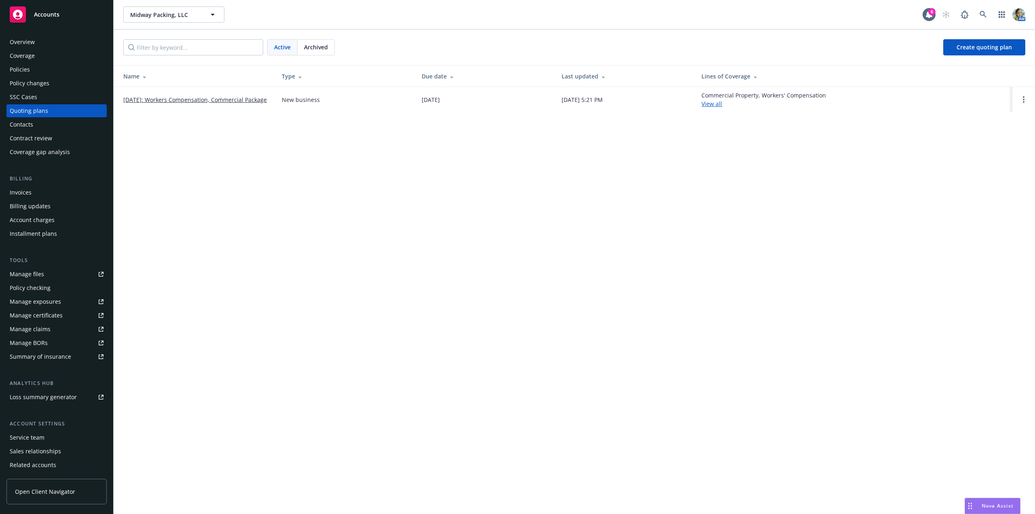
click at [248, 97] on link "[DATE]: Workers Compensation, Commercial Package" at bounding box center [194, 99] width 143 height 8
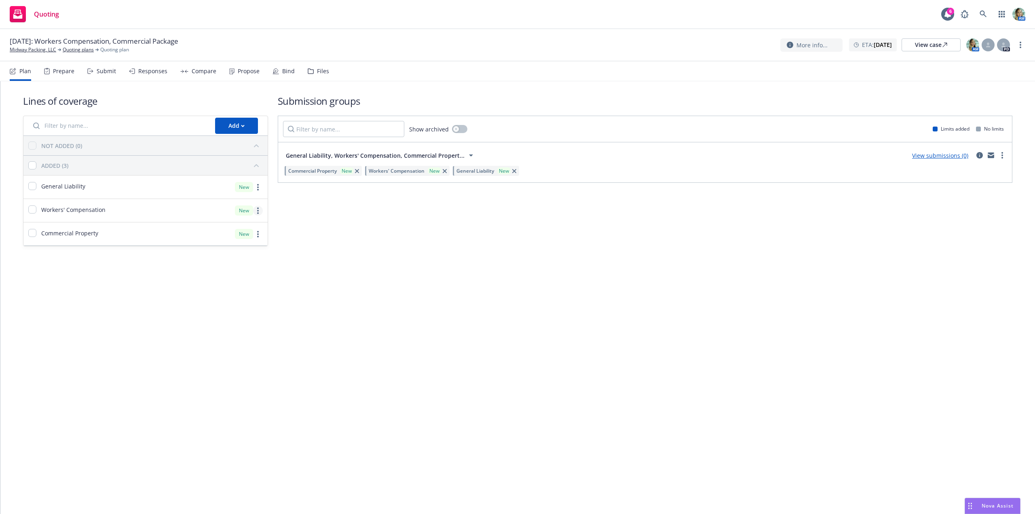
click at [259, 210] on link "more" at bounding box center [258, 211] width 10 height 10
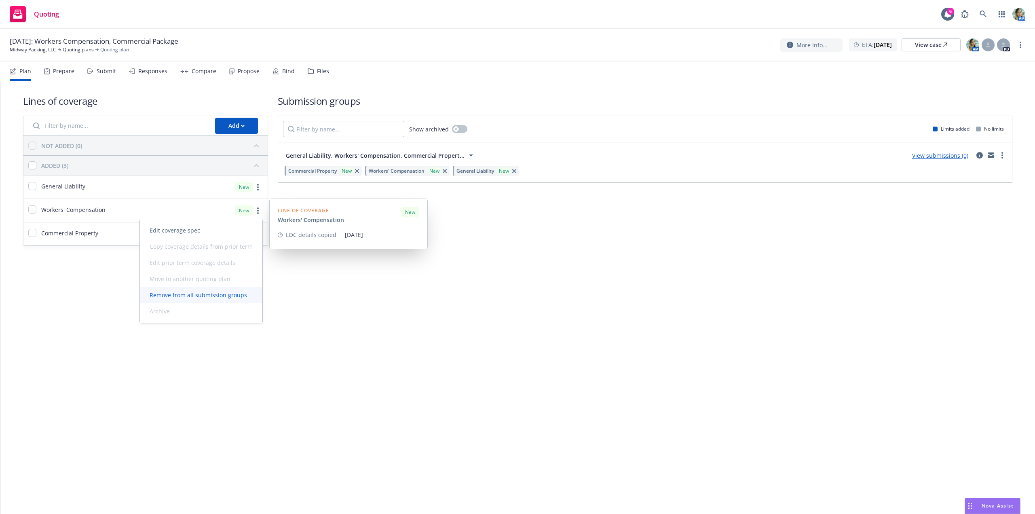
click at [221, 298] on span "Remove from all submission groups" at bounding box center [198, 295] width 117 height 8
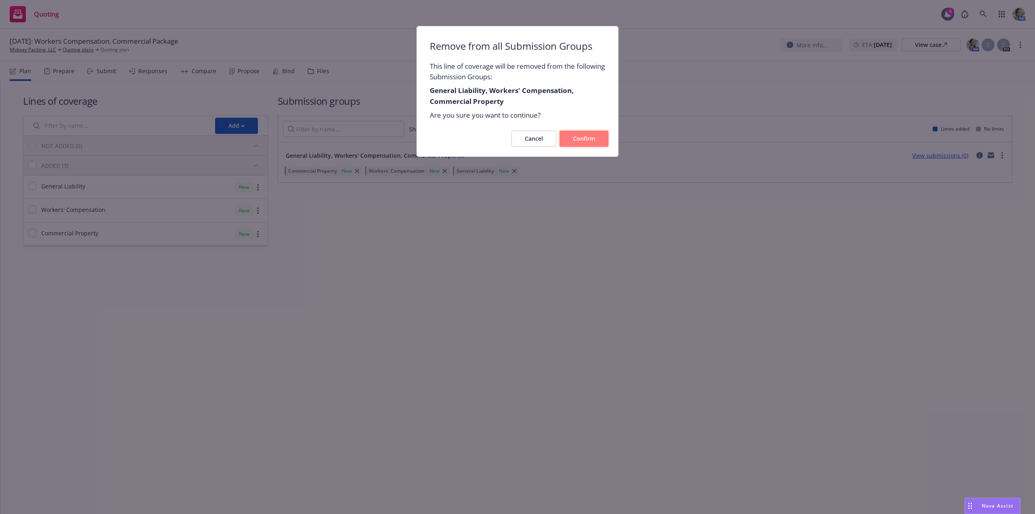
click at [575, 142] on span "Confirm" at bounding box center [584, 139] width 22 height 8
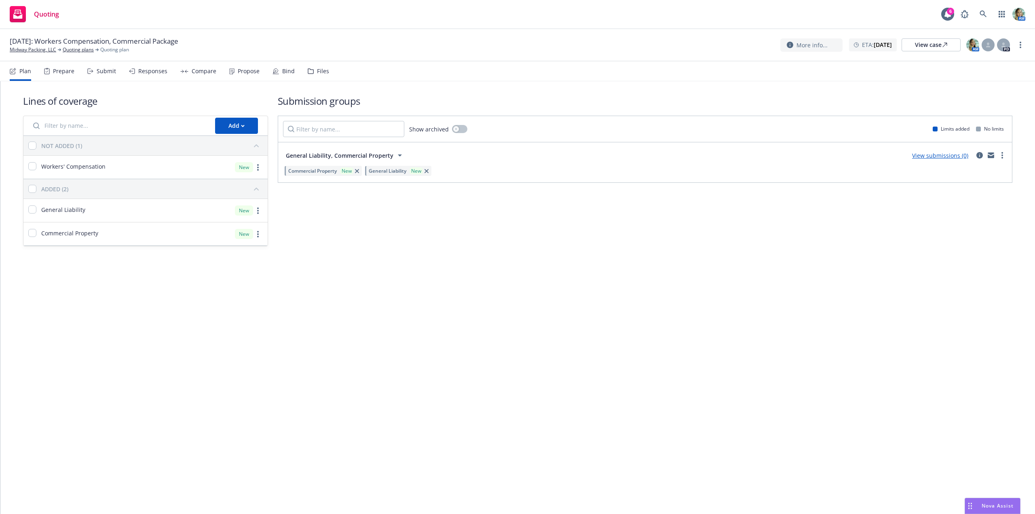
click at [936, 156] on link "View submissions (0)" at bounding box center [940, 156] width 56 height 8
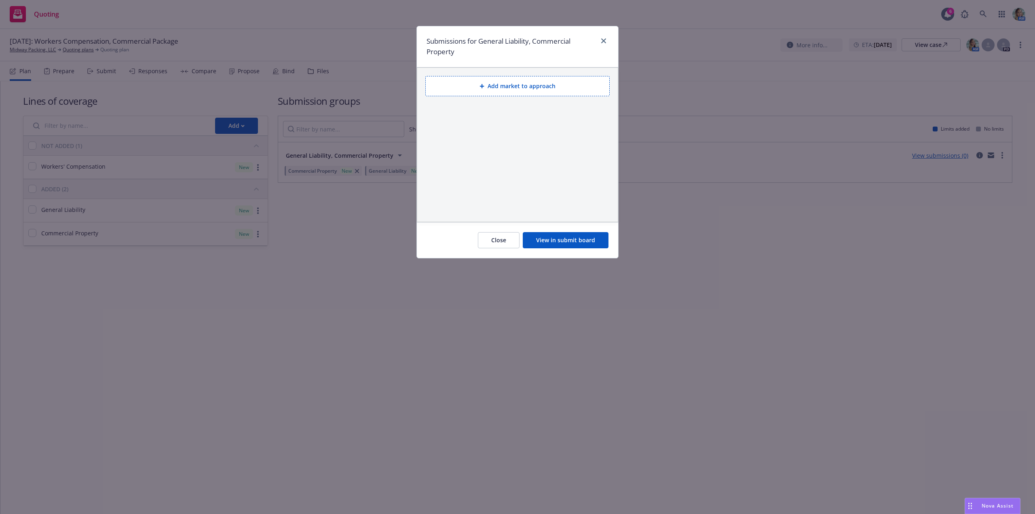
click at [526, 91] on button "Add market to approach" at bounding box center [517, 86] width 184 height 20
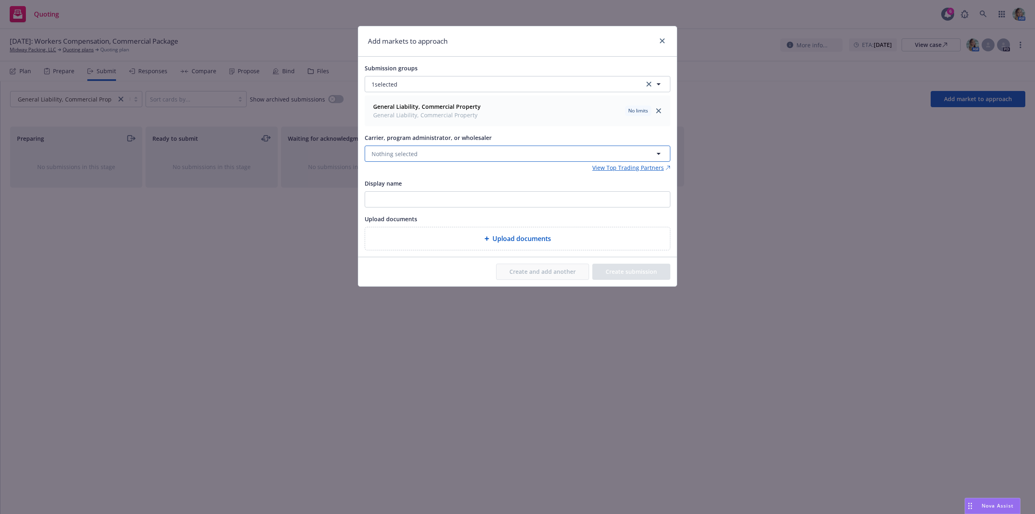
click at [394, 154] on span "Nothing selected" at bounding box center [394, 154] width 46 height 8
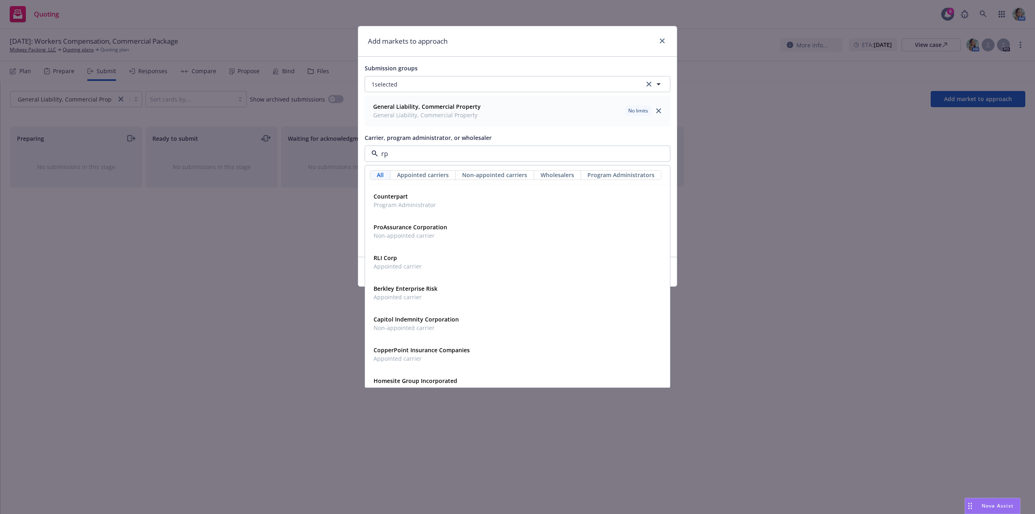
type input "rps"
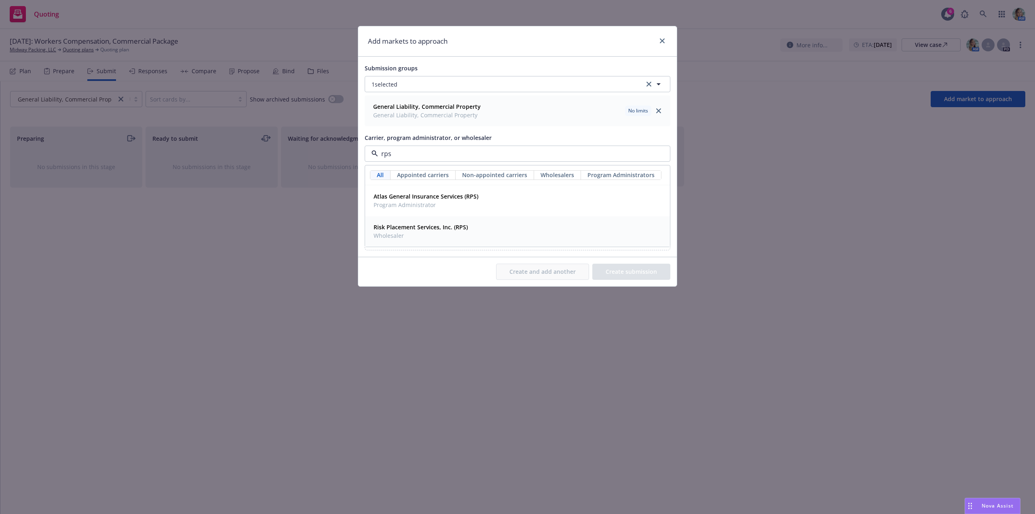
drag, startPoint x: 405, startPoint y: 230, endPoint x: 409, endPoint y: 252, distance: 22.5
click at [407, 252] on div "Submission groups 1 selected General Liability, Commercial Property General Lia…" at bounding box center [517, 157] width 318 height 200
click at [416, 231] on span "Risk Placement Services, Inc. (RPS)" at bounding box center [420, 227] width 94 height 8
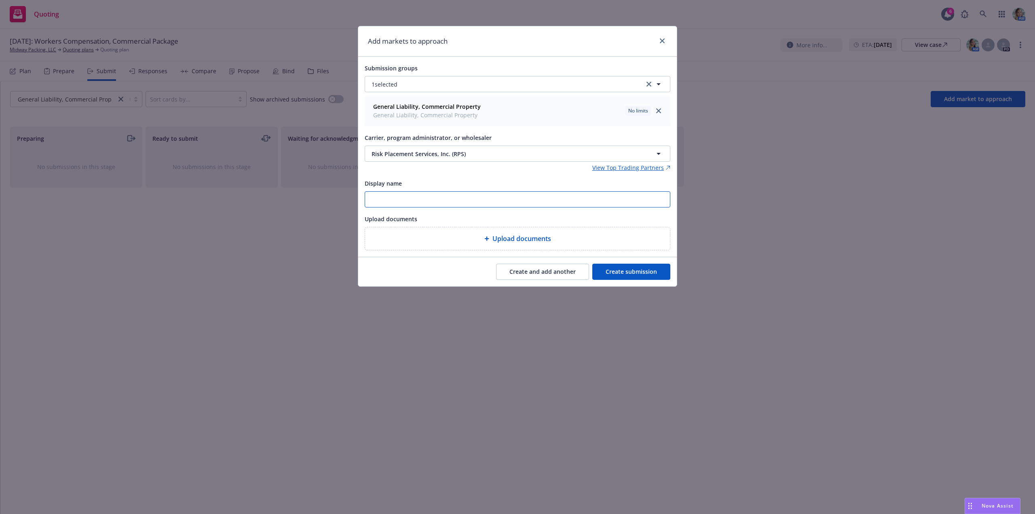
click at [416, 200] on input "Display name" at bounding box center [517, 199] width 305 height 15
paste input "TBD General Liability"
type input "TBD General Liability"
click at [608, 268] on button "Create submission" at bounding box center [631, 271] width 78 height 16
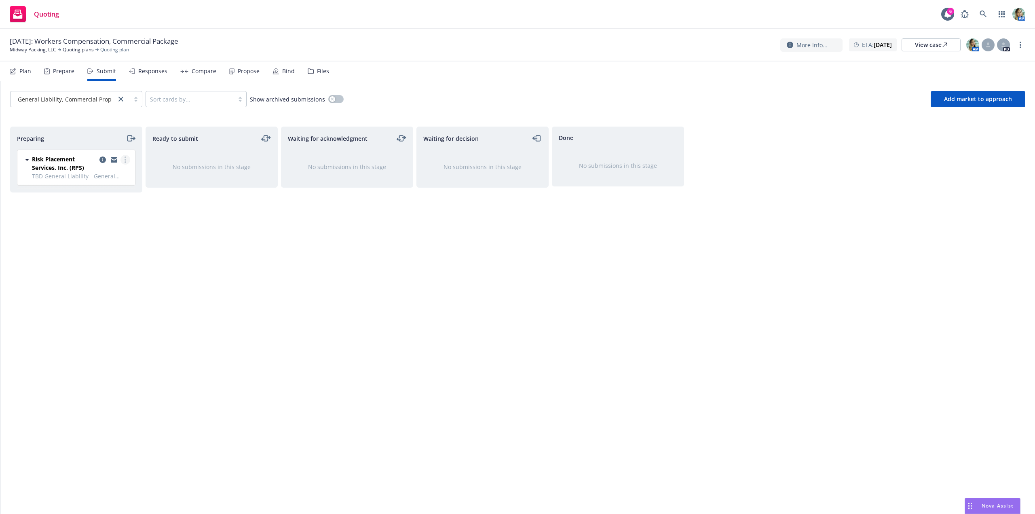
click at [123, 159] on link "more" at bounding box center [125, 160] width 10 height 10
click at [110, 194] on span "Log acknowledgement" at bounding box center [89, 192] width 80 height 8
click at [81, 52] on link "Quoting plans" at bounding box center [78, 49] width 31 height 7
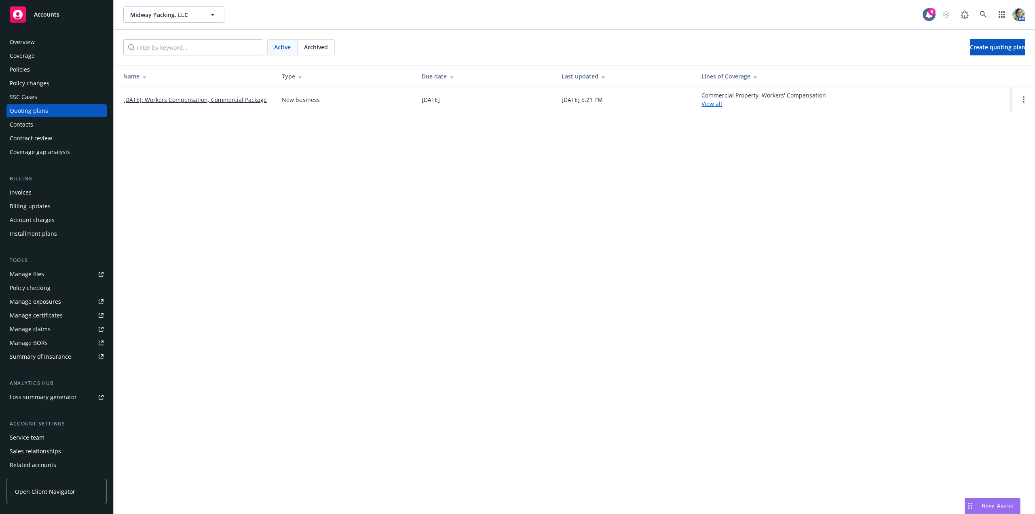
click at [231, 95] on link "[DATE]: Workers Compensation, Commercial Package" at bounding box center [194, 99] width 143 height 8
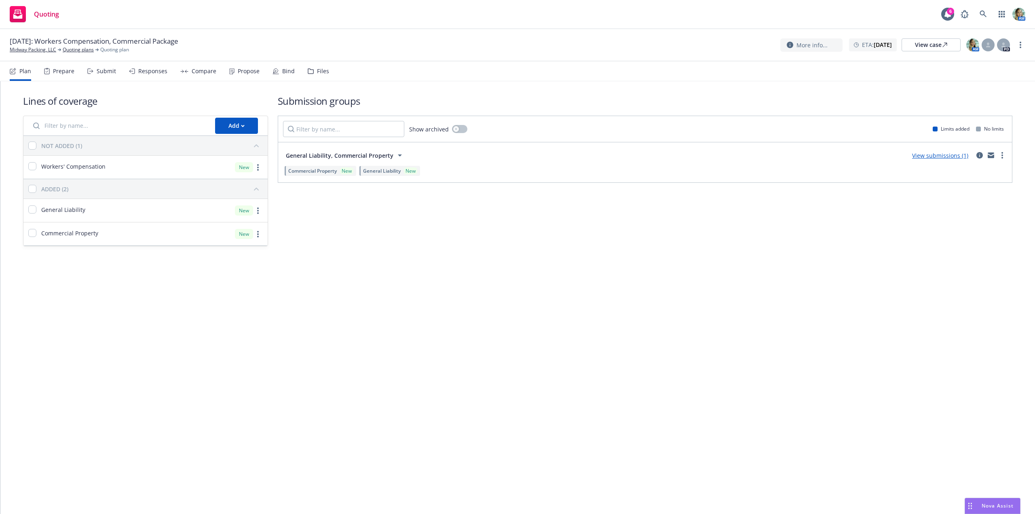
click at [1025, 45] on div "[DATE]: Workers Compensation, Commercial Package Midway Packing, LLC Quoting pl…" at bounding box center [517, 45] width 1035 height 32
click at [1023, 46] on link "more" at bounding box center [1020, 45] width 10 height 10
click at [982, 78] on link "Rename quoting plan" at bounding box center [979, 78] width 90 height 16
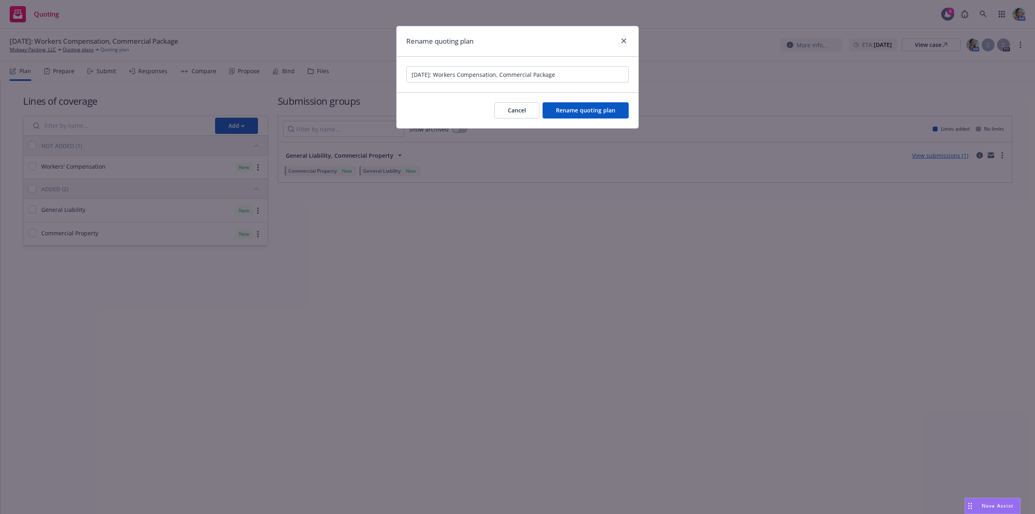
drag, startPoint x: 446, startPoint y: 76, endPoint x: 582, endPoint y: 77, distance: 135.8
click at [580, 77] on input "09/16/2026: Workers Compensation, Commercial Package" at bounding box center [517, 74] width 222 height 16
type input "09/16/2026: General Liability, Excess Liability"
click at [591, 107] on span "Rename quoting plan" at bounding box center [585, 110] width 59 height 8
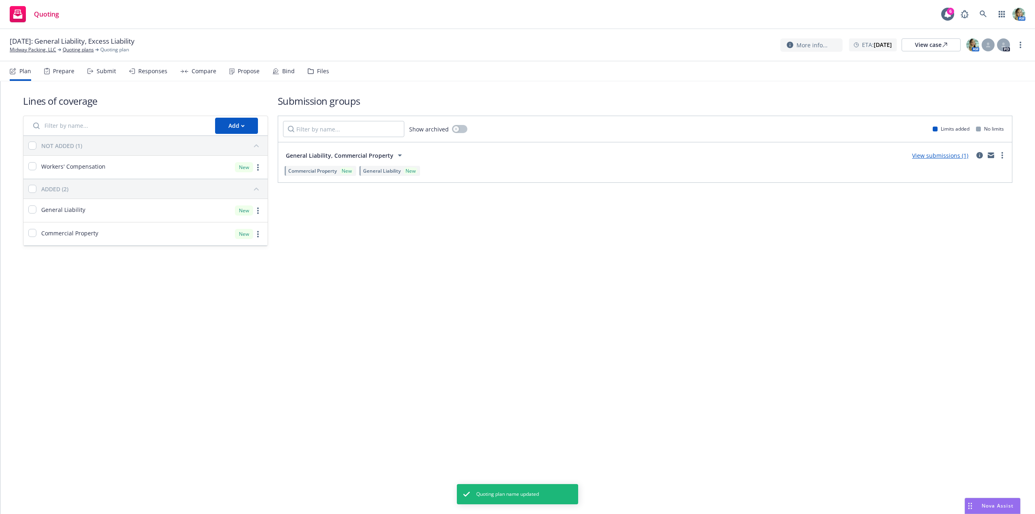
click at [752, 290] on div "Lines of coverage Add NOT ADDED (1) Workers' Compensation New ADDED (2) General…" at bounding box center [517, 297] width 1034 height 432
click at [930, 156] on link "View submissions (1)" at bounding box center [940, 156] width 56 height 8
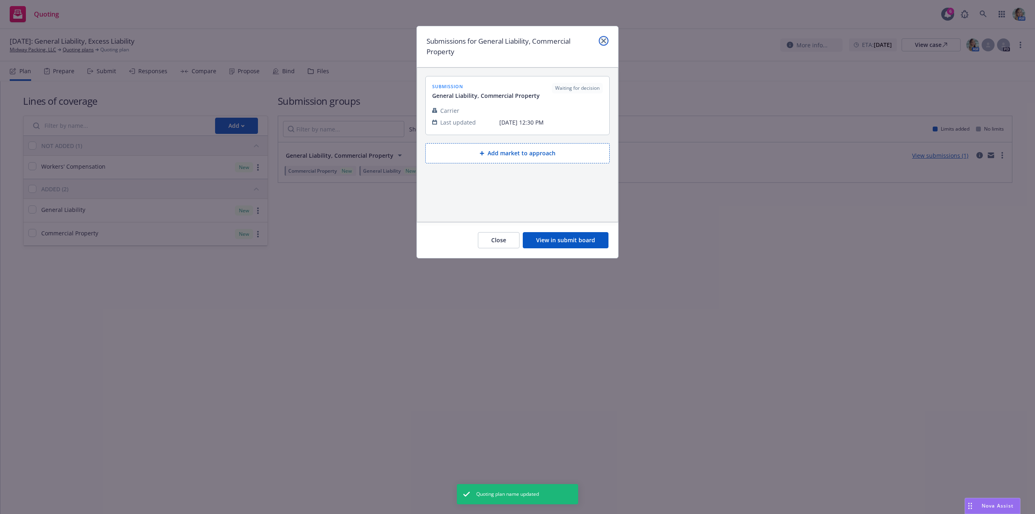
click at [603, 41] on icon "close" at bounding box center [603, 40] width 5 height 5
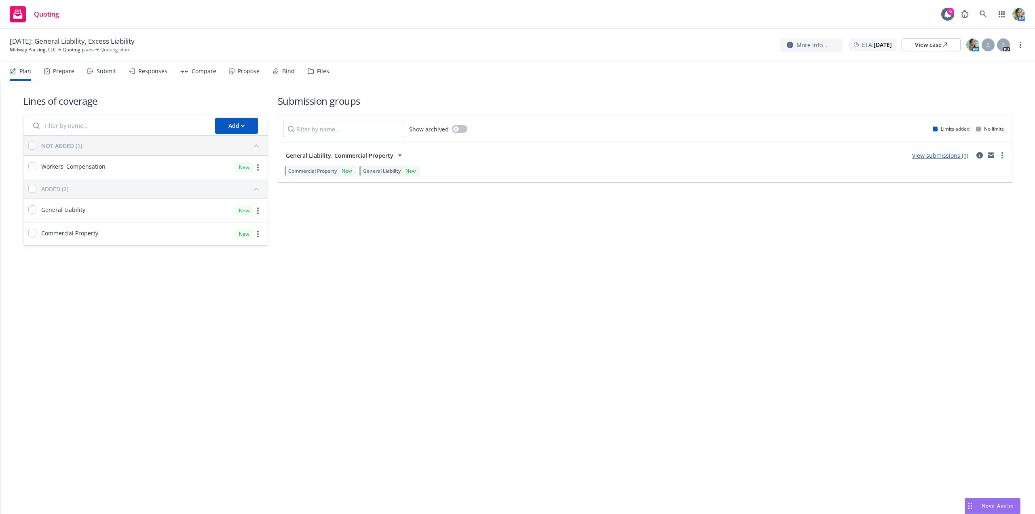
click at [925, 156] on link "View submissions (1)" at bounding box center [940, 156] width 56 height 8
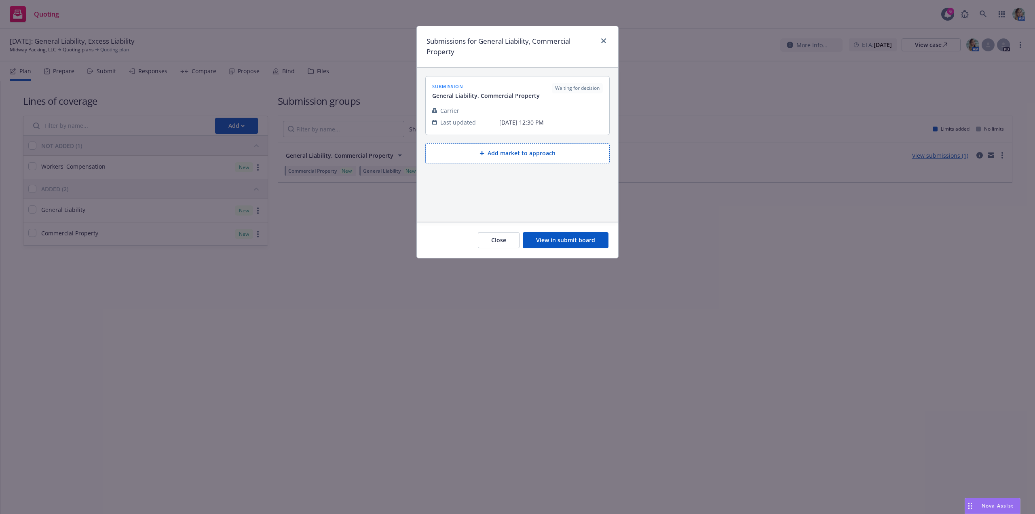
click at [600, 238] on button "View in submit board" at bounding box center [566, 240] width 86 height 16
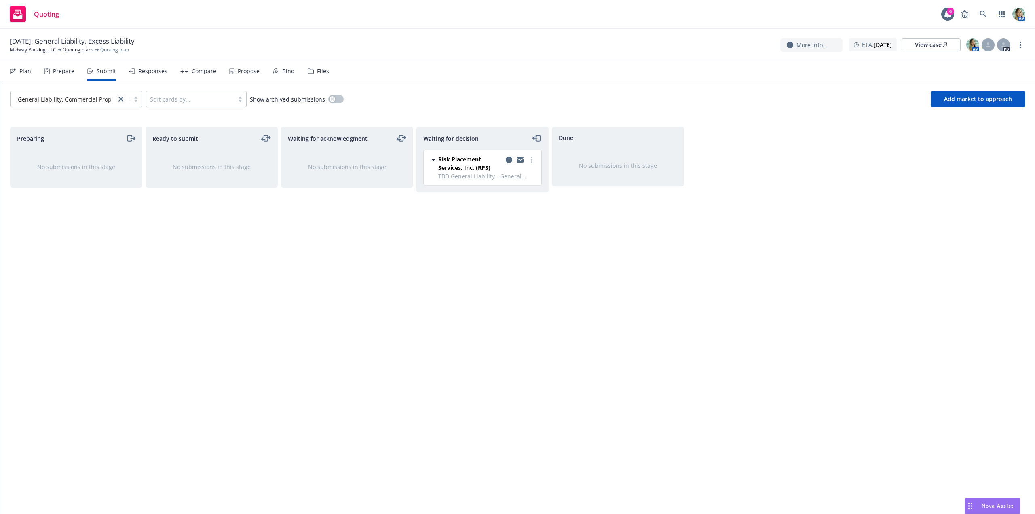
click at [86, 51] on link "Quoting plans" at bounding box center [78, 49] width 31 height 7
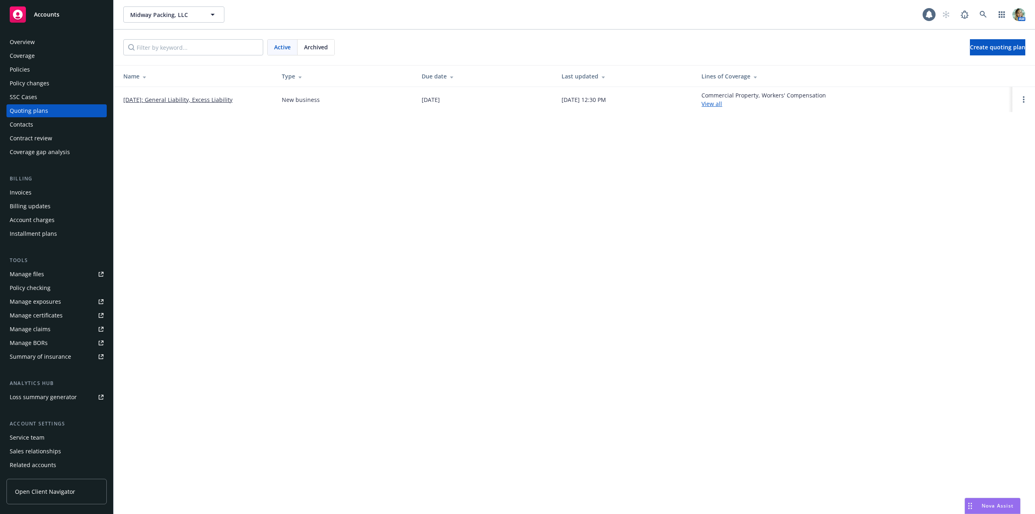
click at [224, 97] on link "[DATE]: General Liability, Excess Liability" at bounding box center [177, 99] width 109 height 8
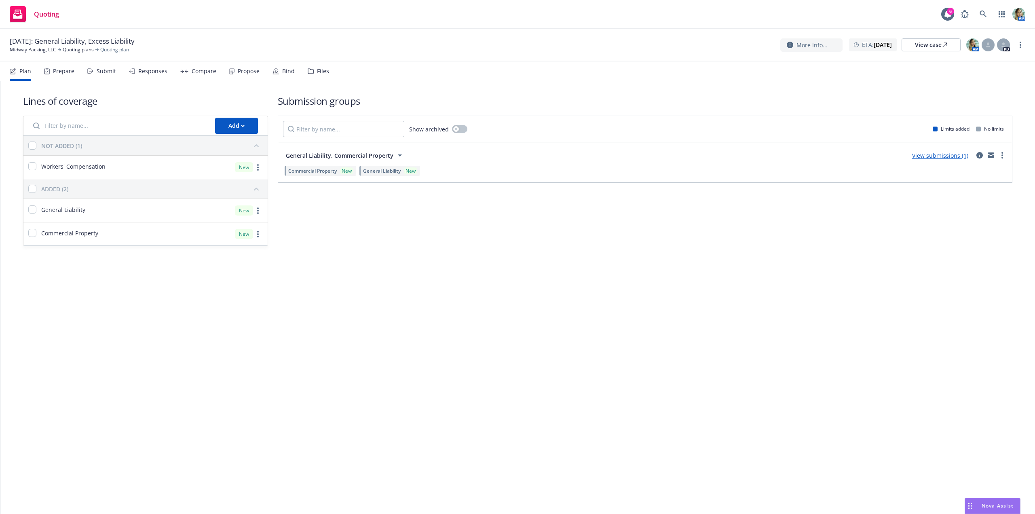
click at [430, 331] on div "Lines of coverage Add NOT ADDED (1) Workers' Compensation New ADDED (2) General…" at bounding box center [517, 297] width 1034 height 432
click at [255, 169] on link "more" at bounding box center [258, 167] width 10 height 10
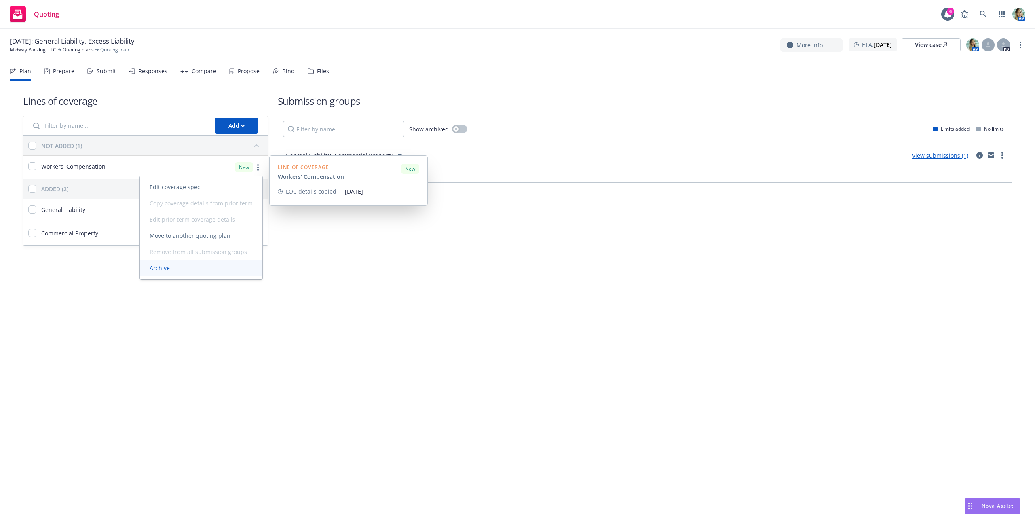
click at [165, 266] on span "Archive" at bounding box center [160, 268] width 40 height 8
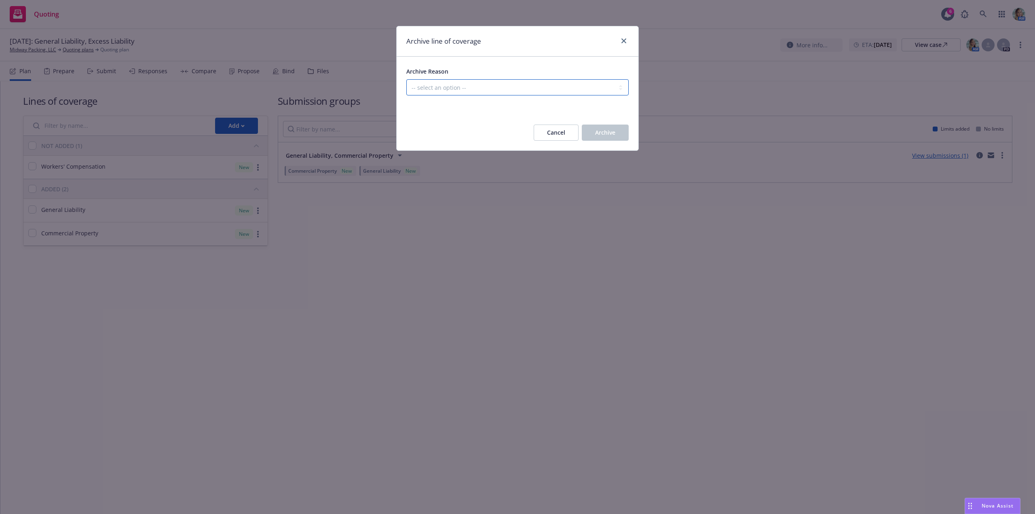
click at [503, 86] on select "-- select an option -- Created in error Duplicated" at bounding box center [517, 87] width 222 height 16
select select "ARCHIVED_CREATED_IN_ERROR"
click at [406, 79] on select "-- select an option -- Created in error Duplicated" at bounding box center [517, 87] width 222 height 16
click at [592, 127] on button "Archive" at bounding box center [605, 132] width 47 height 16
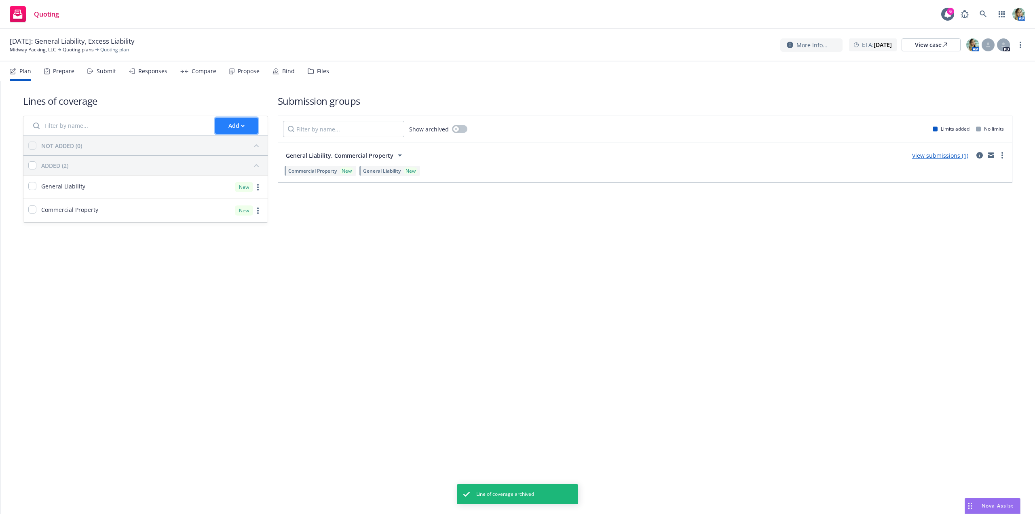
click at [233, 128] on div "Add" at bounding box center [236, 125] width 16 height 15
click at [276, 147] on span "Create new business lines of coverage" at bounding box center [276, 147] width 123 height 8
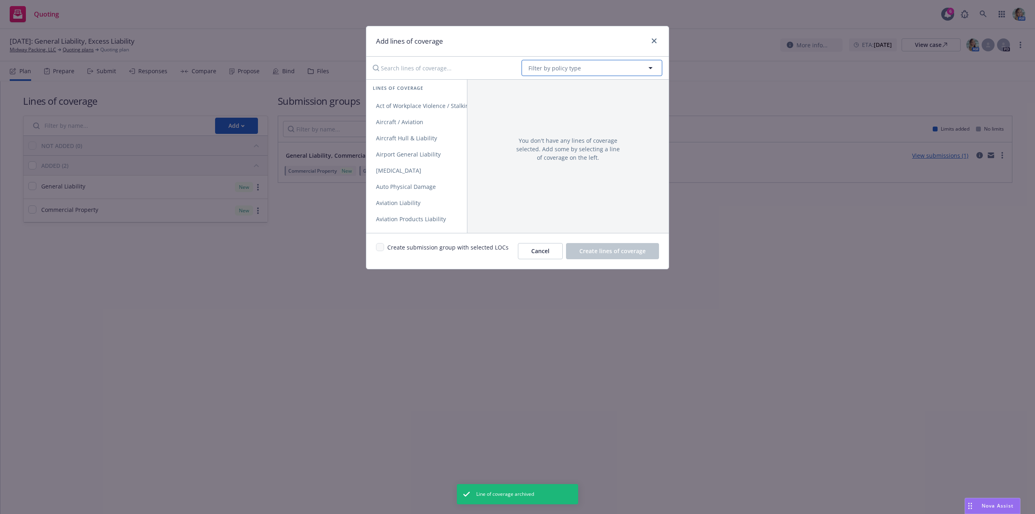
click at [543, 68] on span "Filter by policy type" at bounding box center [554, 68] width 53 height 8
type input "excess"
click at [560, 93] on strong "Excess Liability" at bounding box center [551, 91] width 42 height 8
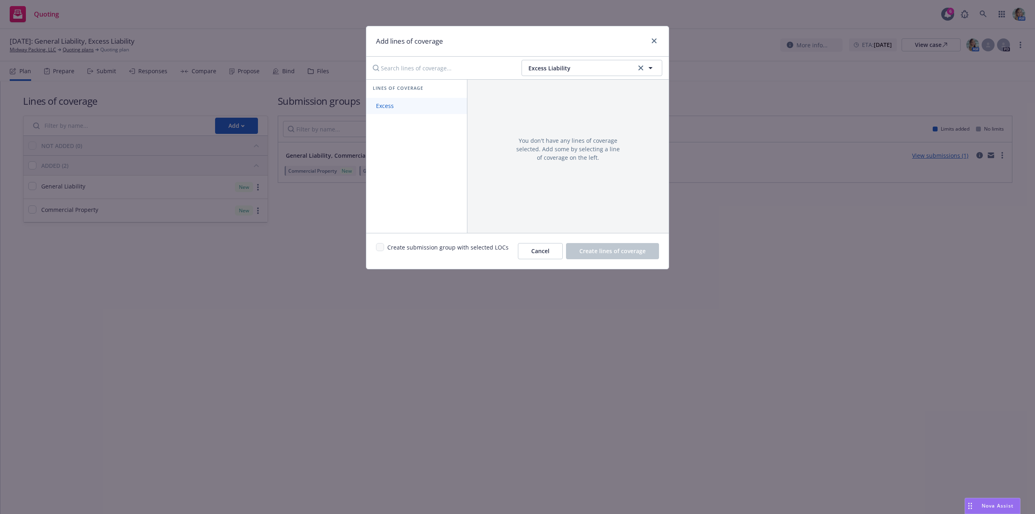
click at [409, 105] on link "Excess" at bounding box center [416, 106] width 101 height 16
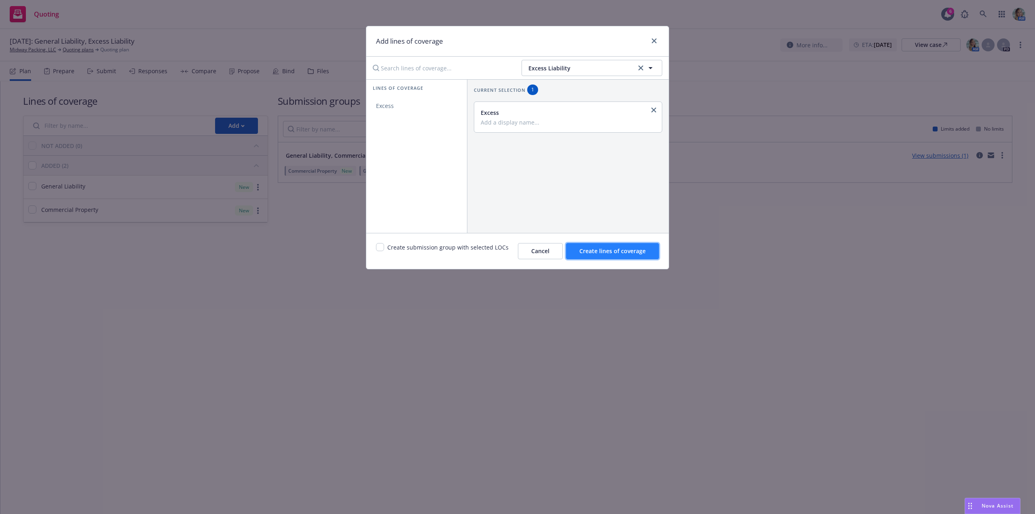
click at [587, 255] on button "Create lines of coverage" at bounding box center [612, 251] width 93 height 16
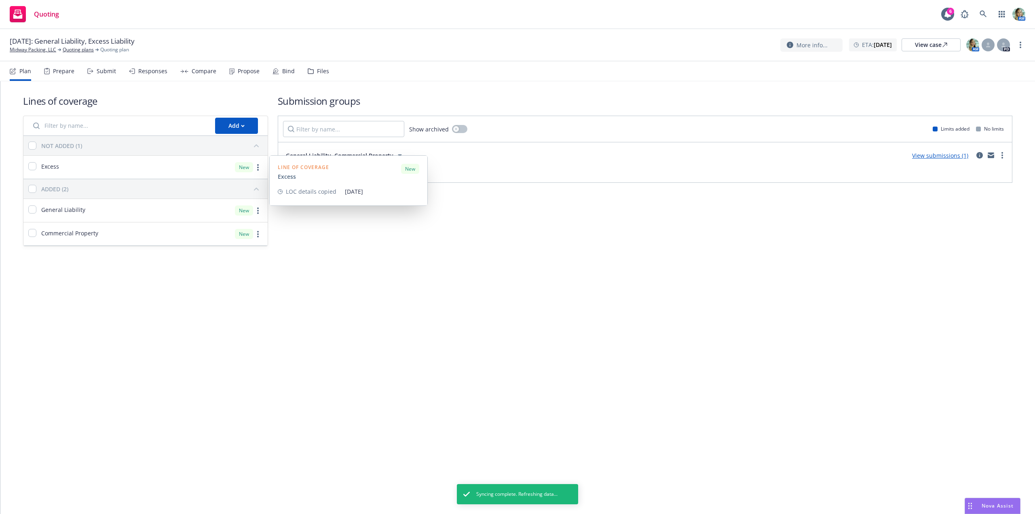
click at [38, 164] on div "Excess" at bounding box center [43, 167] width 31 height 10
checkbox input "true"
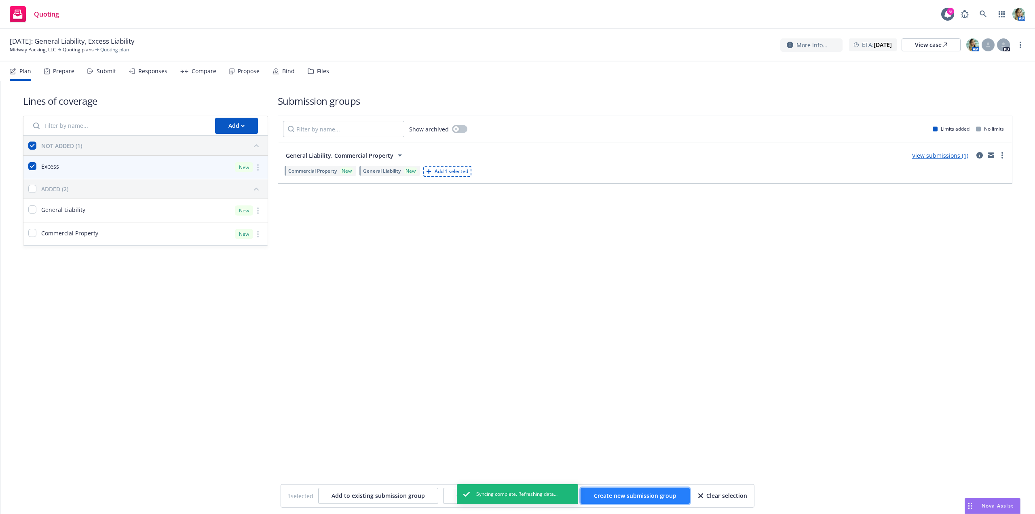
click at [617, 500] on button "Create new submission group" at bounding box center [634, 495] width 109 height 16
checkbox input "false"
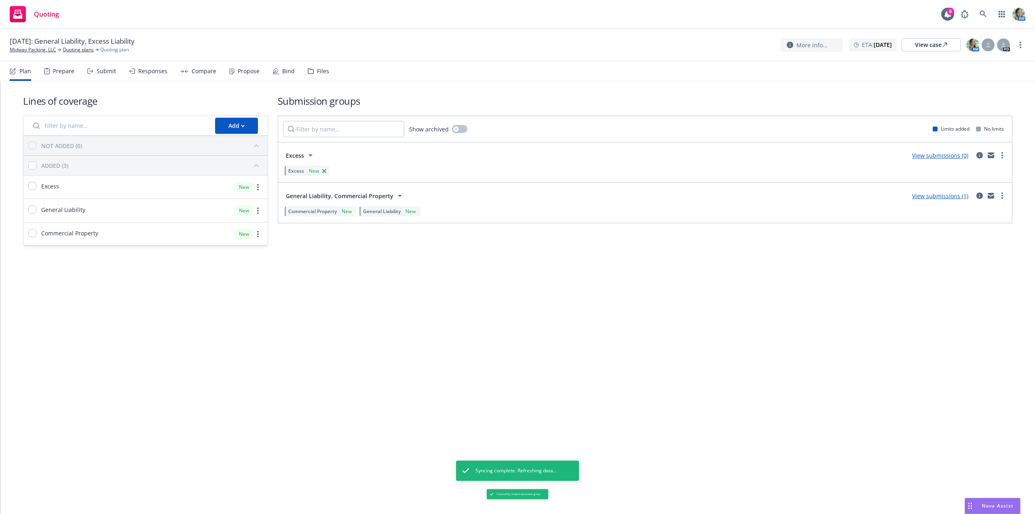
click at [924, 158] on link "View submissions (0)" at bounding box center [940, 156] width 56 height 8
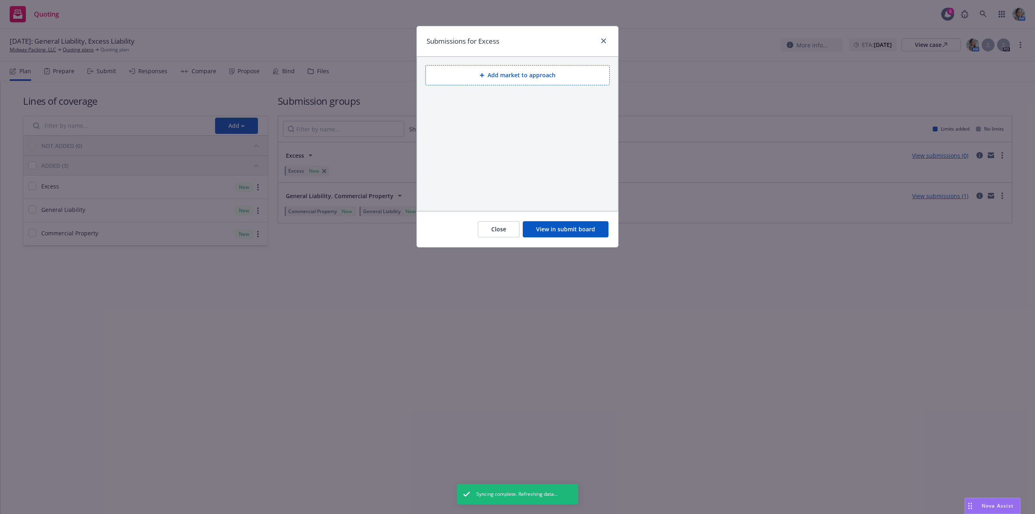
click at [529, 80] on button "Add market to approach" at bounding box center [517, 75] width 184 height 20
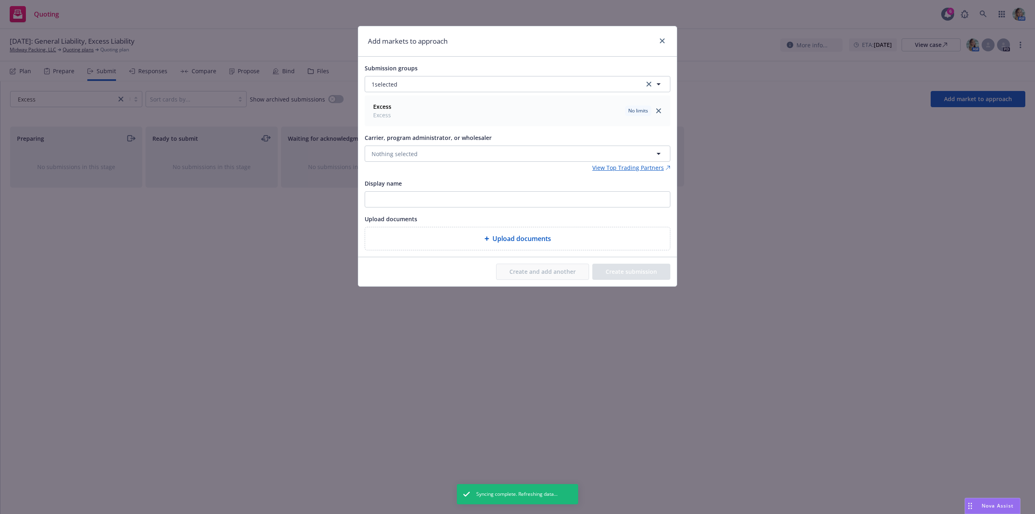
click at [430, 120] on div "Excess Excess No limits" at bounding box center [517, 111] width 295 height 20
click at [420, 155] on button "Nothing selected" at bounding box center [518, 153] width 306 height 16
drag, startPoint x: 407, startPoint y: 155, endPoint x: 358, endPoint y: 156, distance: 49.3
click at [358, 156] on div "Submission groups 1 selected Excess Excess No limits Carrier, program administr…" at bounding box center [517, 157] width 318 height 200
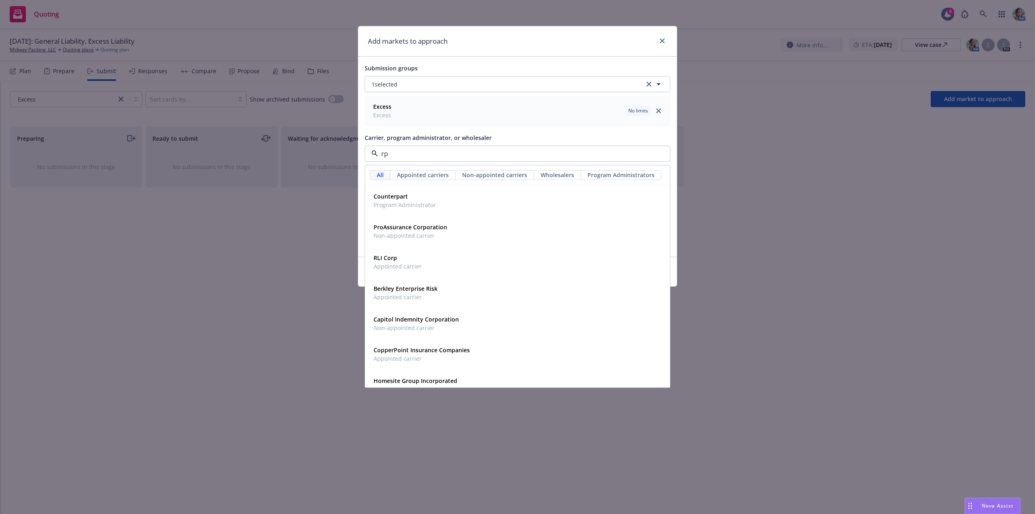
type input "rps"
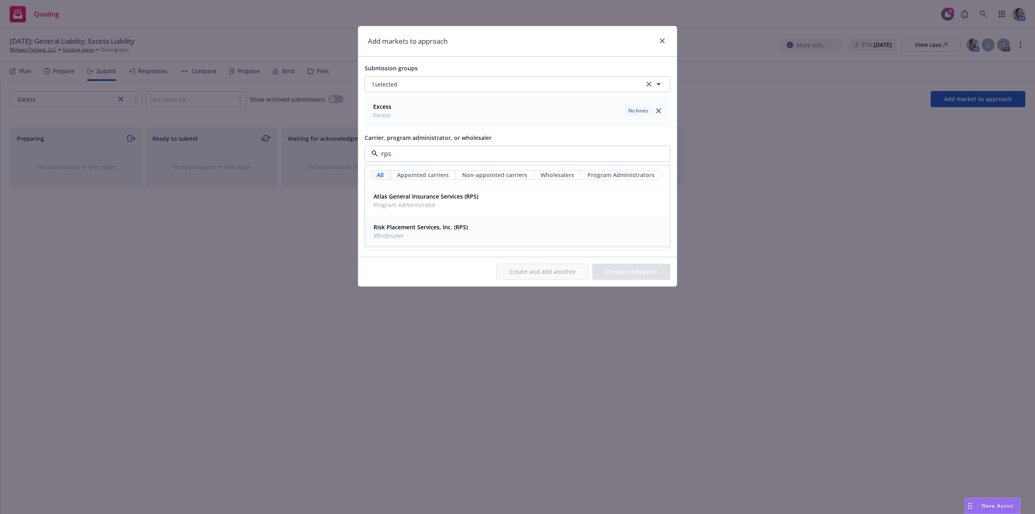
click at [406, 230] on strong "Risk Placement Services, Inc. (RPS)" at bounding box center [420, 227] width 94 height 8
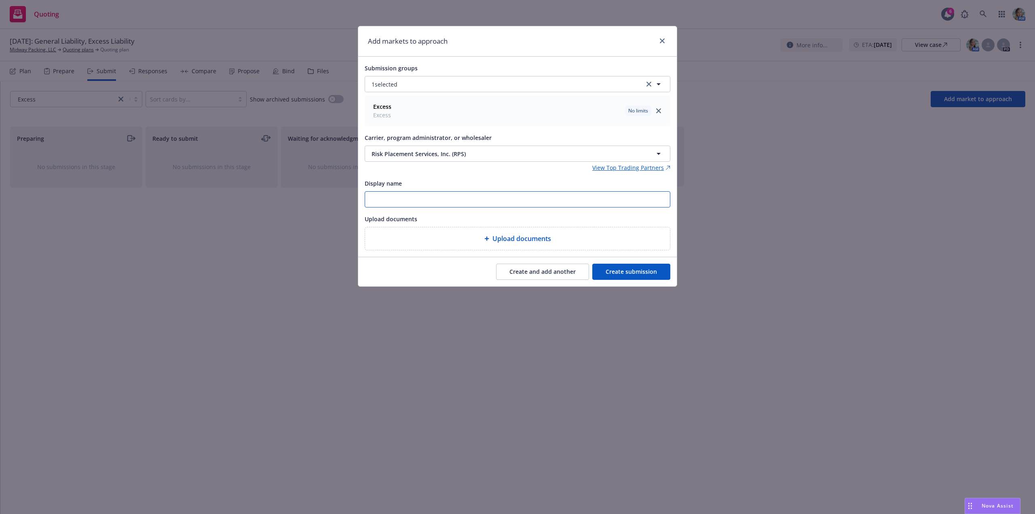
click at [502, 203] on input "Display name" at bounding box center [517, 199] width 305 height 15
paste input "TBD General Liability"
drag, startPoint x: 381, startPoint y: 203, endPoint x: 403, endPoint y: 206, distance: 22.8
click at [403, 206] on input "TBD General Liability" at bounding box center [517, 199] width 305 height 15
click at [381, 200] on input "TBDExcess Liability" at bounding box center [517, 199] width 305 height 15
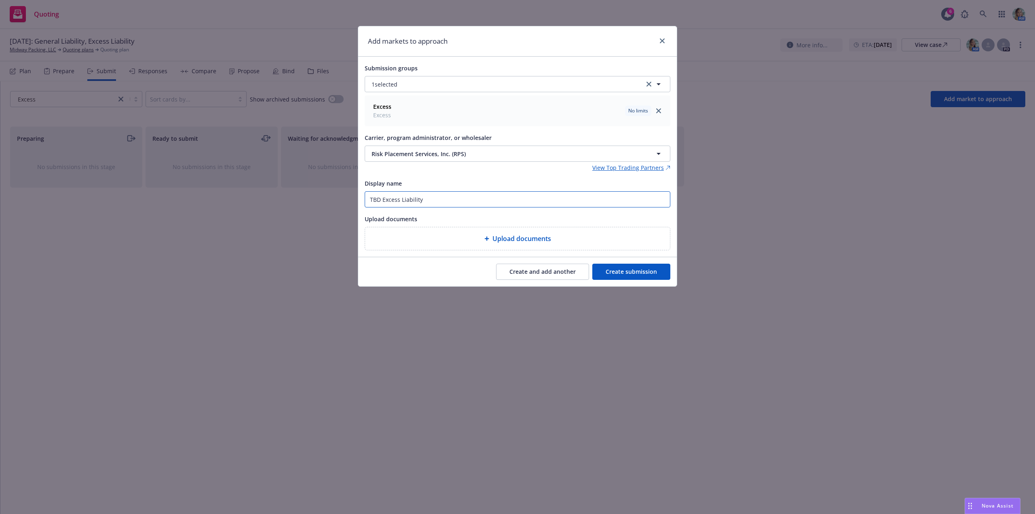
type input "TBD Excess Liability"
click at [628, 268] on button "Create submission" at bounding box center [631, 271] width 78 height 16
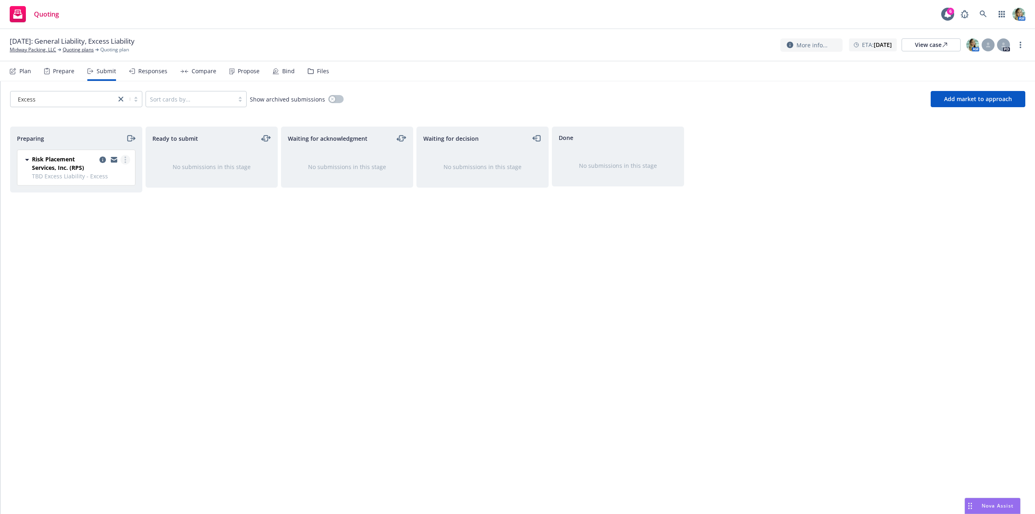
click at [125, 161] on icon "more" at bounding box center [125, 159] width 2 height 6
click at [108, 188] on link "Log acknowledgement" at bounding box center [89, 192] width 81 height 16
click at [360, 274] on div "Waiting for acknowledgment No submissions in this stage" at bounding box center [347, 311] width 132 height 370
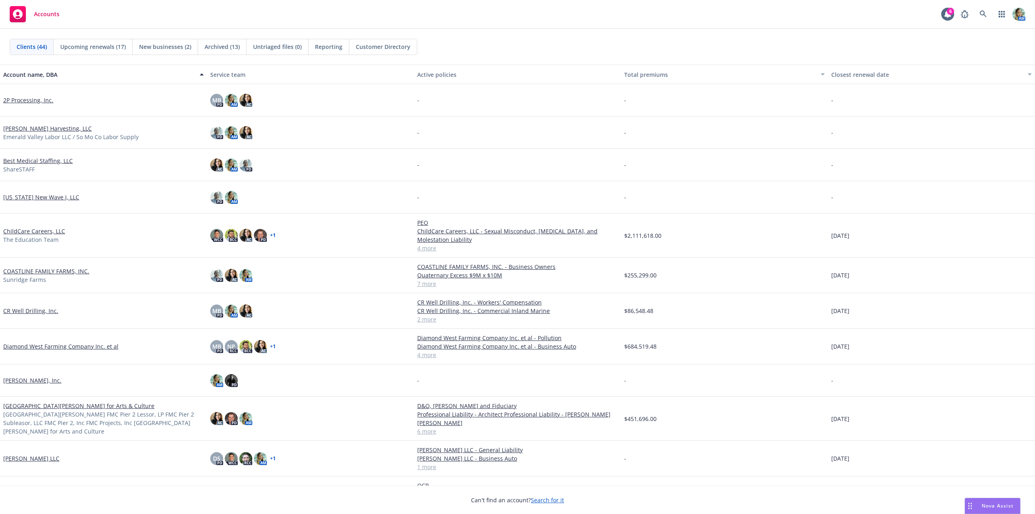
click at [151, 48] on span "New businesses (2)" at bounding box center [165, 46] width 52 height 8
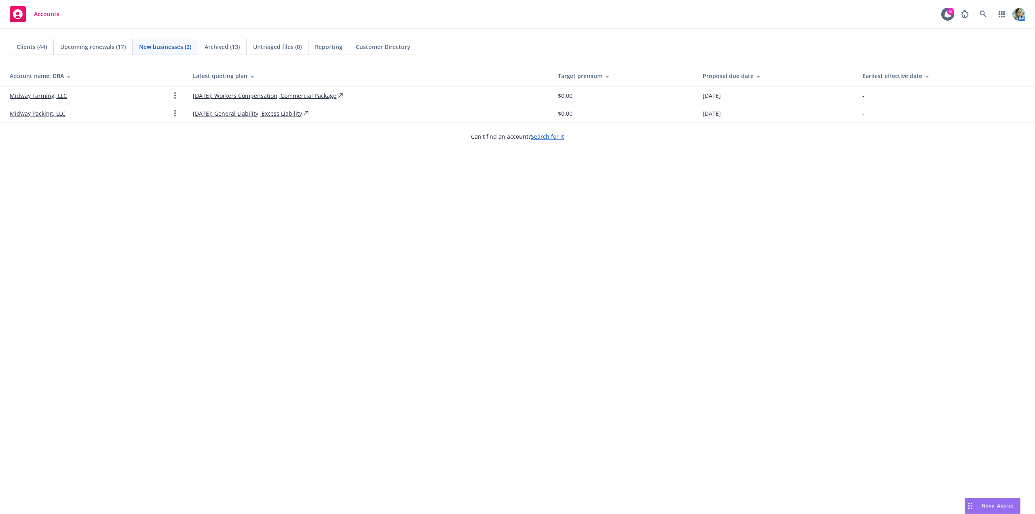
click at [48, 97] on link "Midway Farming, LLC" at bounding box center [38, 95] width 57 height 8
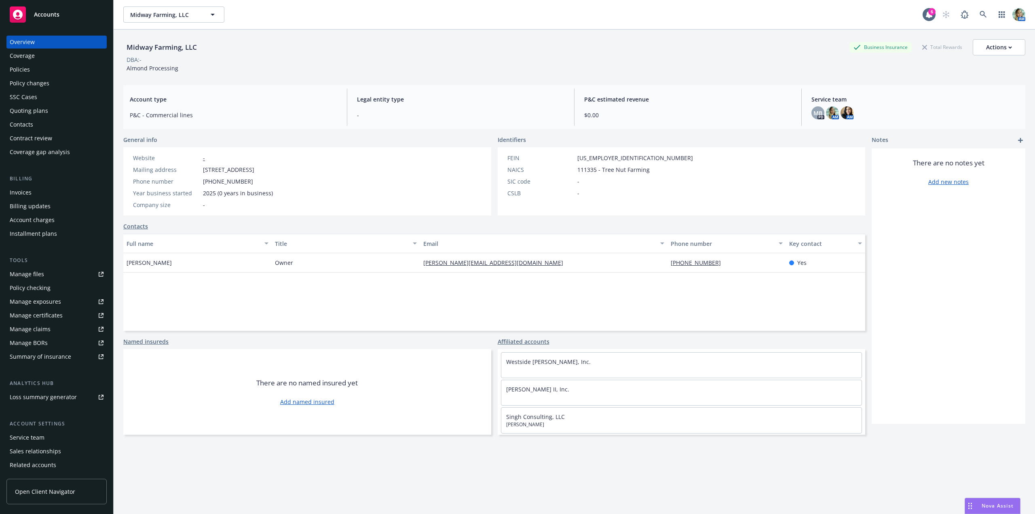
click at [36, 103] on div "Overview Coverage Policies Policy changes SSC Cases Quoting plans Contacts Cont…" at bounding box center [56, 97] width 100 height 123
click at [39, 110] on div "Quoting plans" at bounding box center [29, 110] width 38 height 13
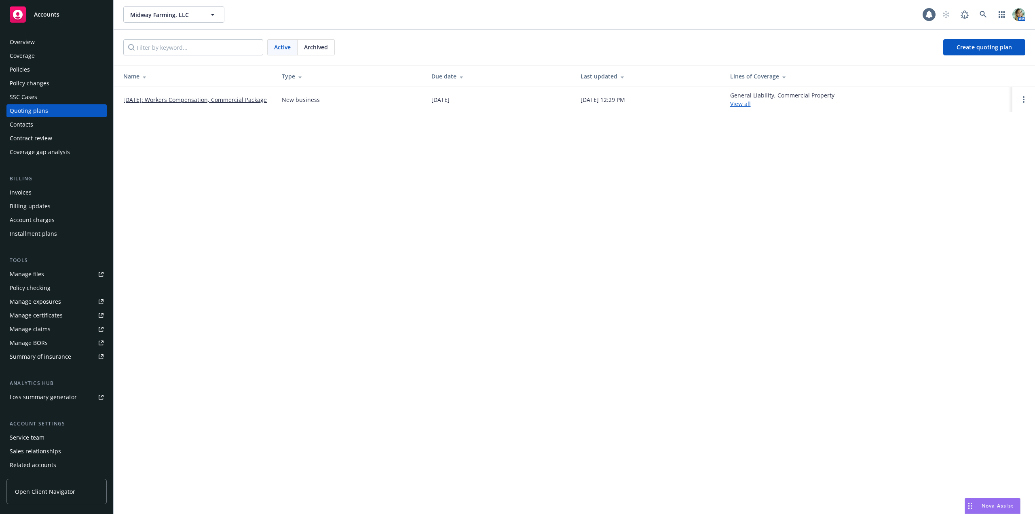
click at [121, 95] on td "[DATE]: Workers Compensation, Commercial Package" at bounding box center [195, 99] width 162 height 25
click at [130, 96] on link "[DATE]: Workers Compensation, Commercial Package" at bounding box center [194, 99] width 143 height 8
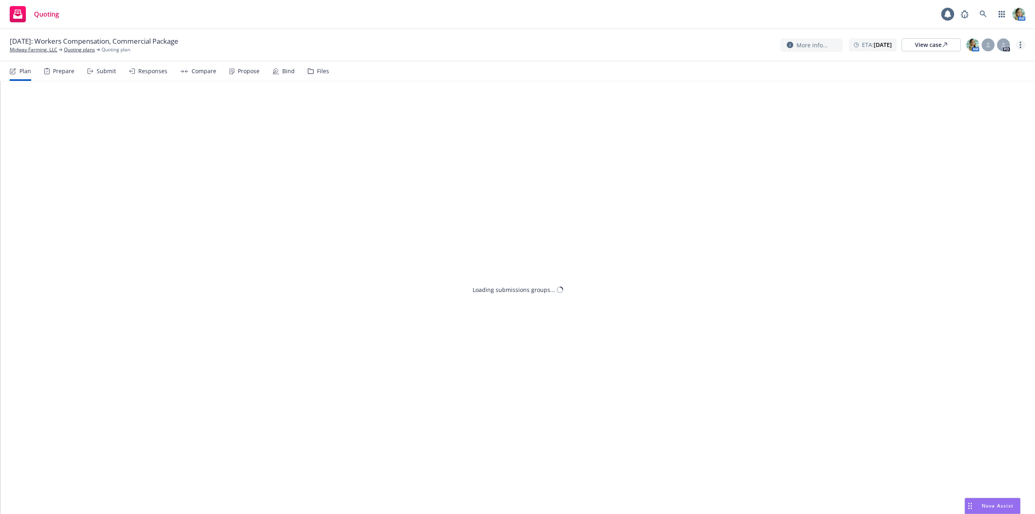
click at [1020, 47] on circle "more" at bounding box center [1020, 47] width 2 height 2
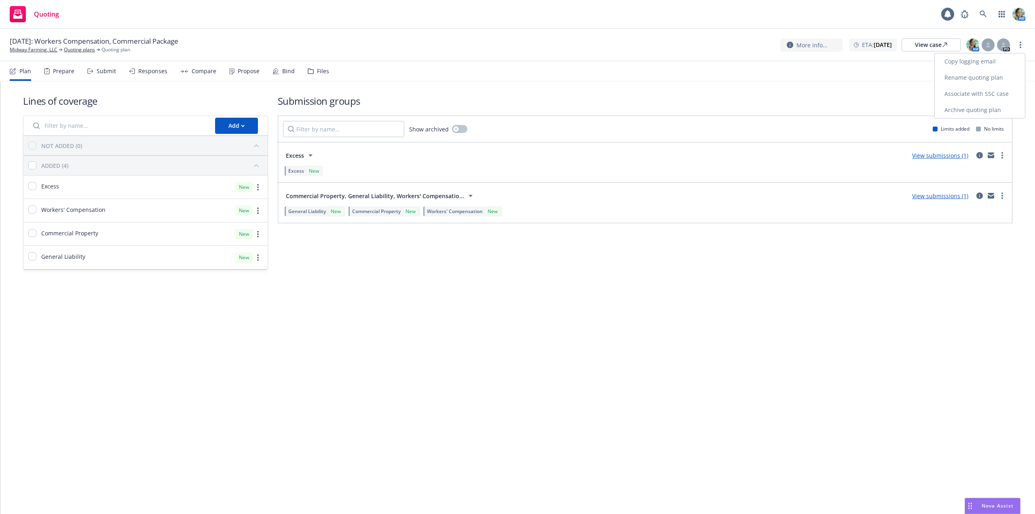
click at [973, 79] on link "Rename quoting plan" at bounding box center [979, 78] width 90 height 16
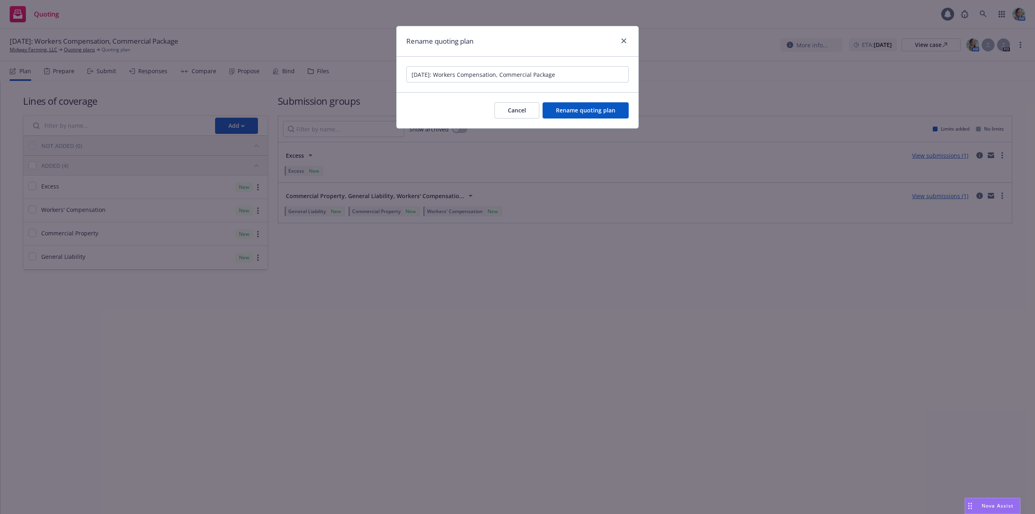
drag, startPoint x: 445, startPoint y: 75, endPoint x: 596, endPoint y: 78, distance: 151.2
click at [596, 78] on input "[DATE]: Workers Compensation, Commercial Package" at bounding box center [517, 74] width 222 height 16
type input "[DATE]: General Liability & Excess Liability"
click at [604, 112] on span "Rename quoting plan" at bounding box center [585, 110] width 59 height 8
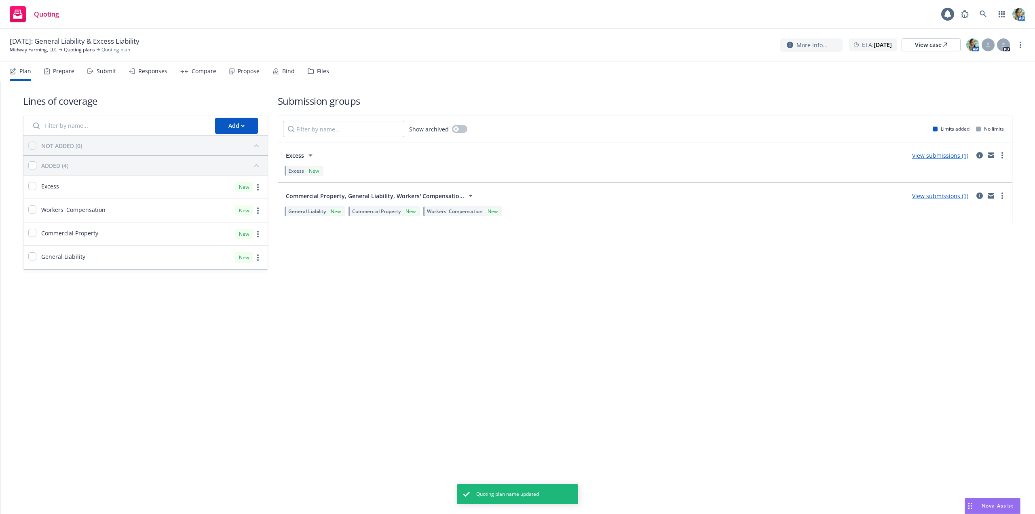
click at [673, 358] on div "Lines of coverage Add NOT ADDED (0) ADDED (4) Excess New Workers' Compensation …" at bounding box center [517, 297] width 1034 height 432
click at [495, 353] on div "Lines of coverage Add NOT ADDED (0) ADDED (4) Excess New Workers' Compensation …" at bounding box center [517, 297] width 1034 height 432
